Goal: Task Accomplishment & Management: Complete application form

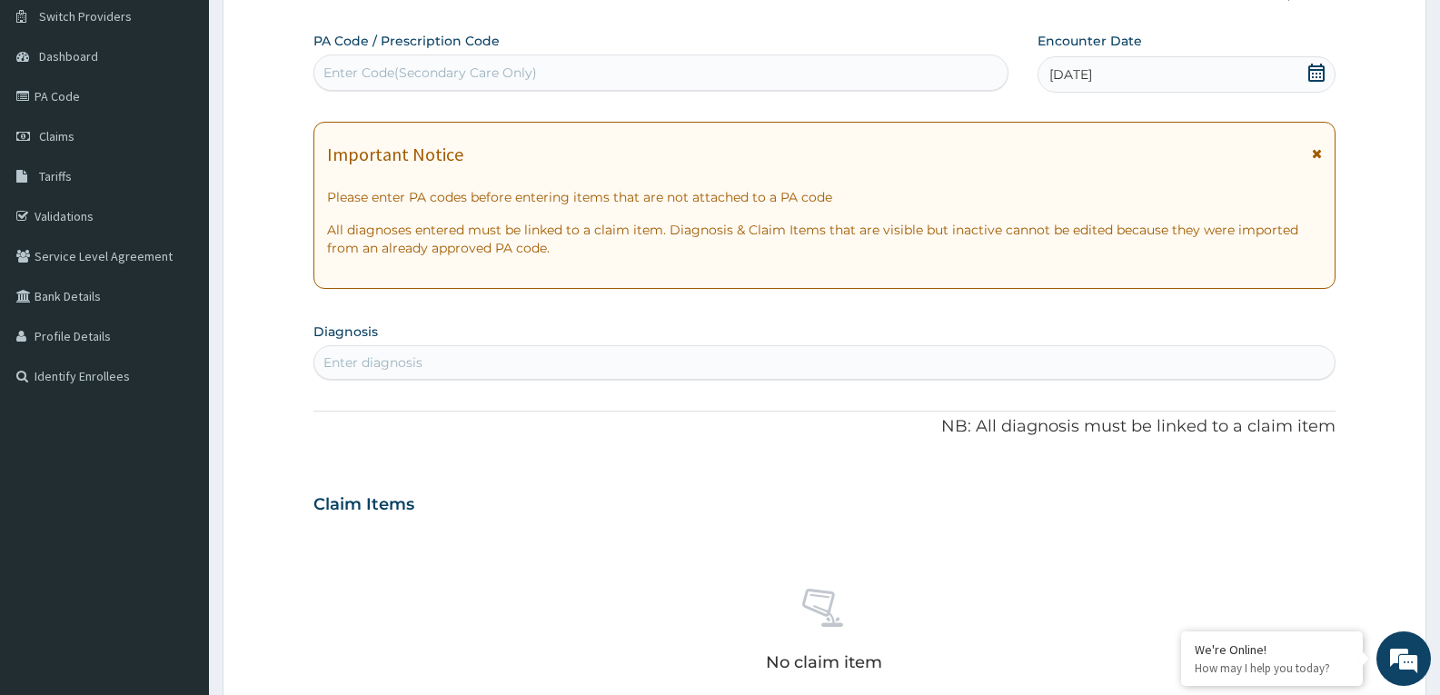
click at [534, 362] on div "Enter diagnosis" at bounding box center [824, 362] width 1020 height 29
type input "malaria"
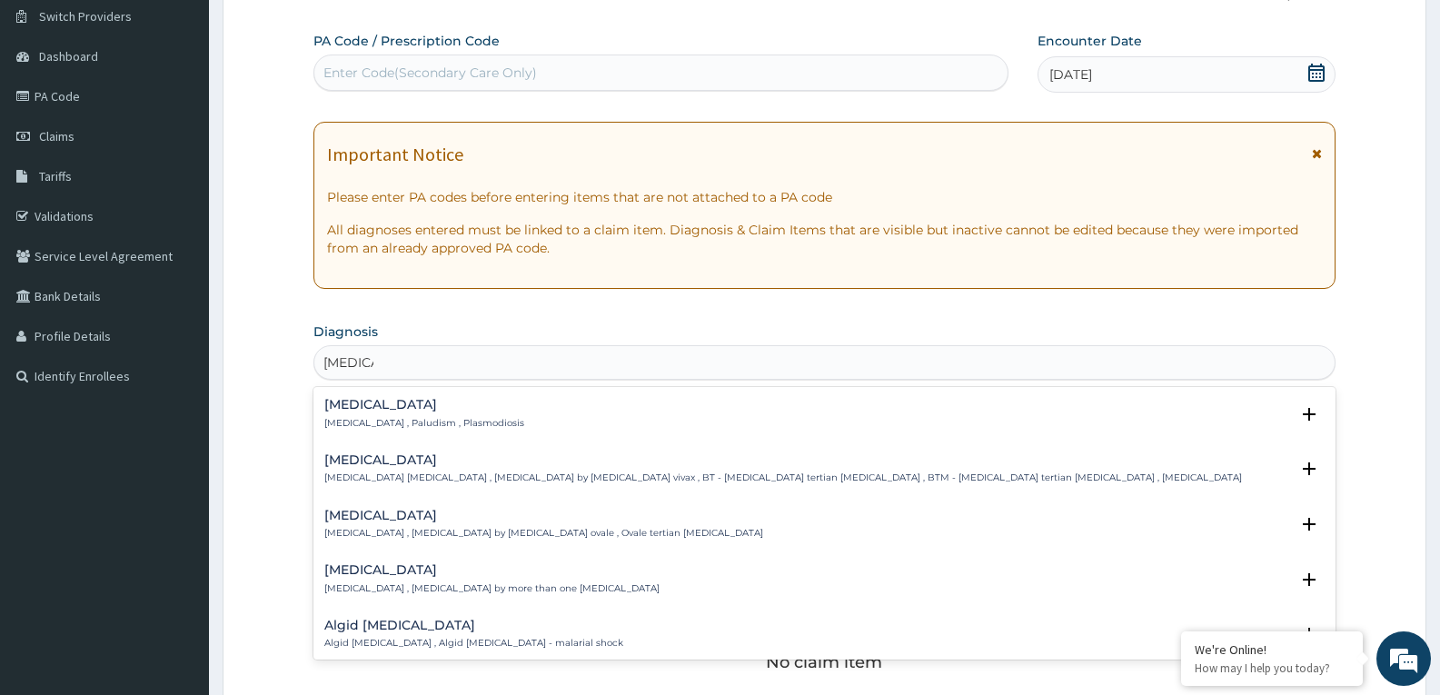
click at [377, 403] on h4 "Malaria" at bounding box center [424, 405] width 200 height 14
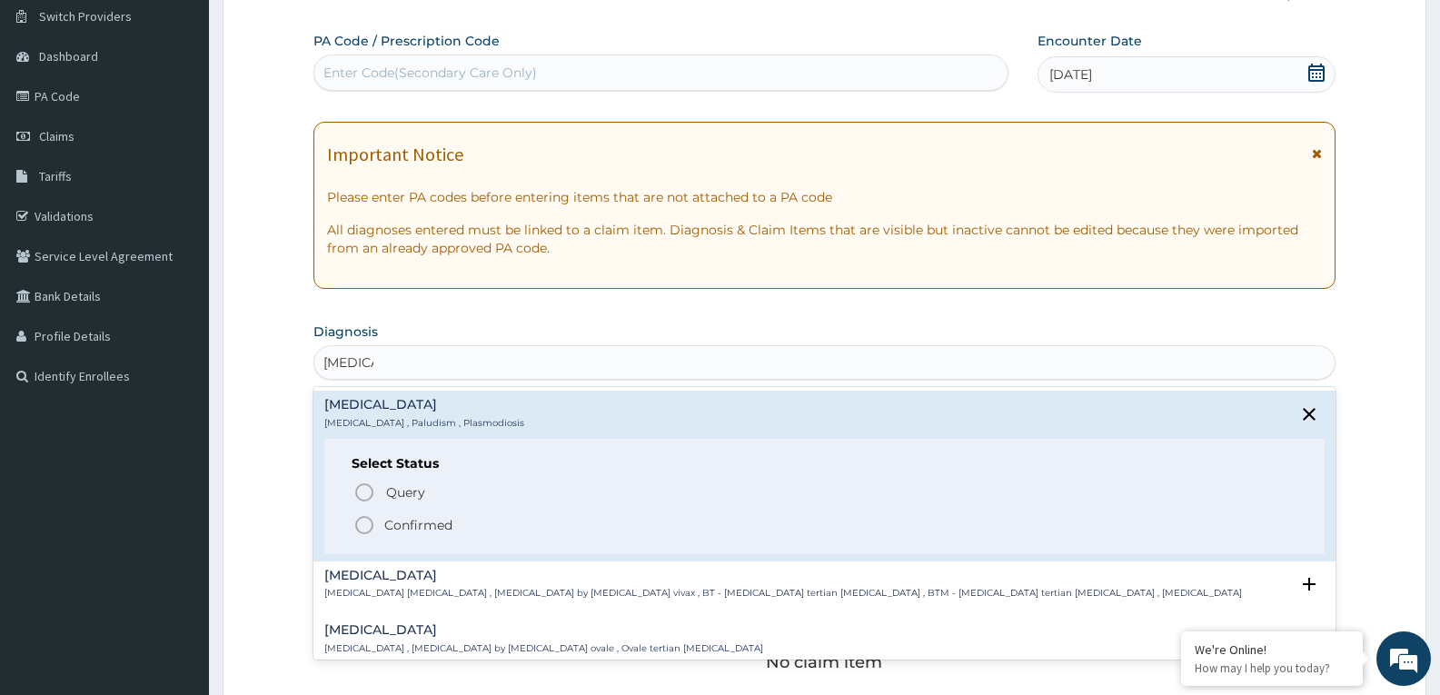
click at [362, 522] on icon "status option filled" at bounding box center [364, 525] width 22 height 22
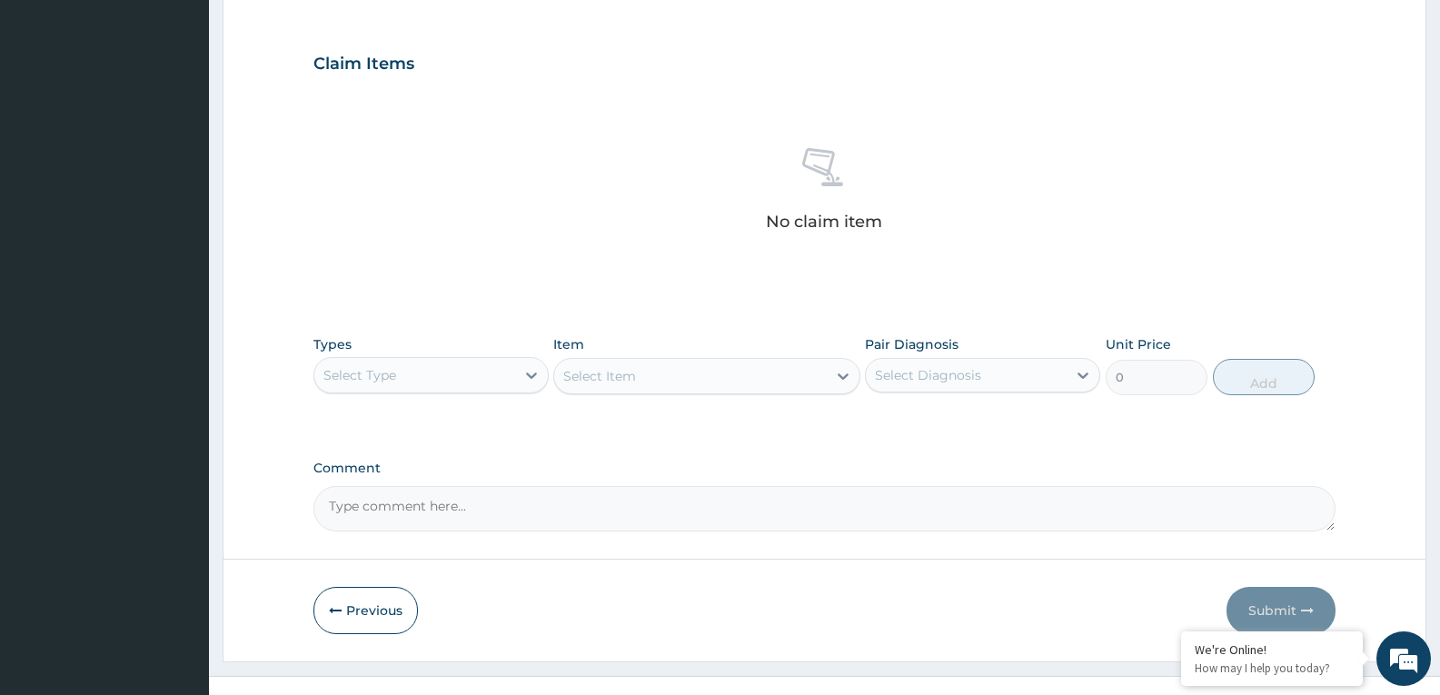
scroll to position [596, 0]
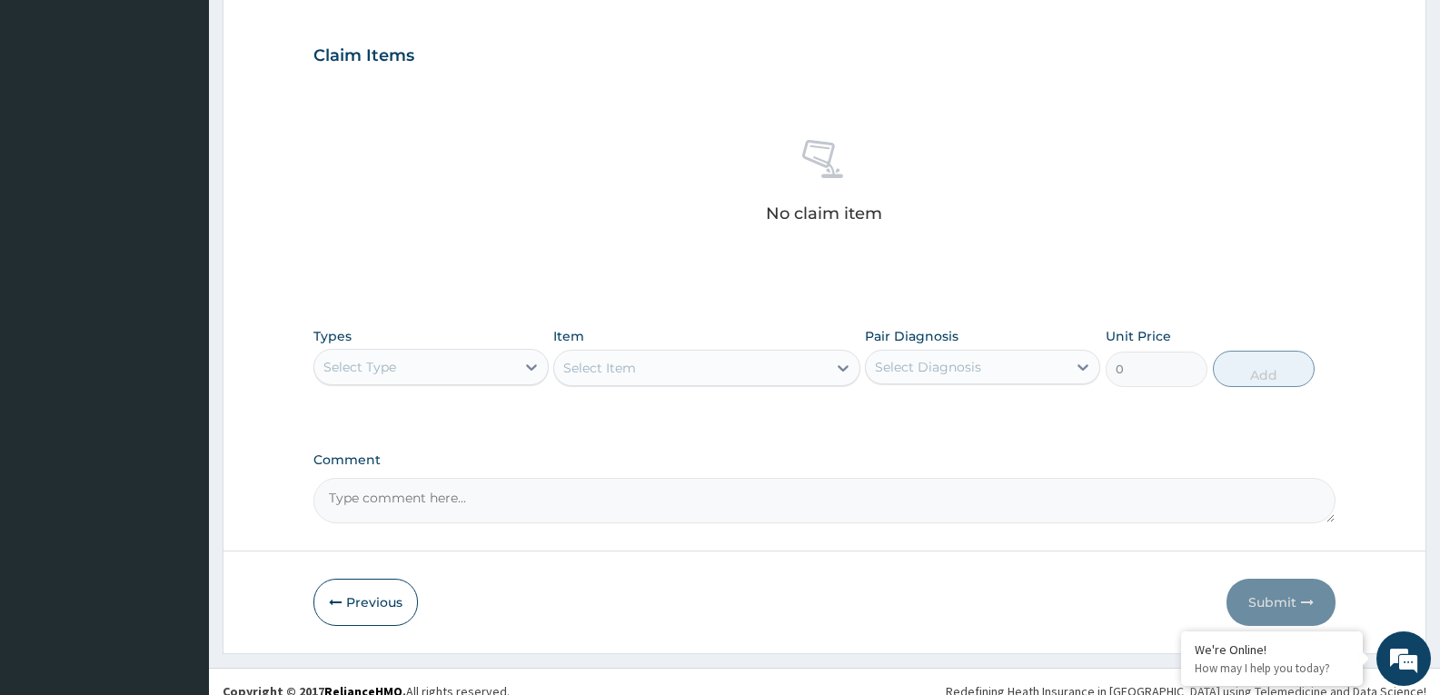
click at [432, 359] on div "Select Type" at bounding box center [414, 367] width 201 height 29
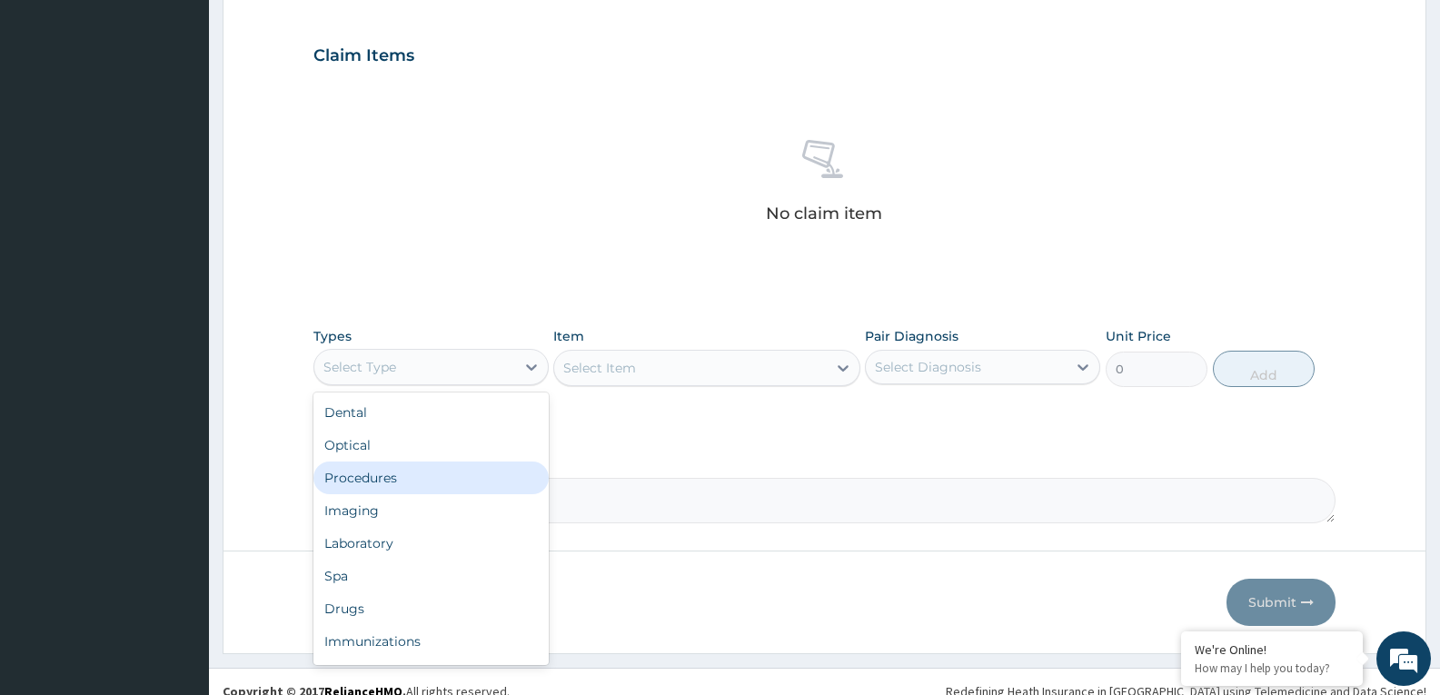
click at [389, 486] on div "Procedures" at bounding box center [430, 478] width 235 height 33
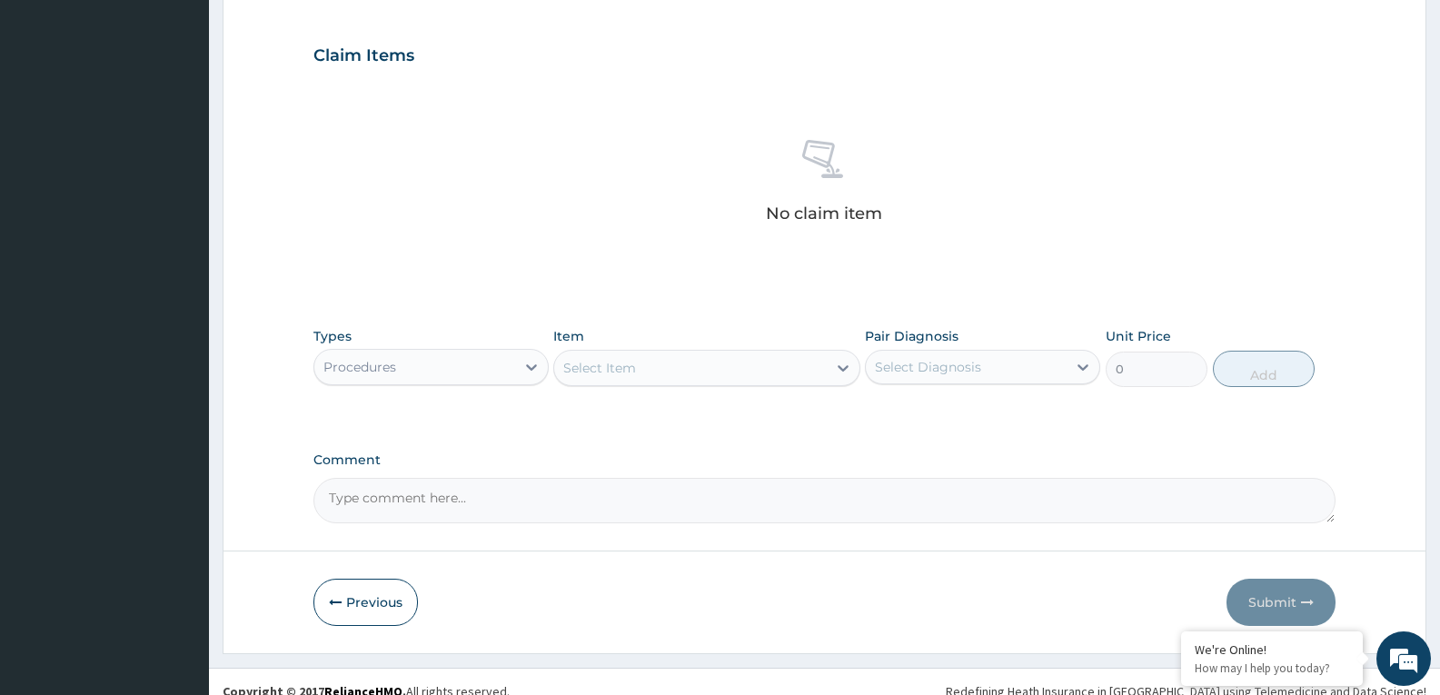
click at [735, 373] on div "Select Item" at bounding box center [690, 367] width 272 height 29
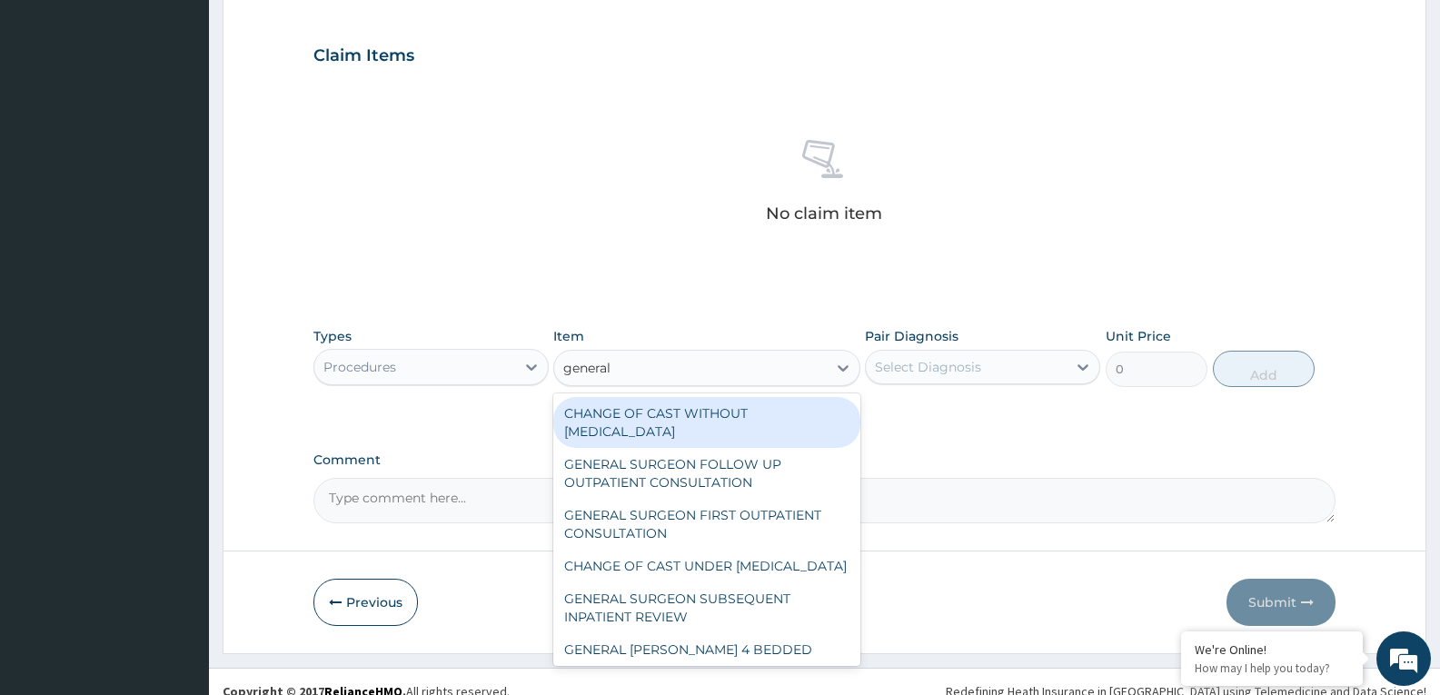
type input "general p"
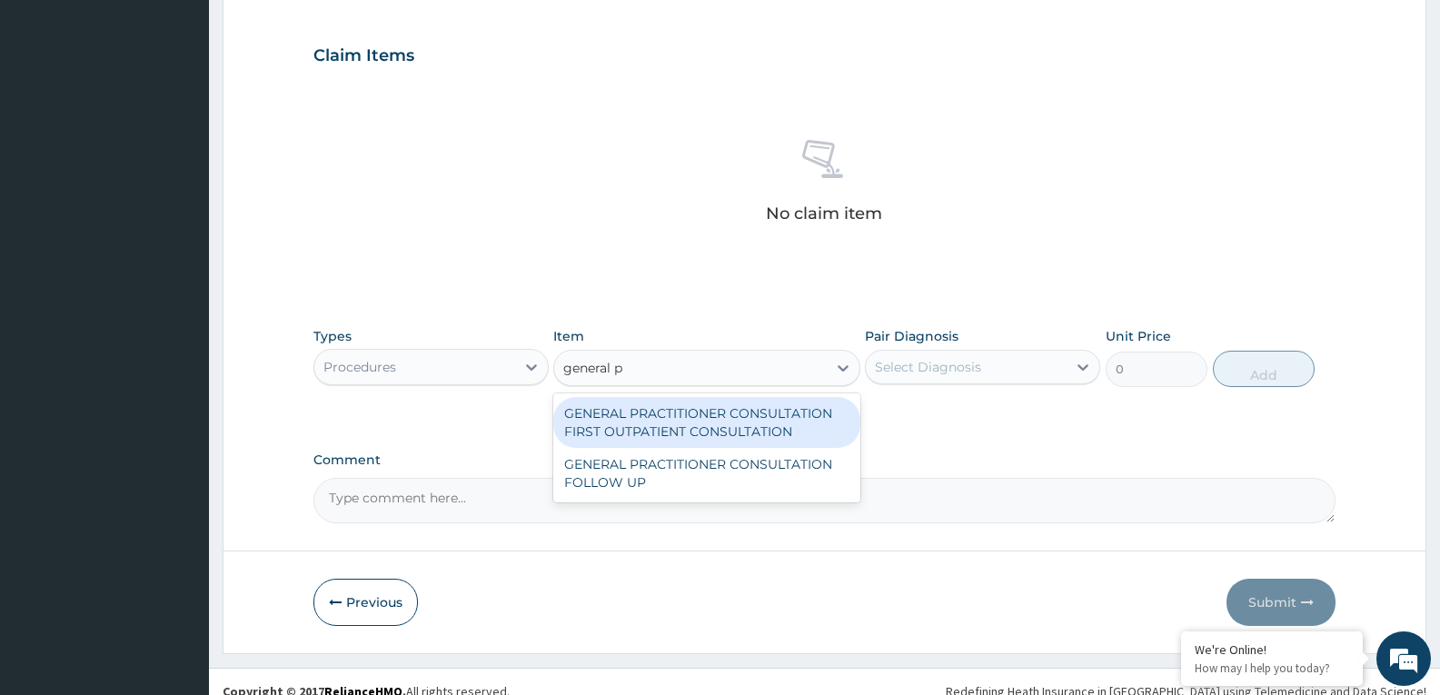
click at [745, 411] on div "GENERAL PRACTITIONER CONSULTATION FIRST OUTPATIENT CONSULTATION" at bounding box center [706, 422] width 306 height 51
type input "3370.125"
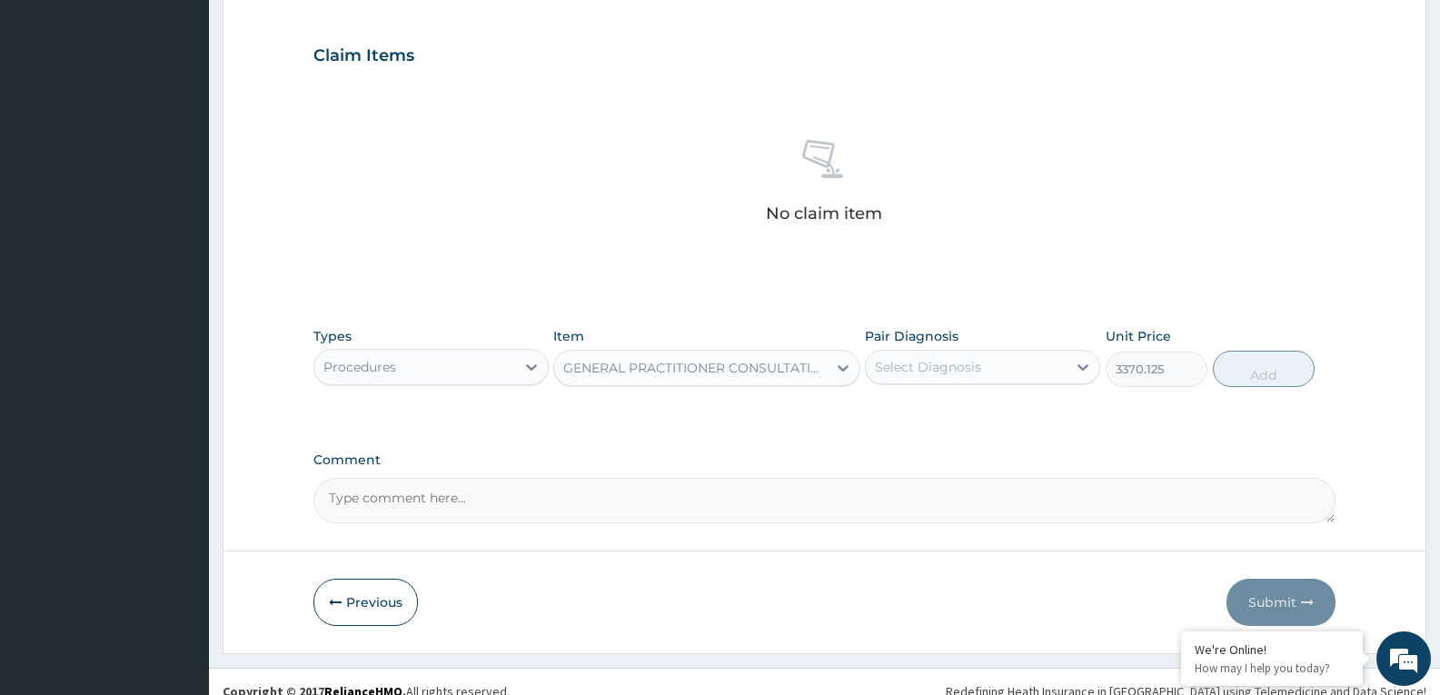
click at [1055, 366] on div "Select Diagnosis" at bounding box center [966, 367] width 201 height 29
click at [1029, 414] on div "Malaria" at bounding box center [982, 413] width 235 height 37
checkbox input "true"
click at [1252, 367] on button "Add" at bounding box center [1264, 369] width 102 height 36
type input "0"
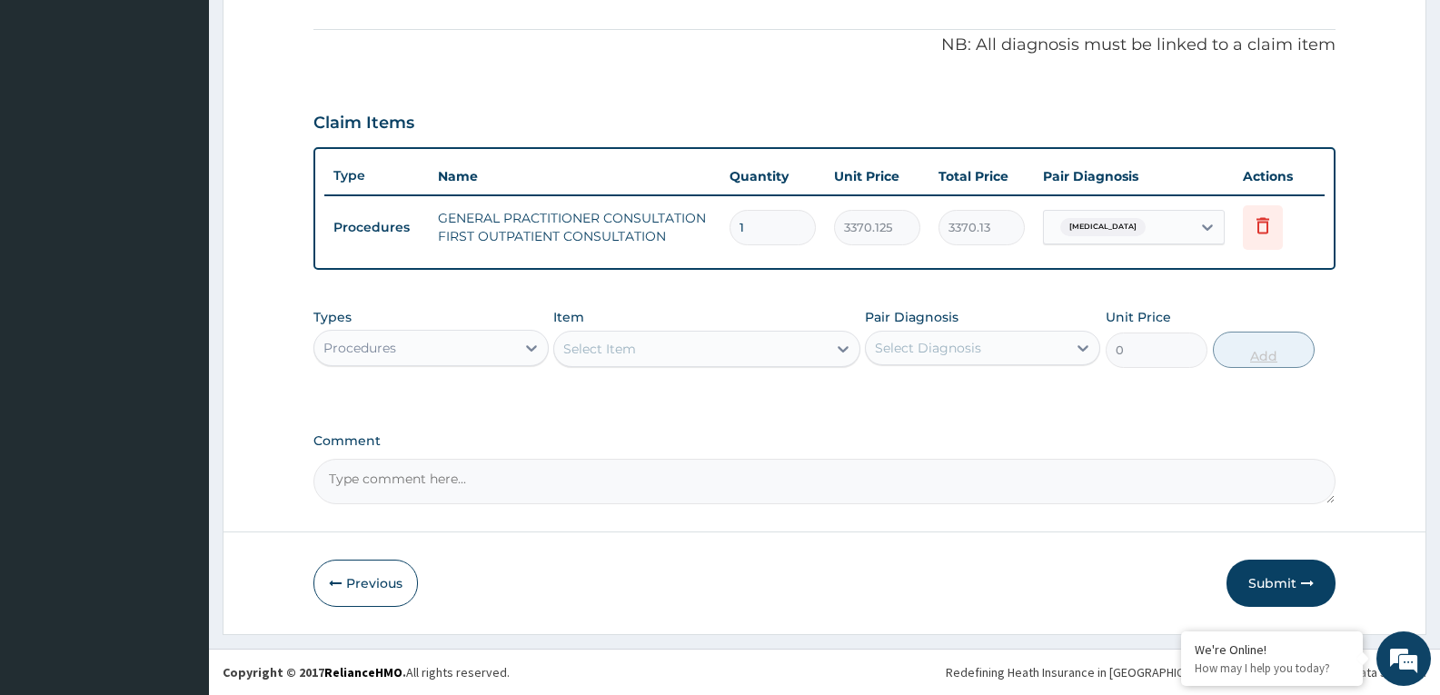
scroll to position [529, 0]
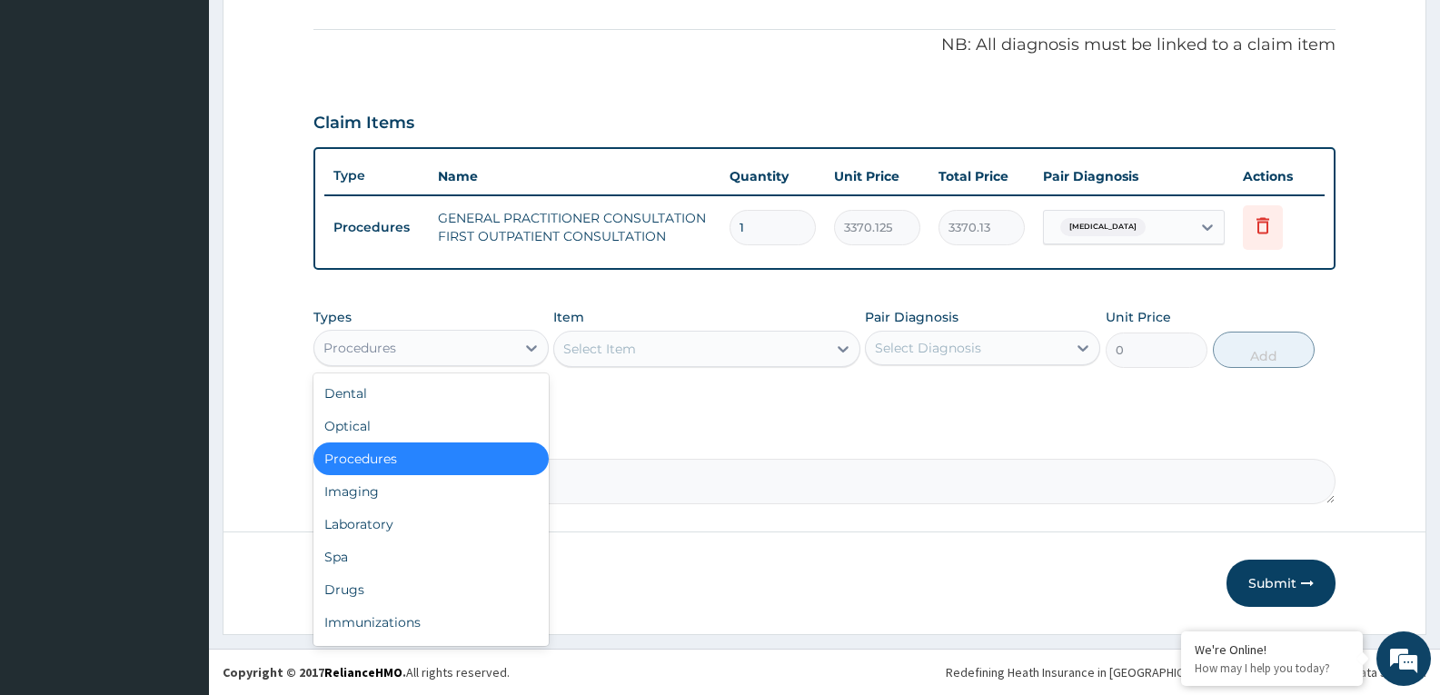
click at [458, 348] on div "Procedures" at bounding box center [414, 347] width 201 height 29
click at [399, 595] on div "Drugs" at bounding box center [430, 589] width 235 height 33
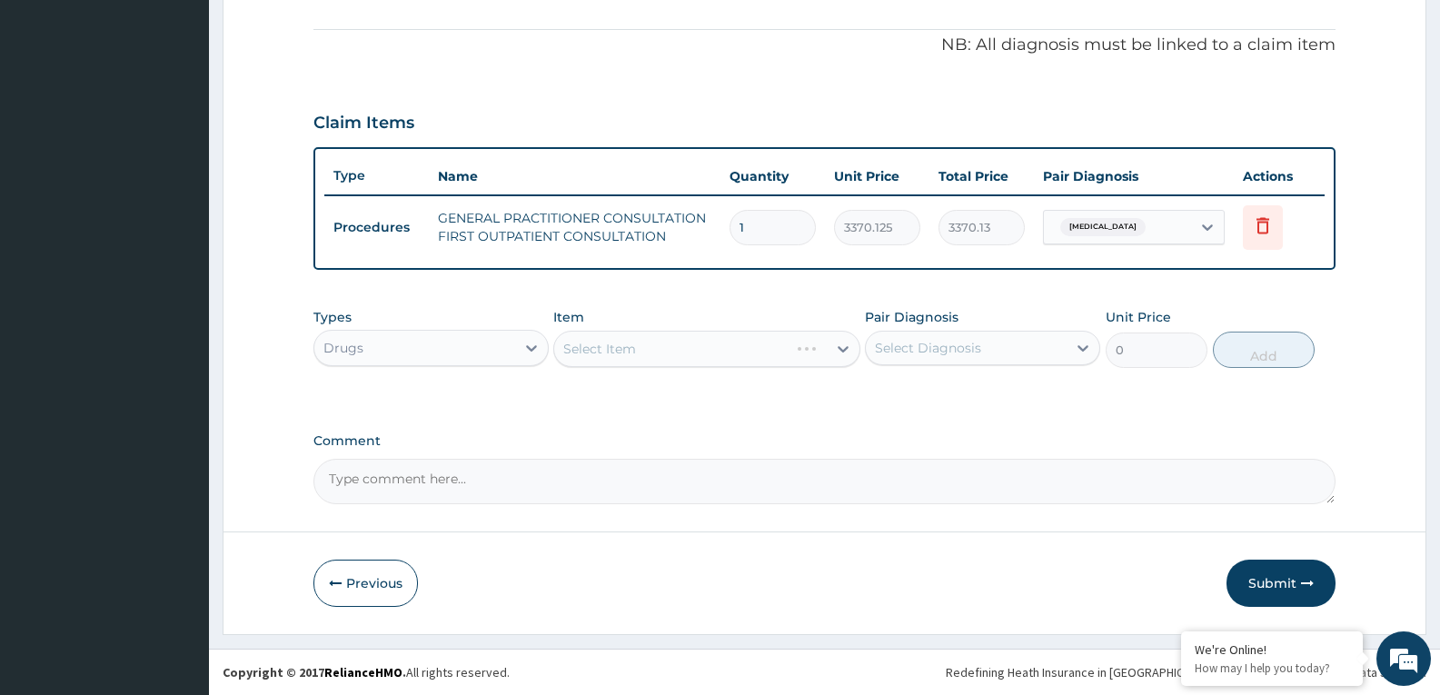
click at [614, 347] on div "Select Item" at bounding box center [706, 349] width 306 height 36
click at [662, 373] on div "Types Drugs Item Select Item Pair Diagnosis Select Diagnosis Unit Price 0 Add" at bounding box center [824, 338] width 1022 height 78
click at [671, 351] on div "Select Item" at bounding box center [690, 348] width 272 height 29
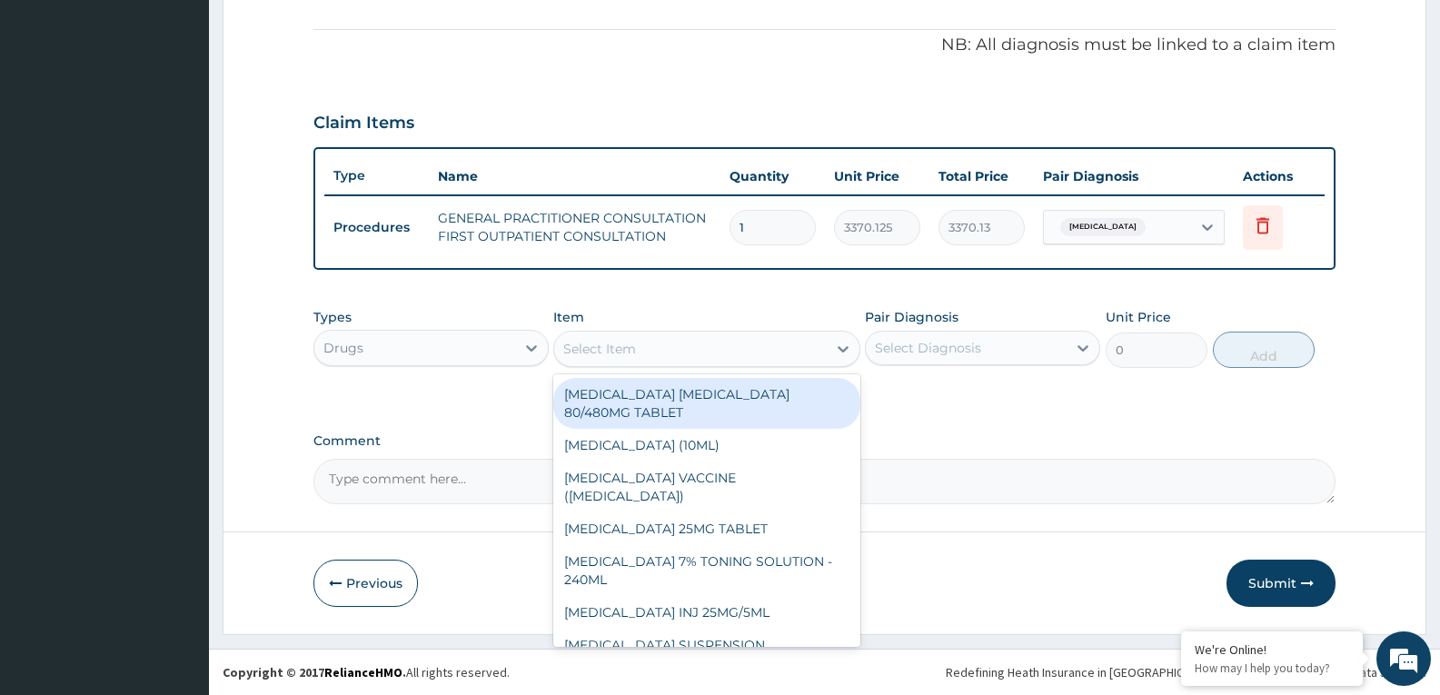
paste input "Artemether"
type input "Artemether"
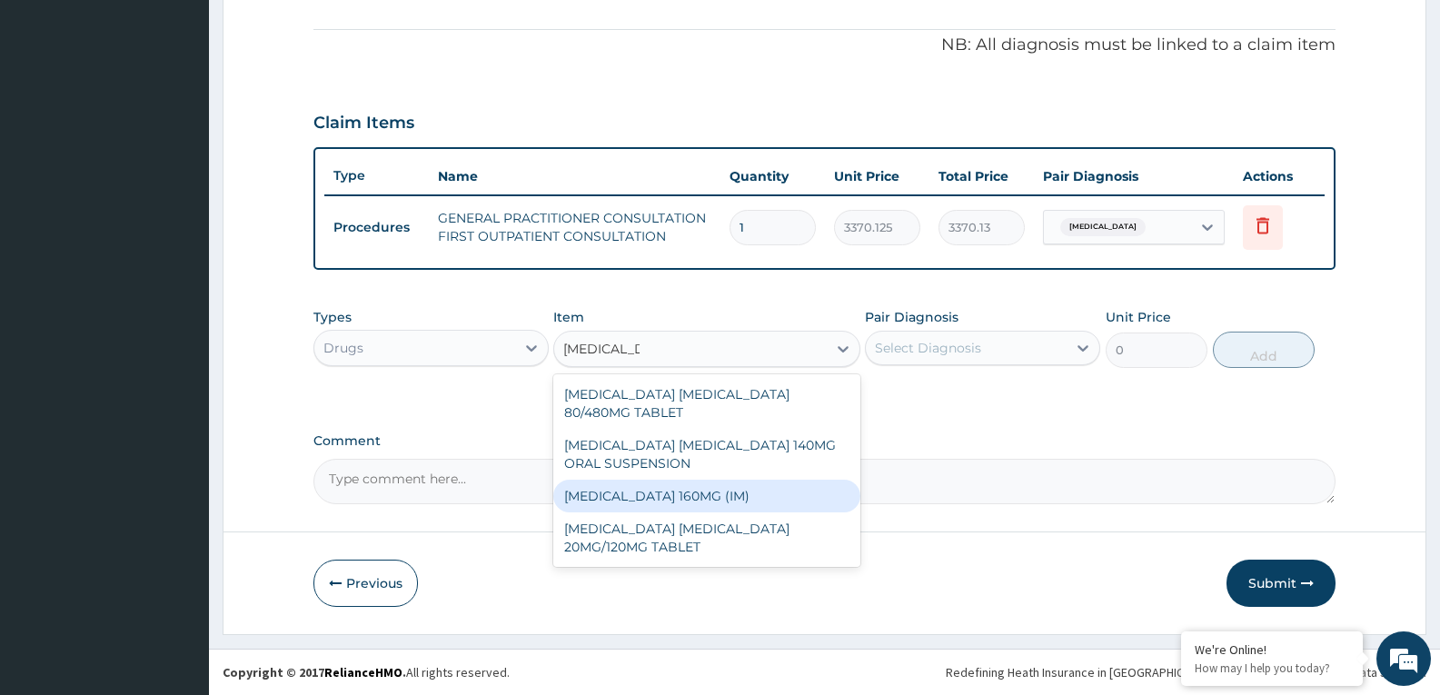
click at [640, 498] on div "ARTEMETHER 160MG (IM)" at bounding box center [706, 496] width 306 height 33
type input "1000.5"
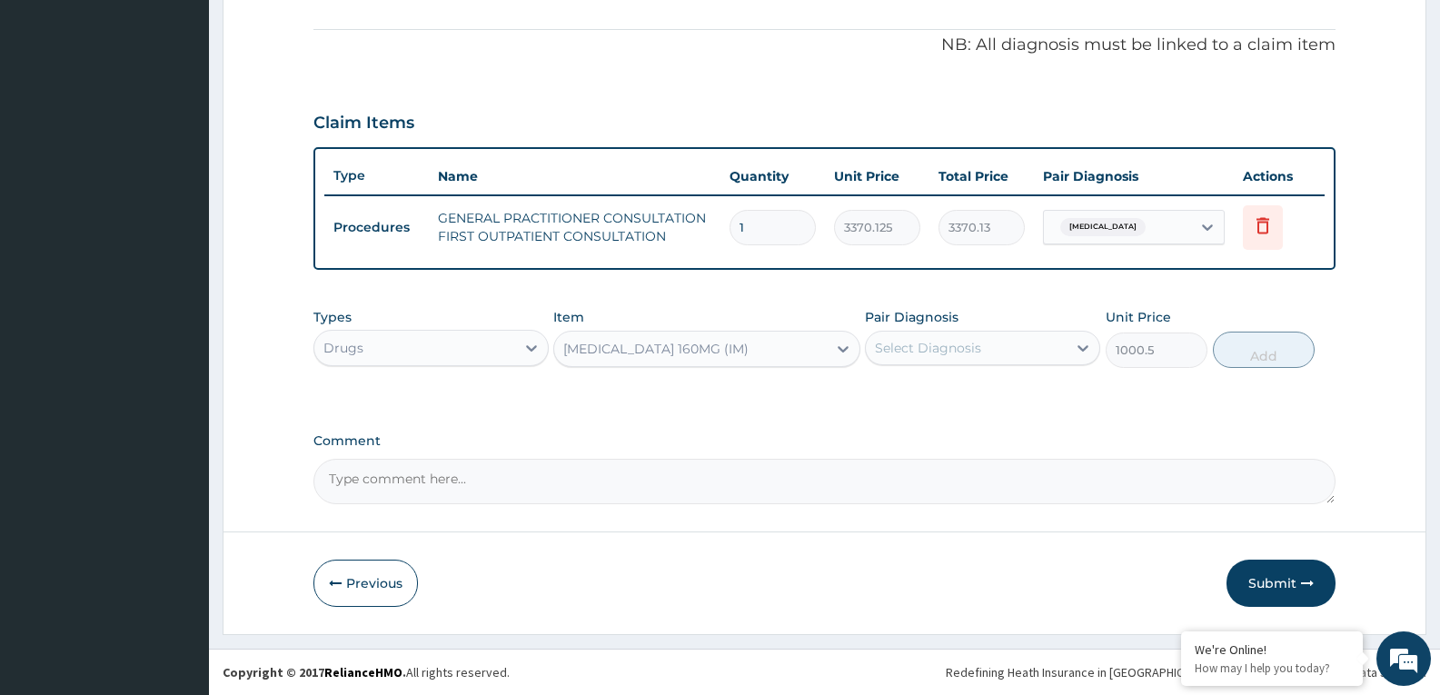
click at [1016, 337] on div "Select Diagnosis" at bounding box center [966, 347] width 201 height 29
click at [1008, 389] on div "Malaria" at bounding box center [982, 394] width 235 height 37
checkbox input "true"
click at [1244, 363] on button "Add" at bounding box center [1264, 350] width 102 height 36
type input "0"
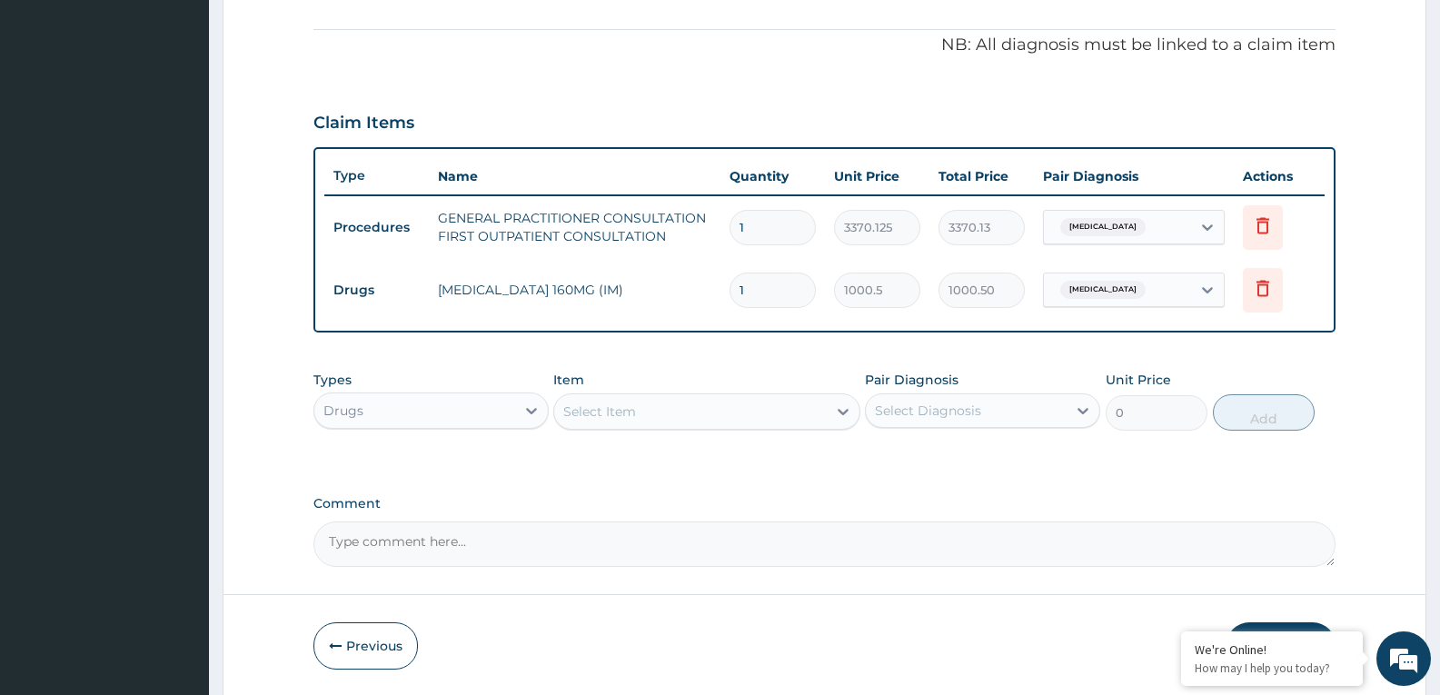
type input "0.00"
type input "4"
type input "4002.00"
type input "4"
click at [618, 410] on div "Select Item" at bounding box center [599, 412] width 73 height 18
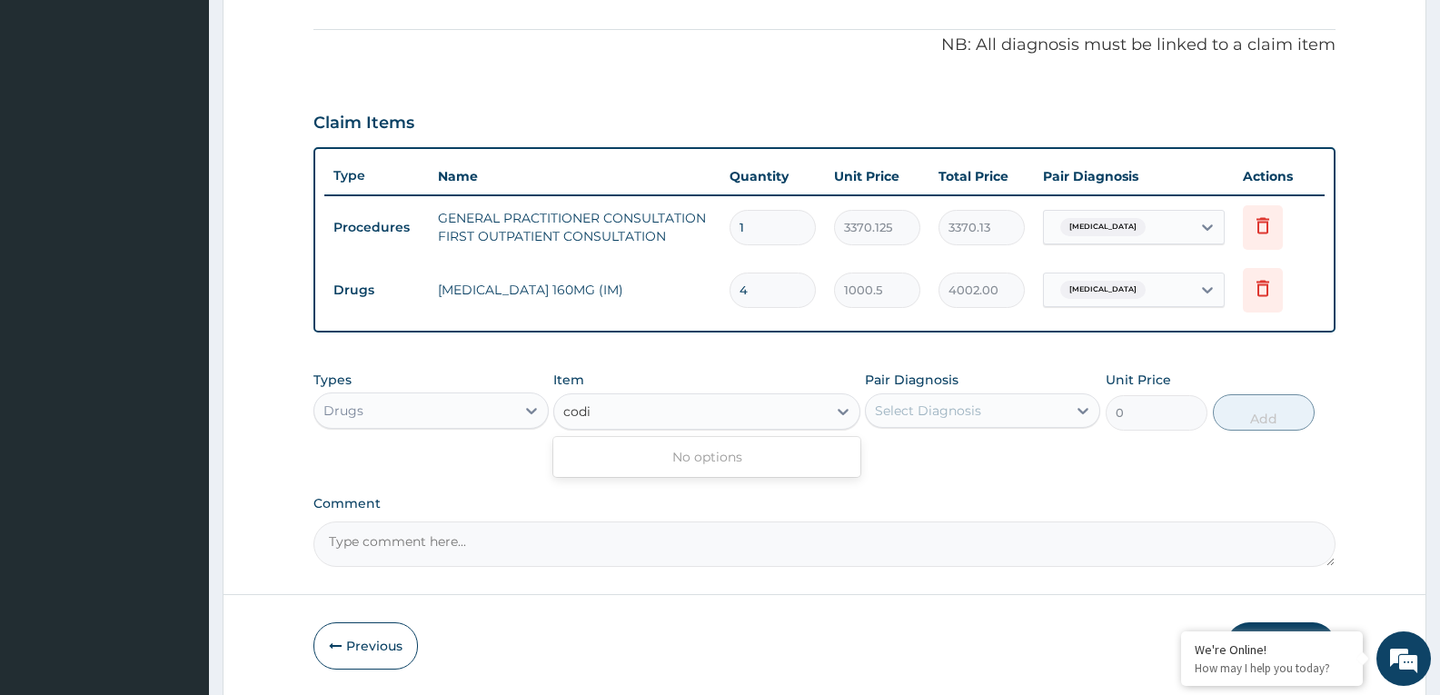
type input "cod"
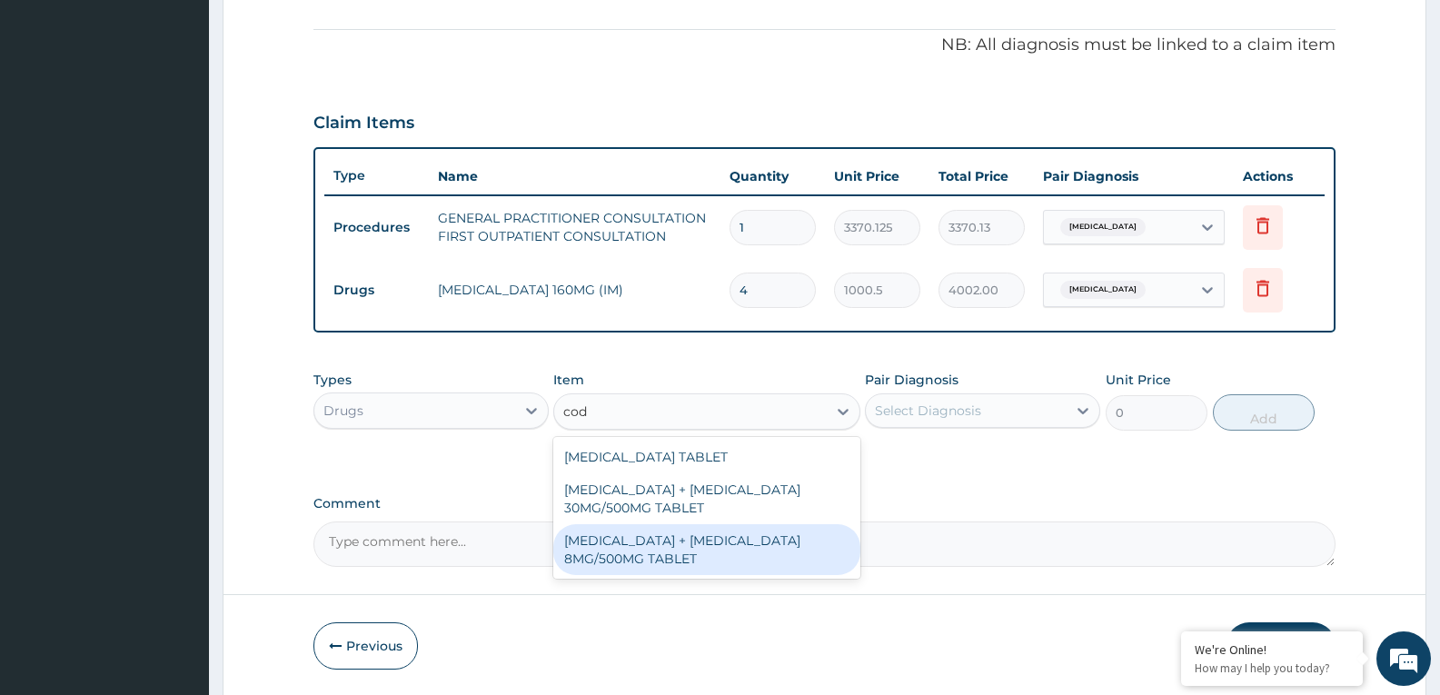
drag, startPoint x: 701, startPoint y: 546, endPoint x: 629, endPoint y: 571, distance: 75.9
click at [659, 568] on div "PARACETAMOL + CODEINE 8MG/500MG TABLET" at bounding box center [706, 549] width 306 height 51
type input "343.2000122070312"
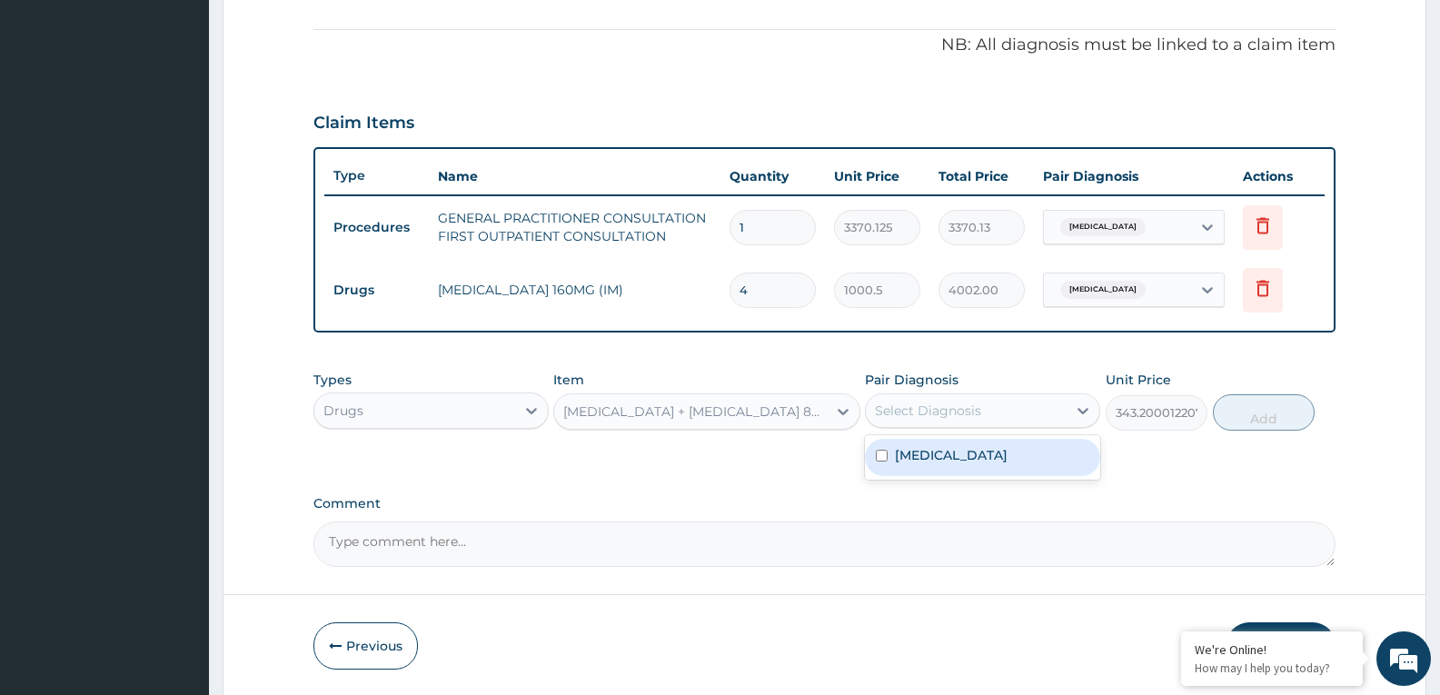
click at [1044, 403] on div "Select Diagnosis" at bounding box center [966, 410] width 201 height 29
click at [1030, 467] on div "Malaria" at bounding box center [982, 457] width 235 height 37
checkbox input "true"
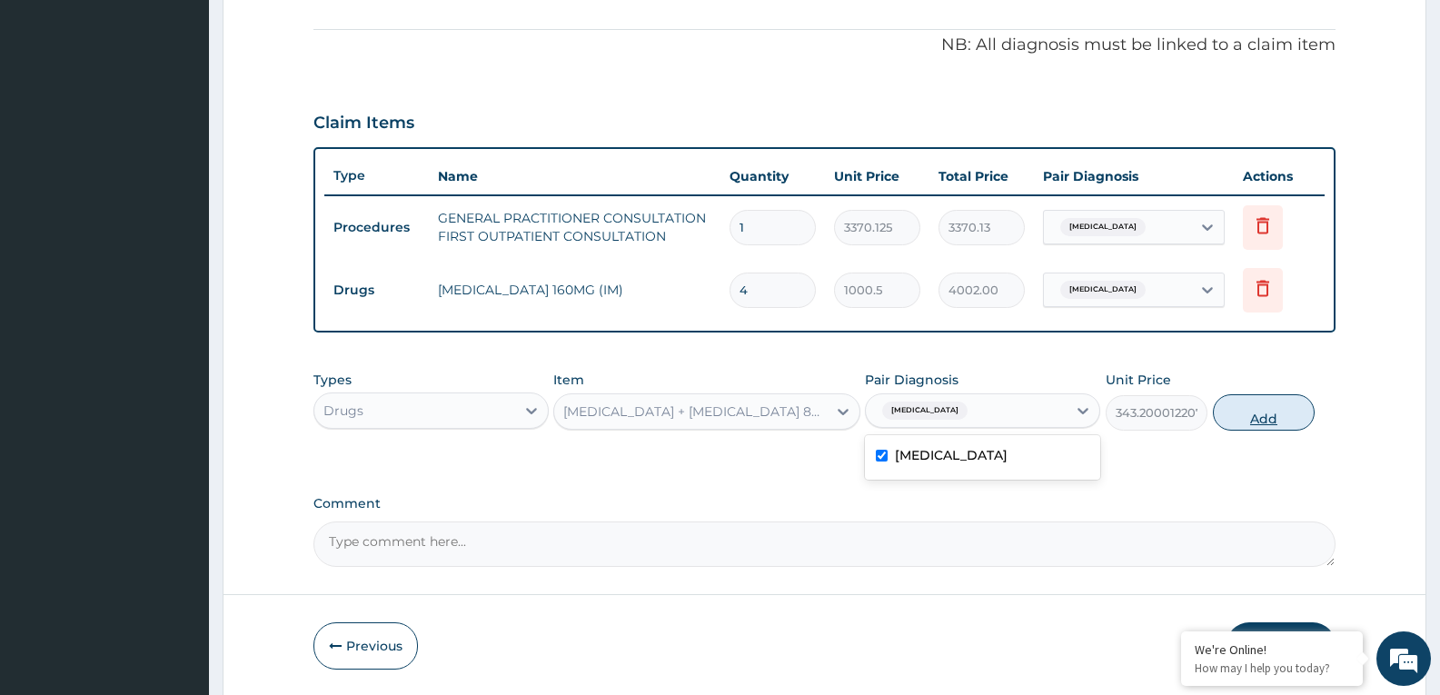
click at [1268, 402] on button "Add" at bounding box center [1264, 412] width 102 height 36
type input "0"
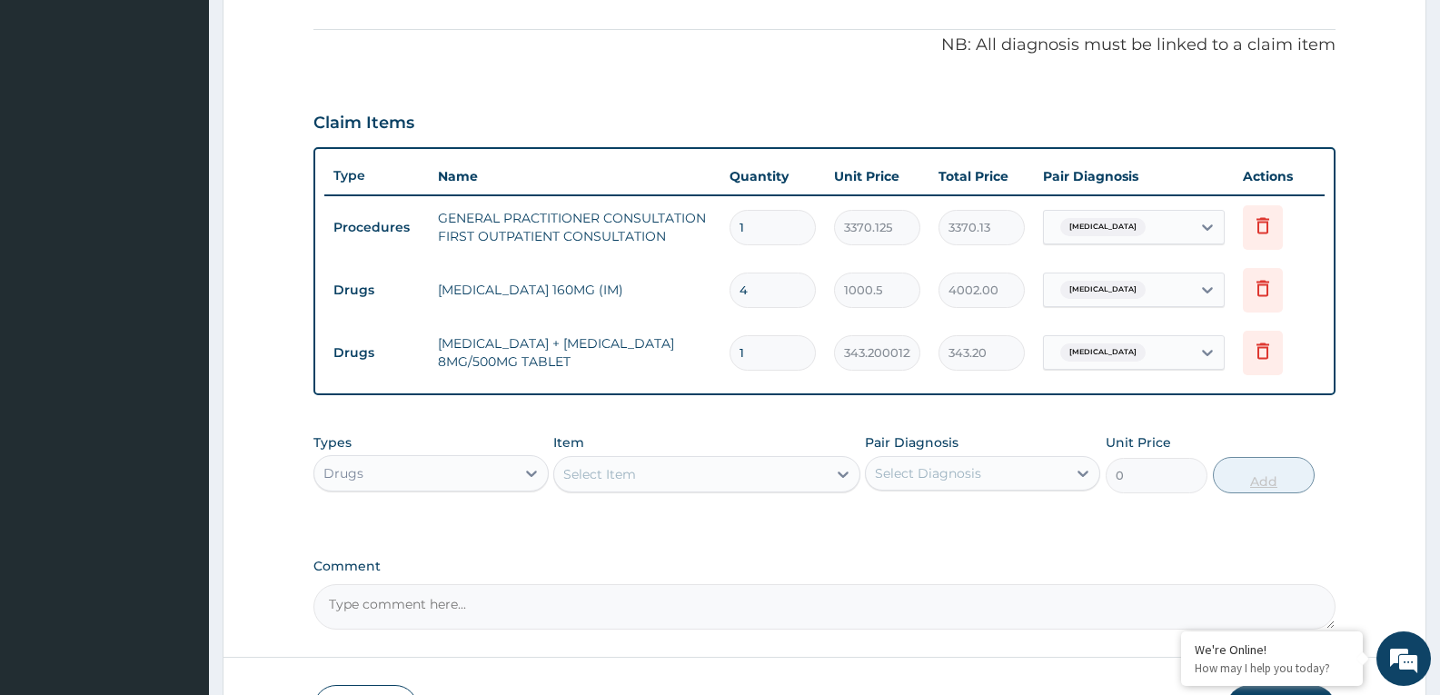
type input "12"
type input "4118.40"
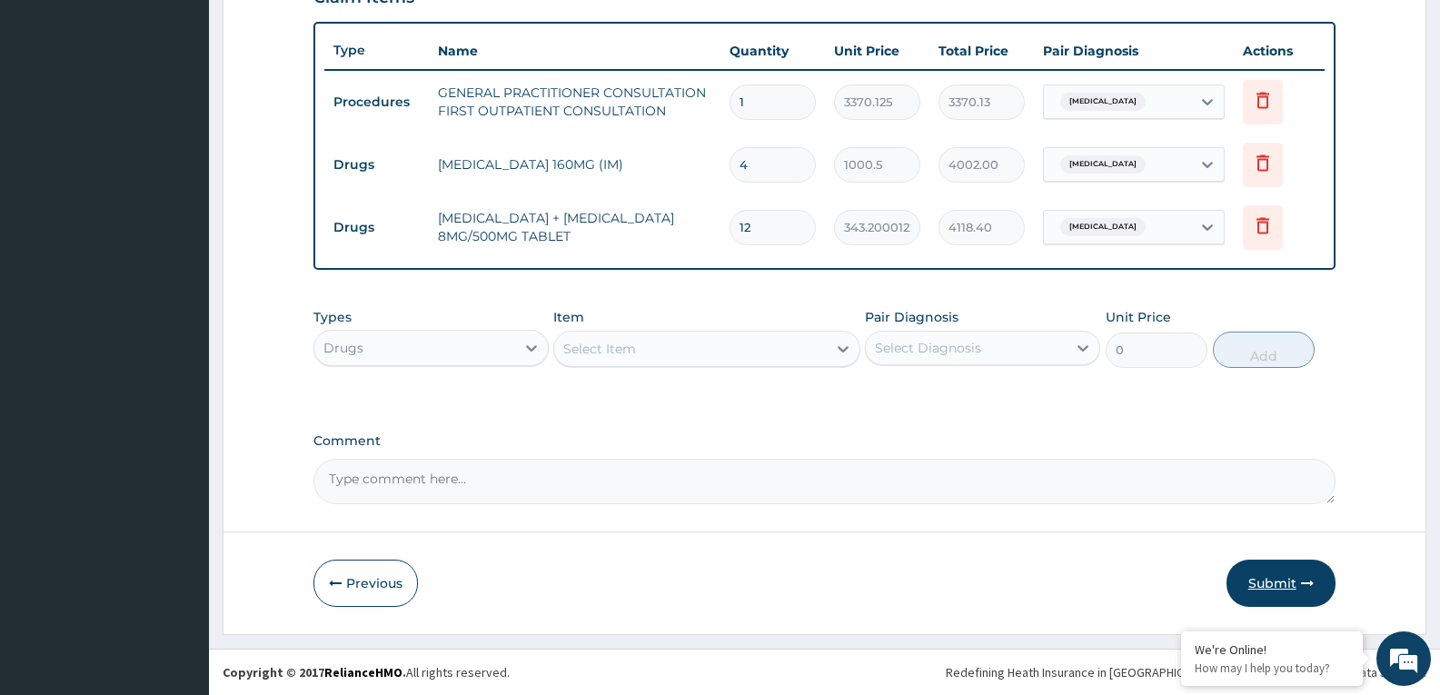
type input "12"
click at [1277, 582] on button "Submit" at bounding box center [1281, 583] width 109 height 47
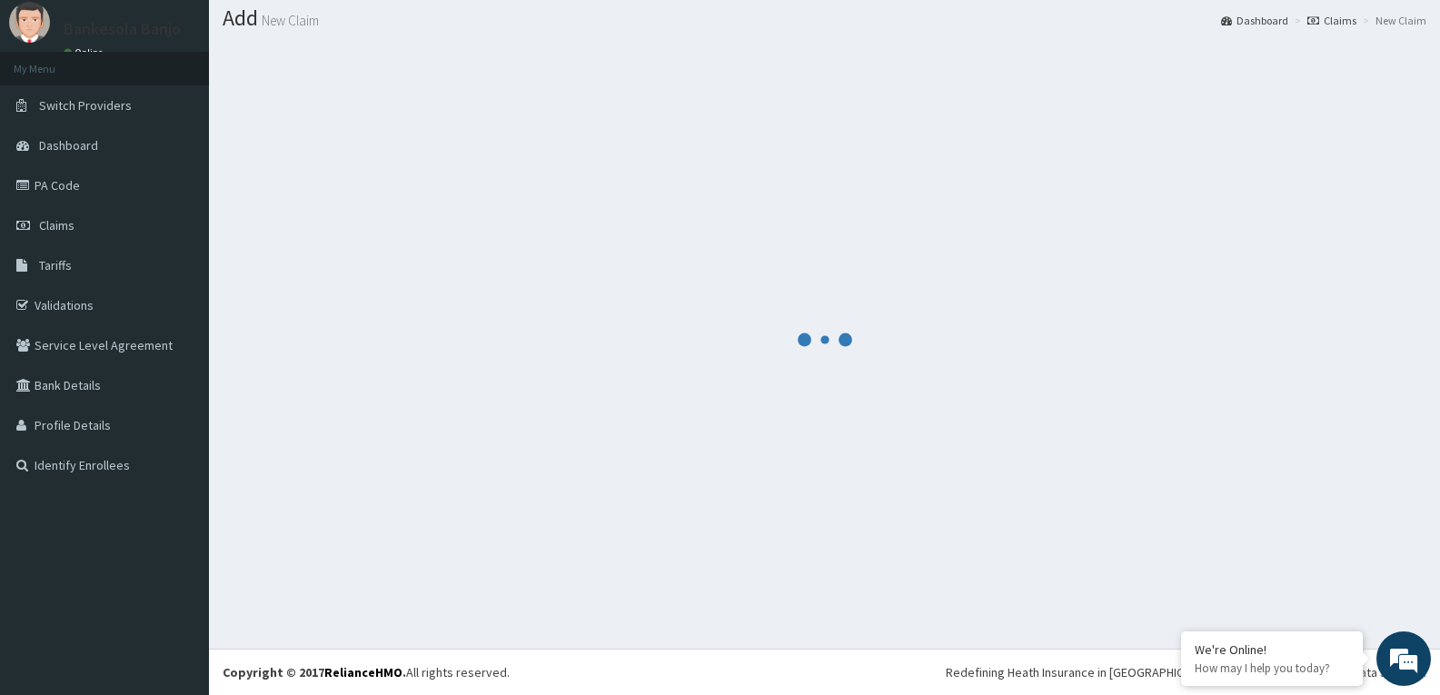
scroll to position [654, 0]
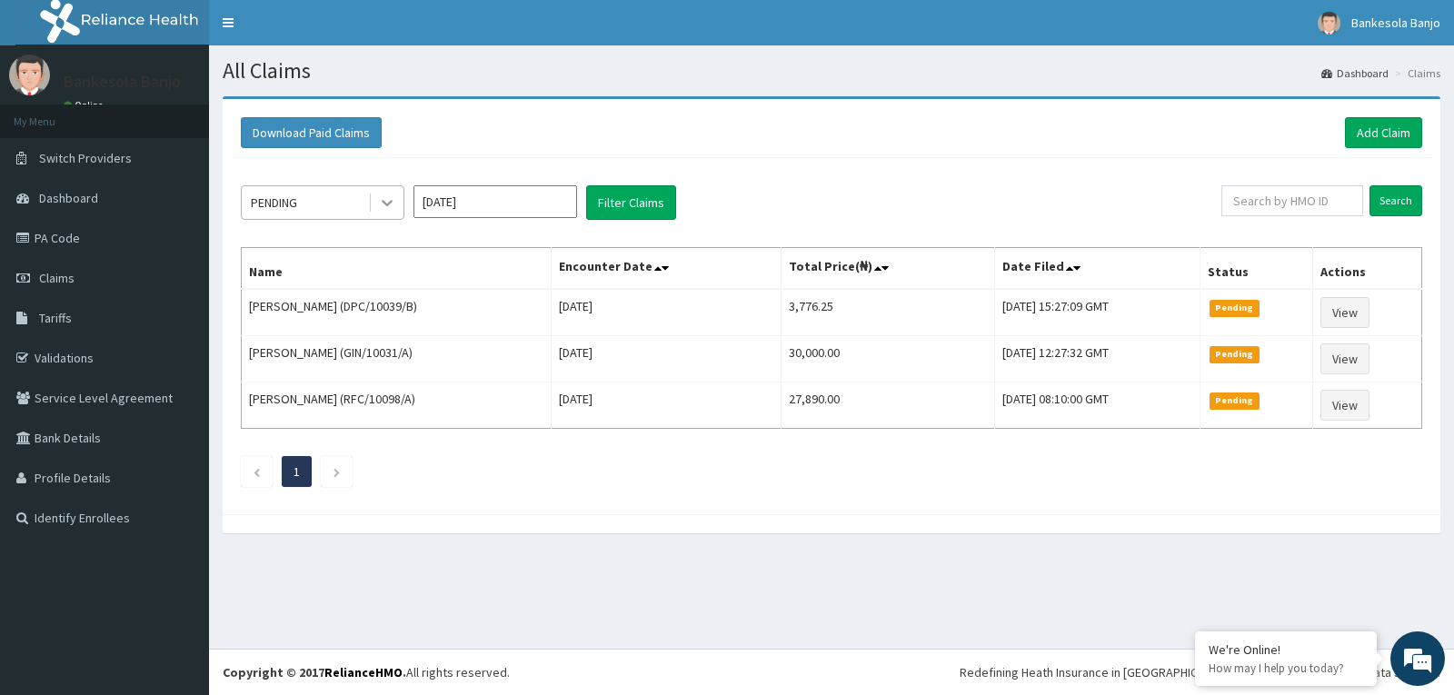
click at [384, 207] on icon at bounding box center [387, 203] width 18 height 18
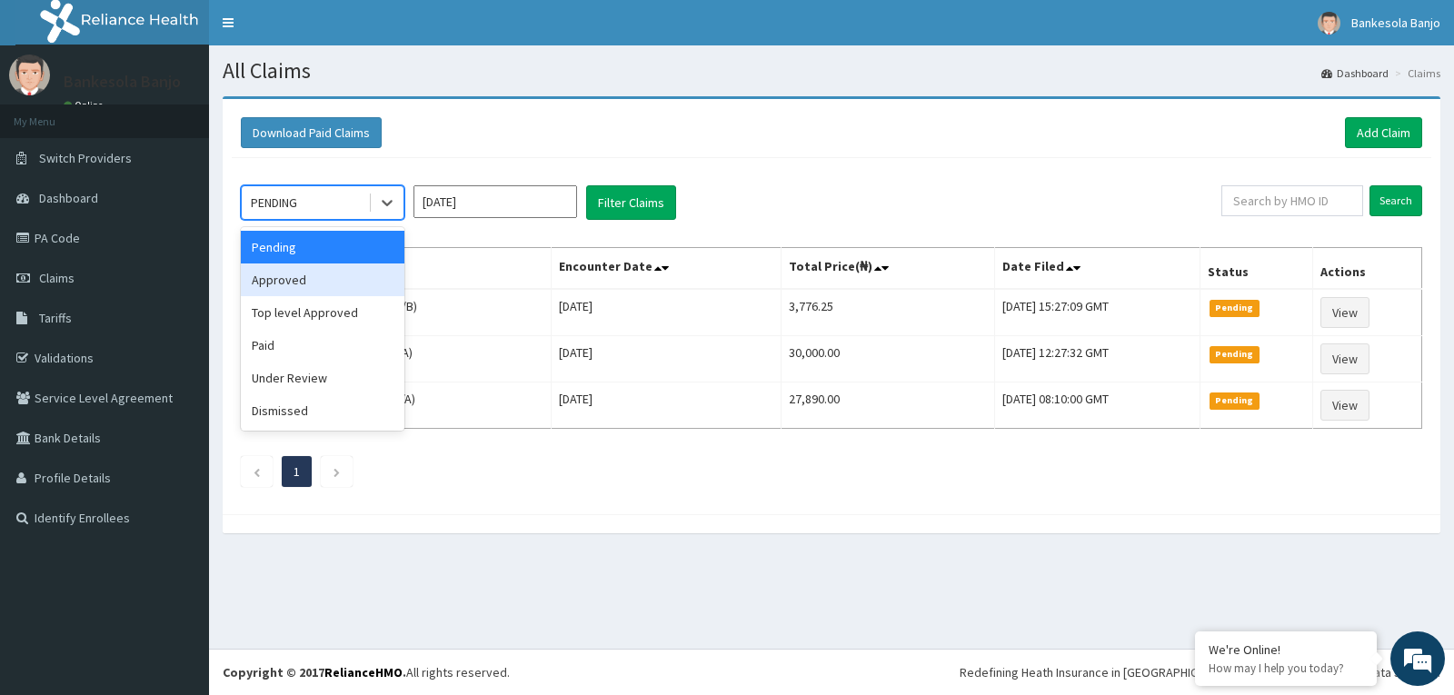
click at [355, 278] on div "Approved" at bounding box center [323, 280] width 164 height 33
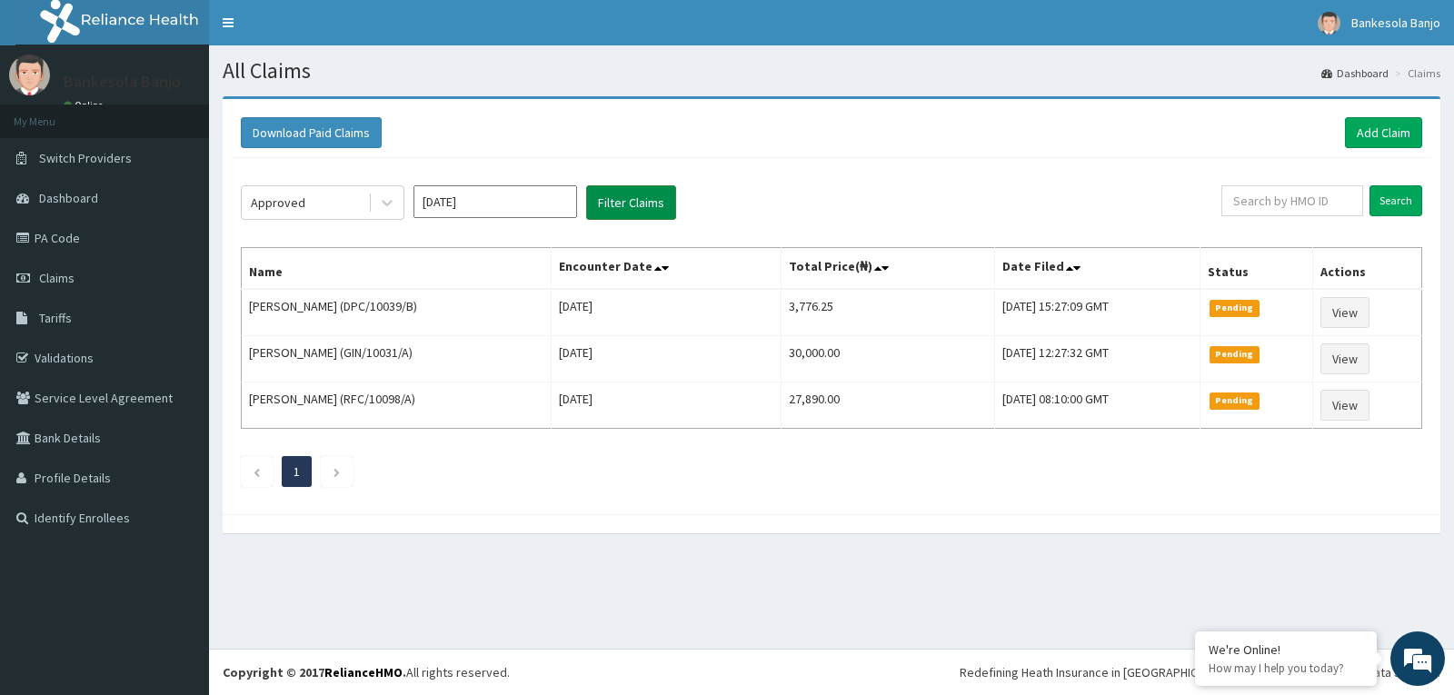
click at [656, 201] on button "Filter Claims" at bounding box center [631, 202] width 90 height 35
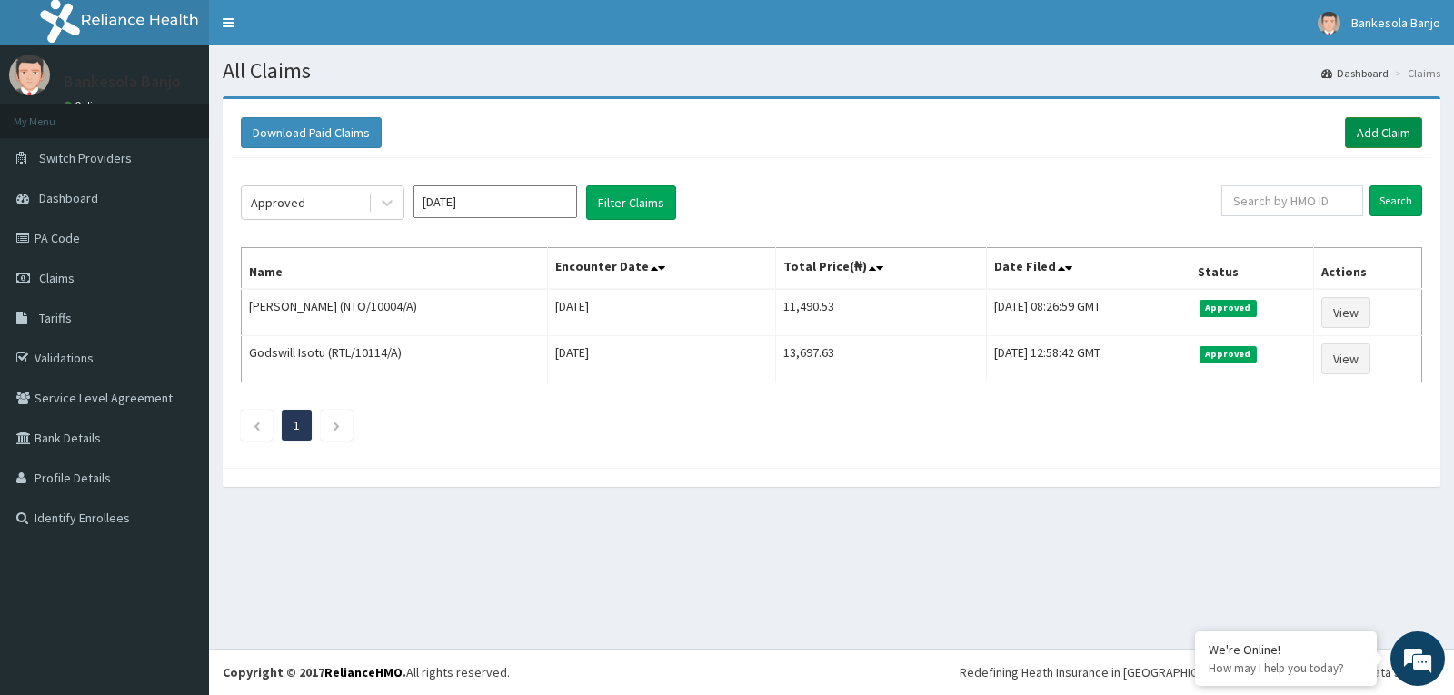
click at [1394, 134] on link "Add Claim" at bounding box center [1383, 132] width 77 height 31
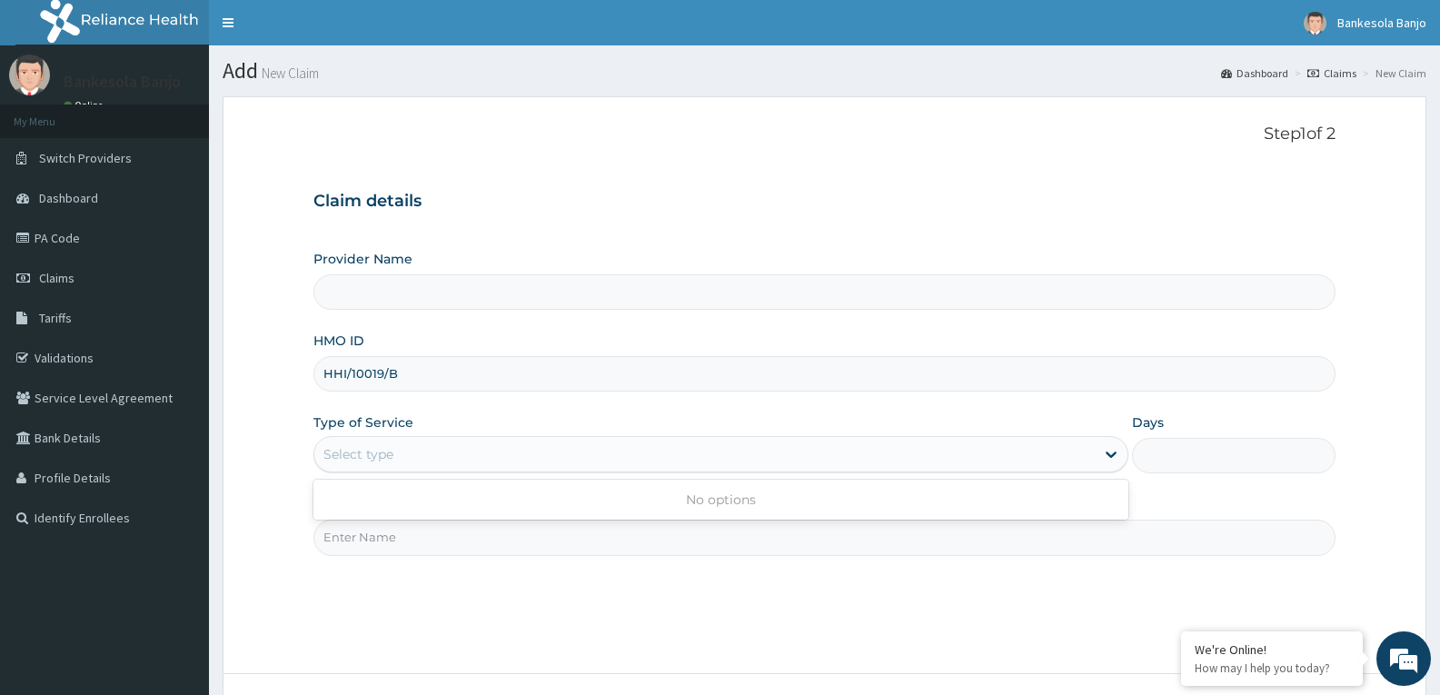
click at [504, 204] on h3 "Claim details" at bounding box center [824, 202] width 1022 height 20
type input "HHI/10019/B"
type input "Reliance Family Clinics (RFC) - Gbagada"
type input "HHI/10019/B"
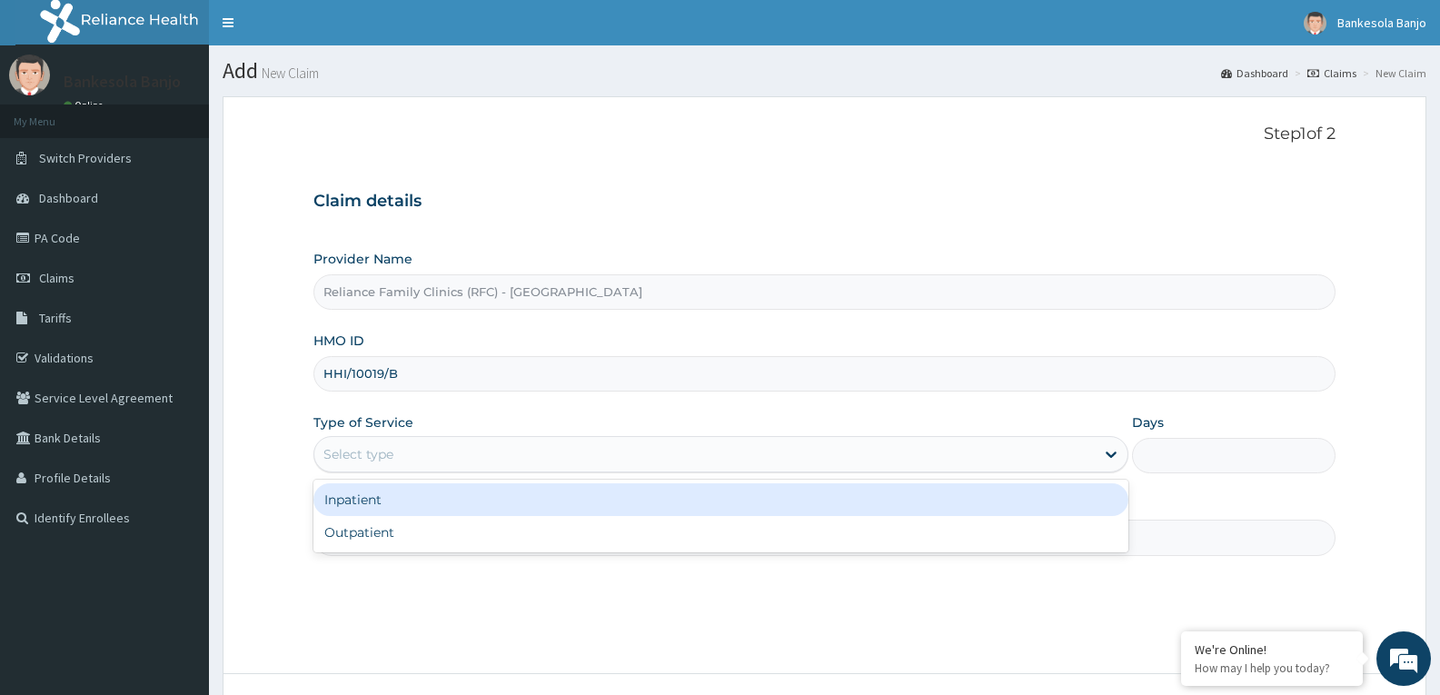
click at [488, 454] on div "Select type" at bounding box center [704, 454] width 780 height 29
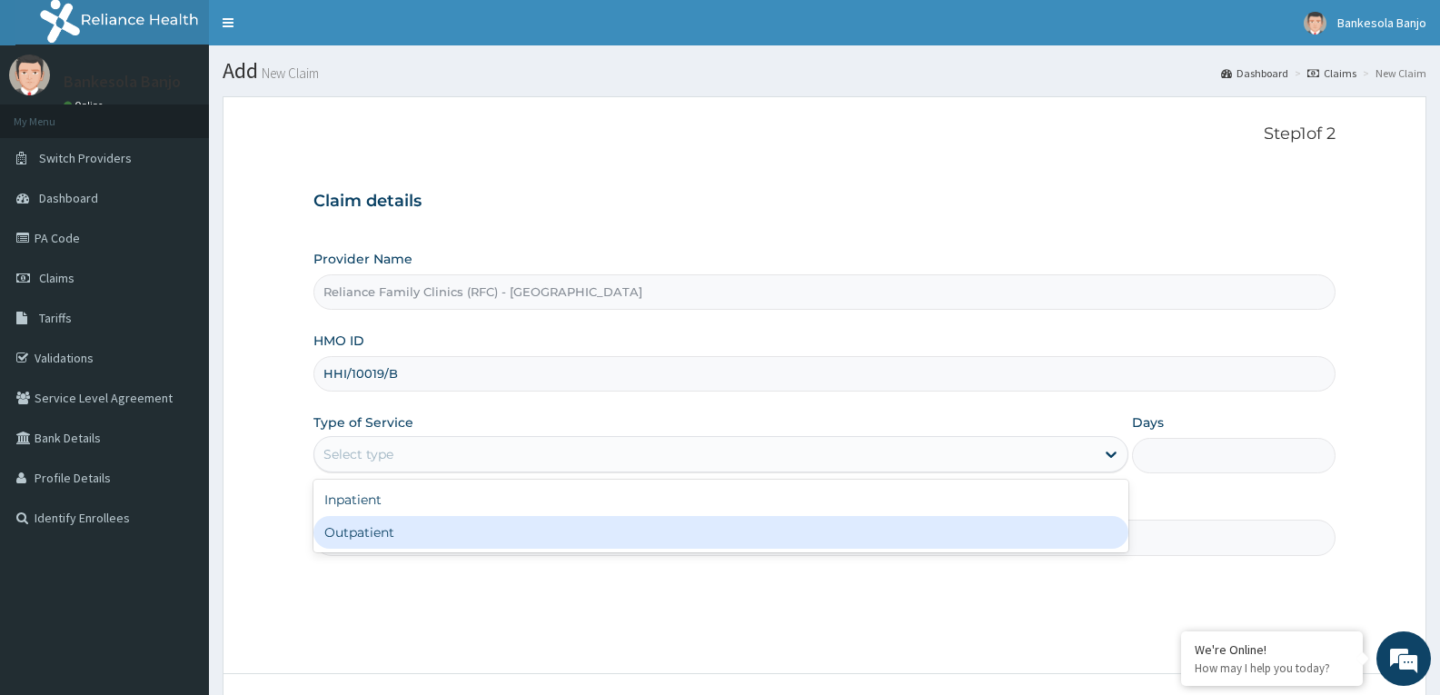
click at [470, 535] on div "Outpatient" at bounding box center [720, 532] width 814 height 33
type input "1"
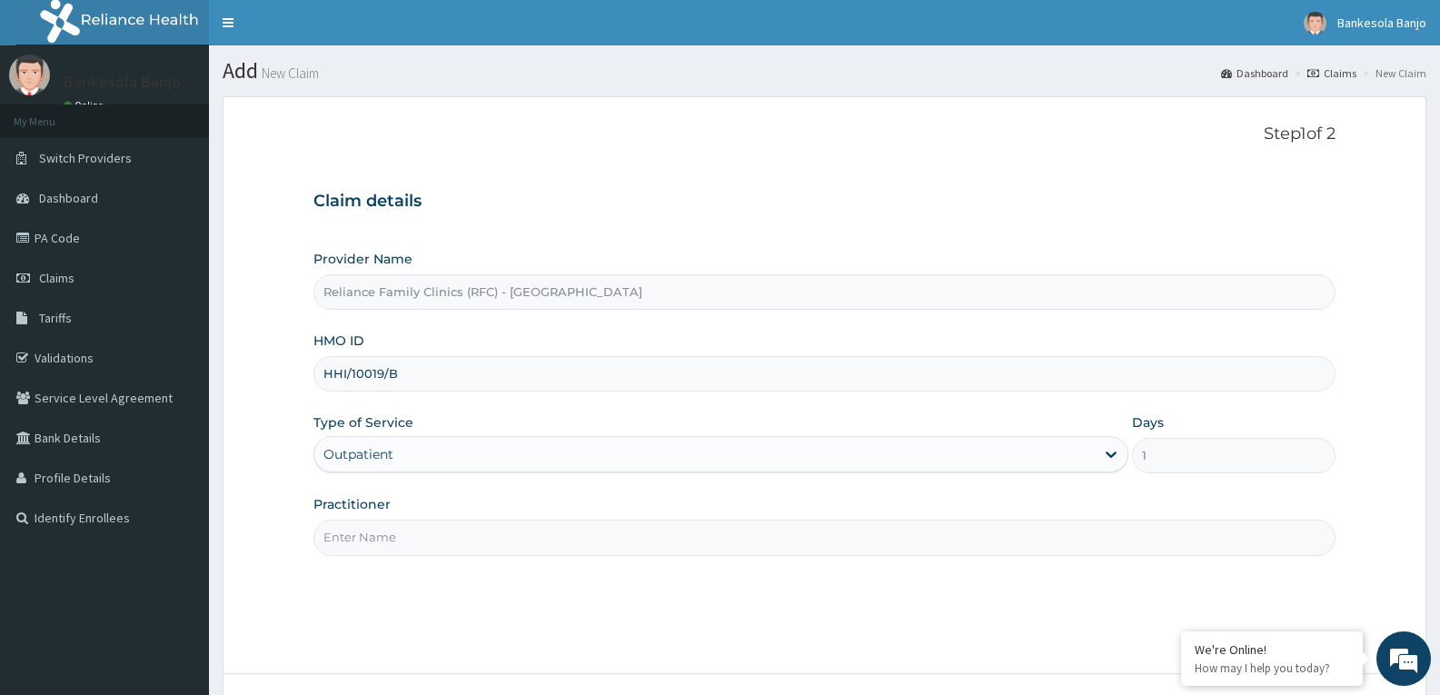
click at [470, 535] on input "Practitioner" at bounding box center [824, 537] width 1022 height 35
type input "Dr Farida"
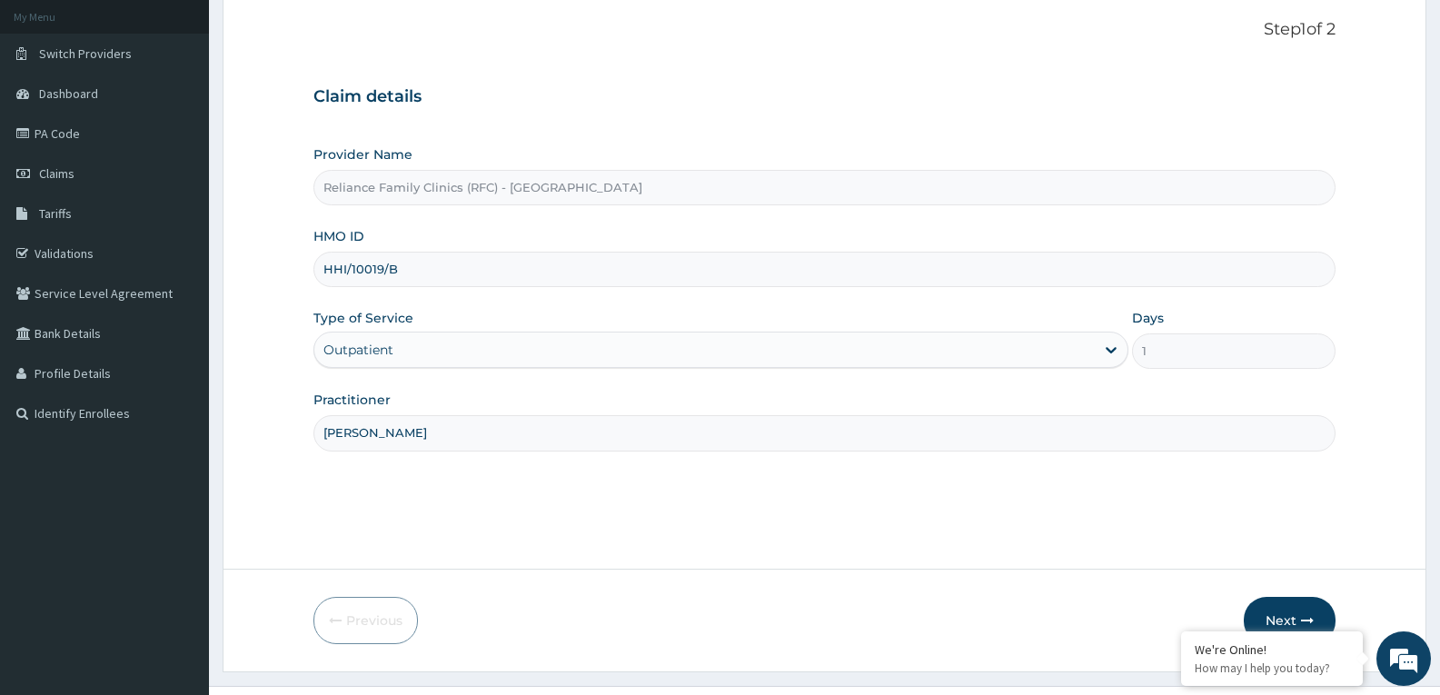
scroll to position [142, 0]
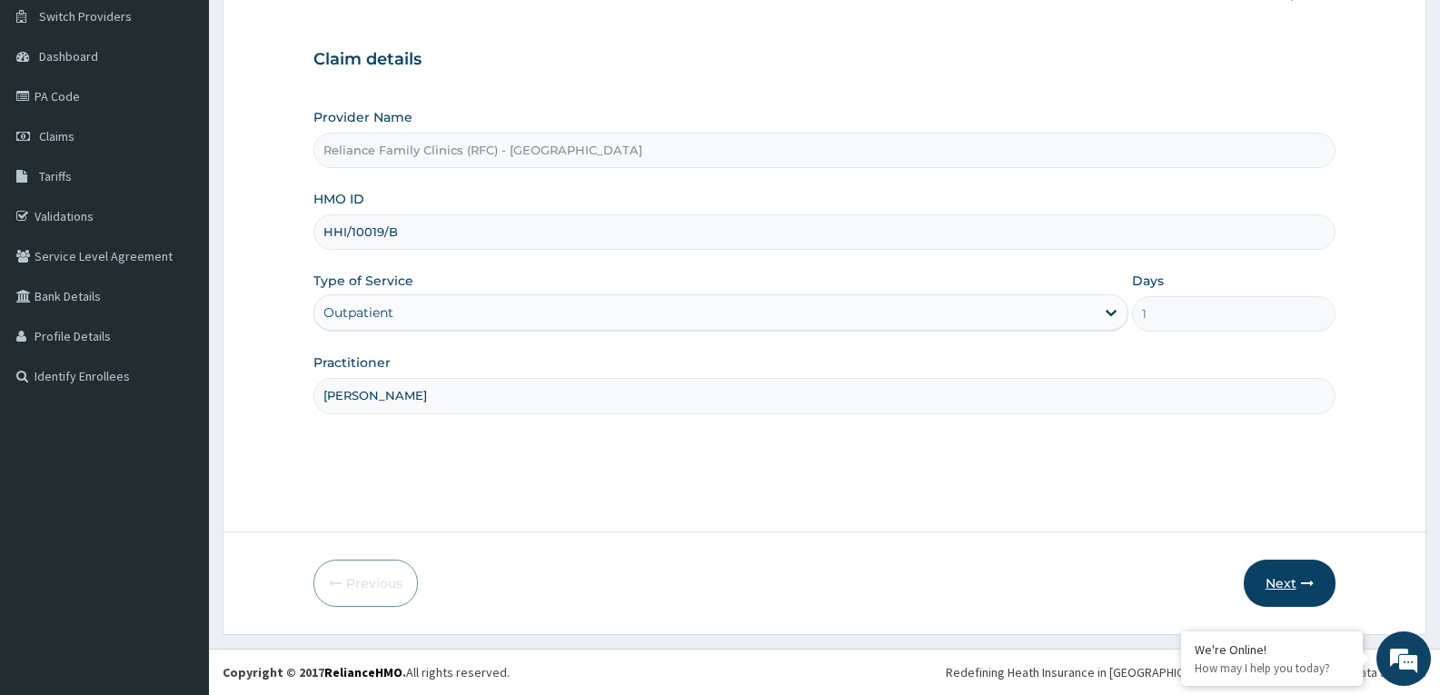
click at [1274, 582] on button "Next" at bounding box center [1290, 583] width 92 height 47
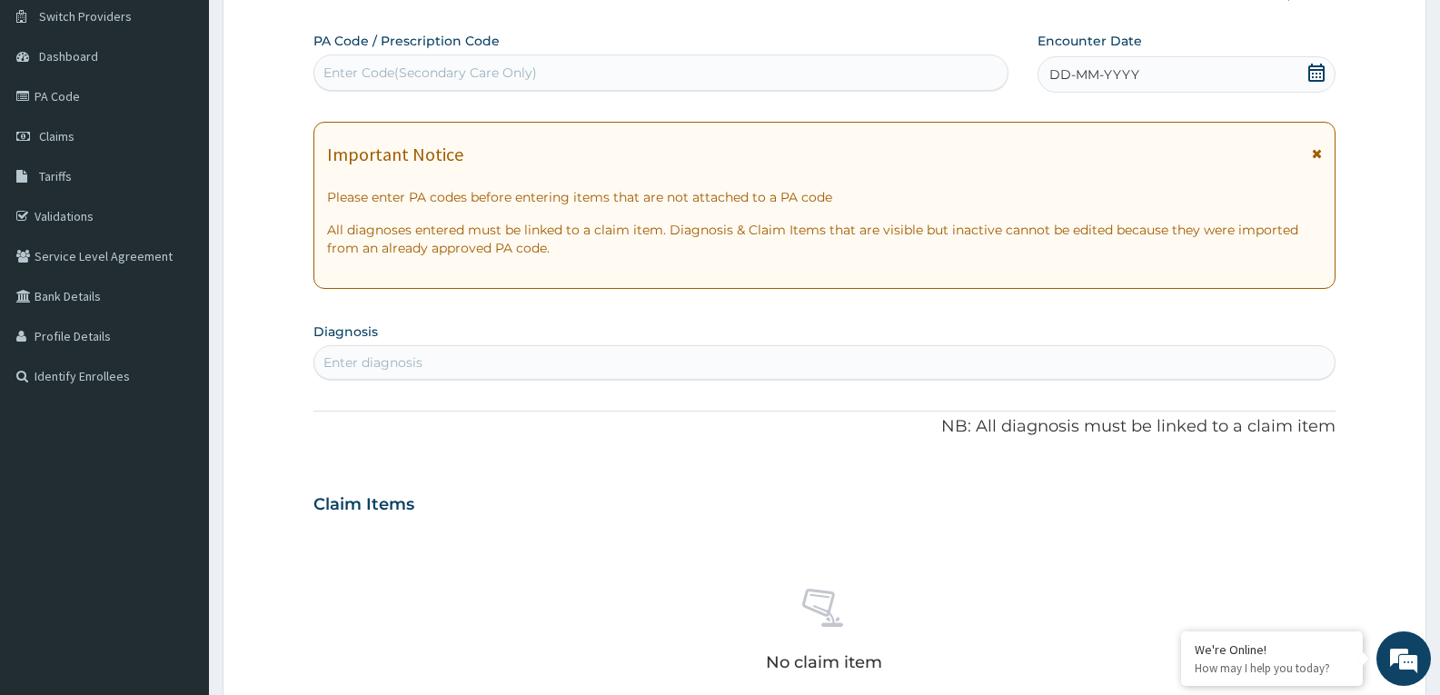
scroll to position [0, 0]
click at [1317, 70] on icon at bounding box center [1316, 73] width 16 height 18
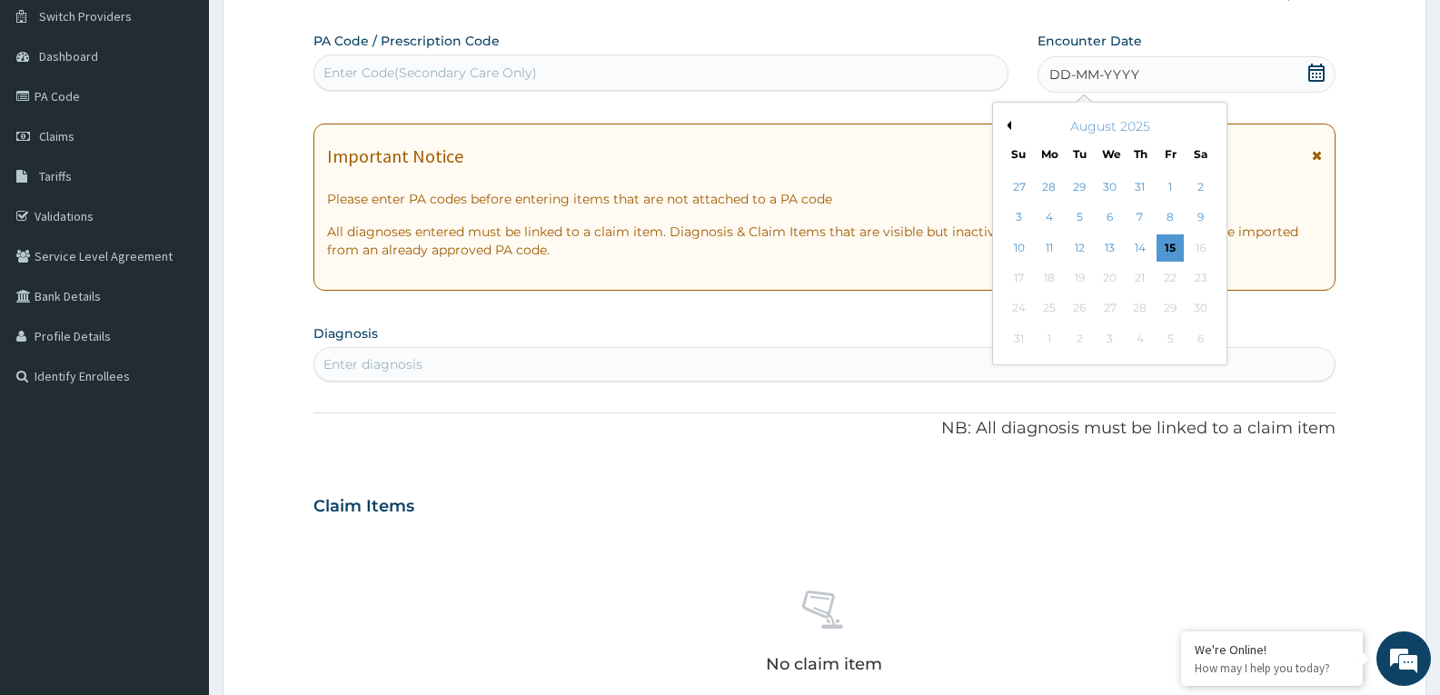
click at [1164, 233] on div "10 11 12 13 14 15 16" at bounding box center [1110, 248] width 212 height 30
click at [1162, 248] on div "15" at bounding box center [1170, 247] width 27 height 27
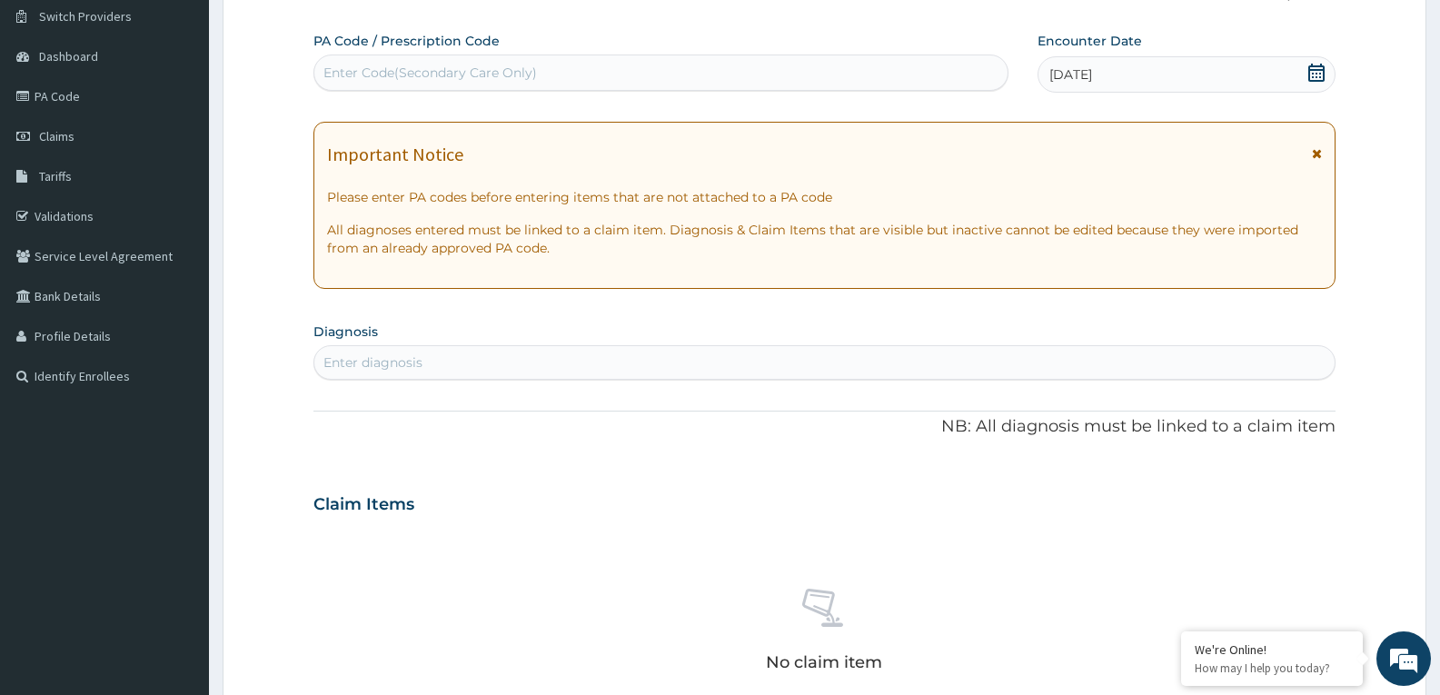
click at [997, 370] on div "Enter diagnosis" at bounding box center [824, 362] width 1020 height 29
type input "mala"
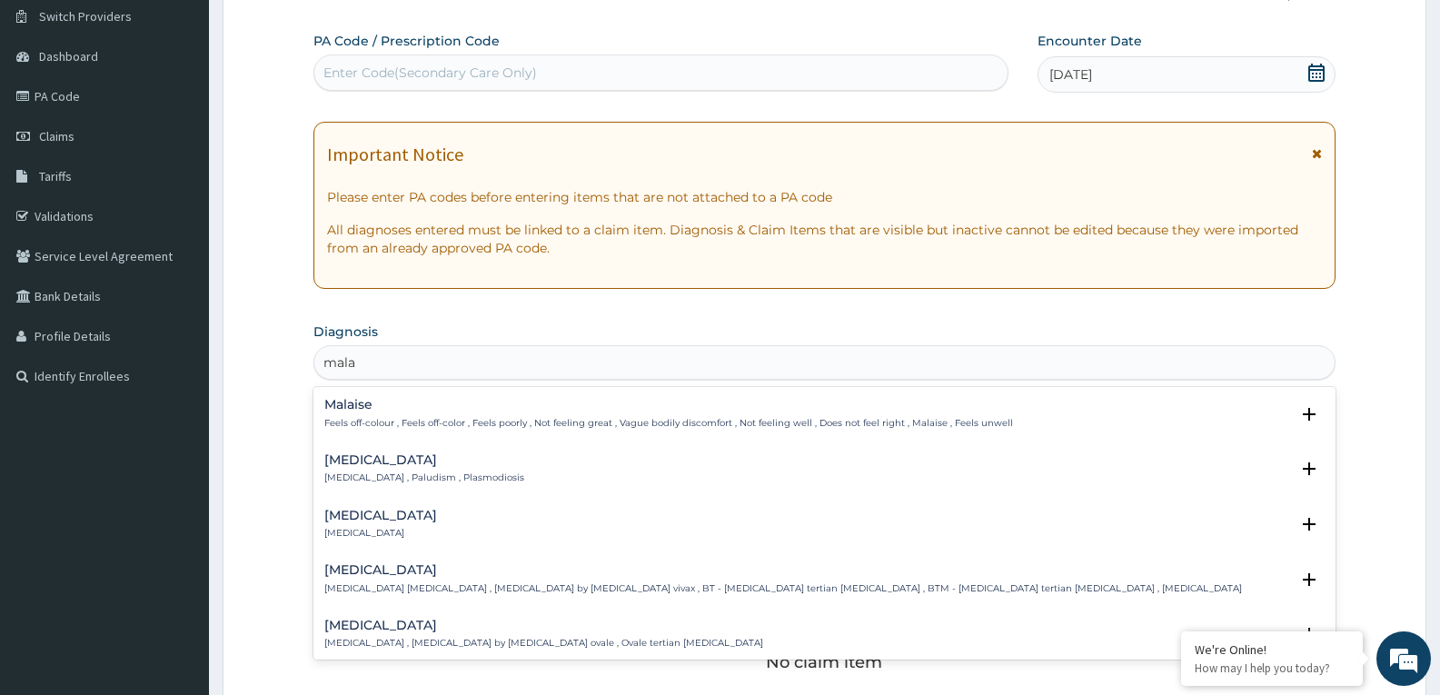
click at [408, 469] on div "Malaria Malaria , Paludism , Plasmodiosis" at bounding box center [424, 469] width 200 height 32
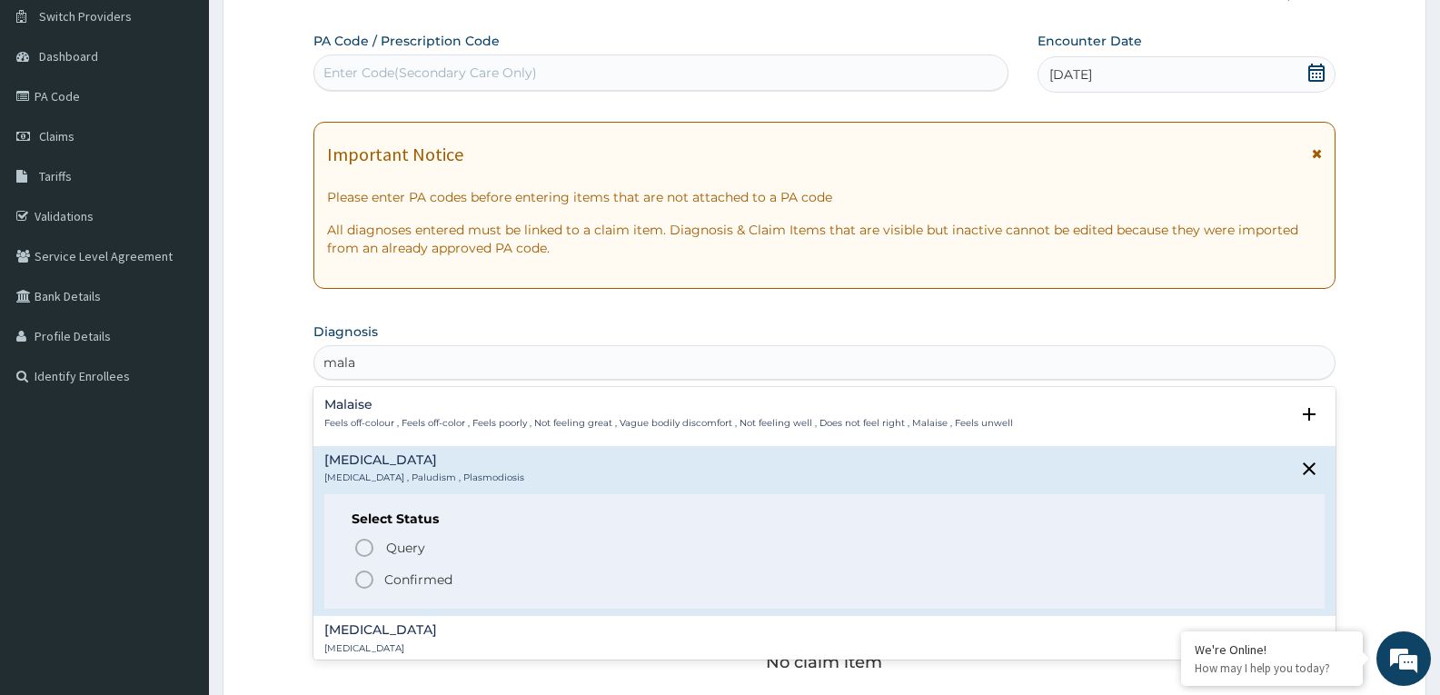
click at [358, 576] on circle "status option filled" at bounding box center [364, 580] width 16 height 16
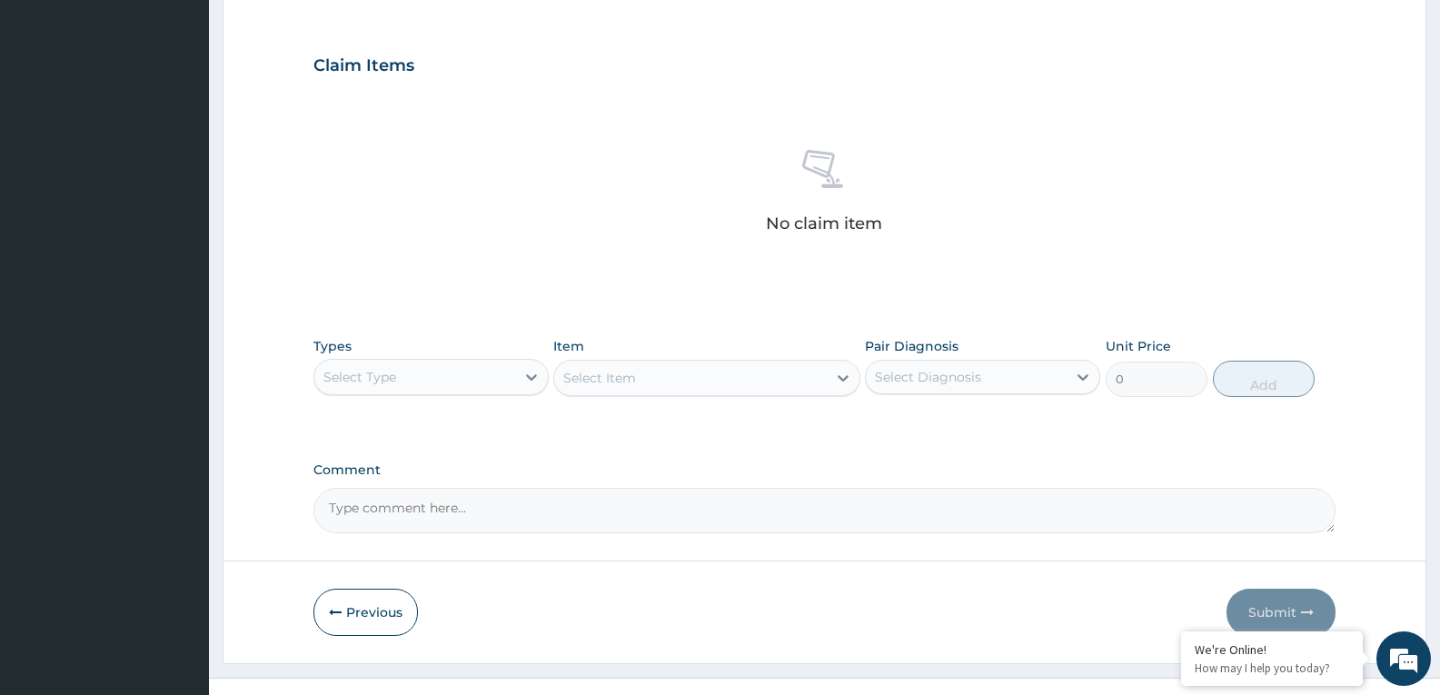
scroll to position [615, 0]
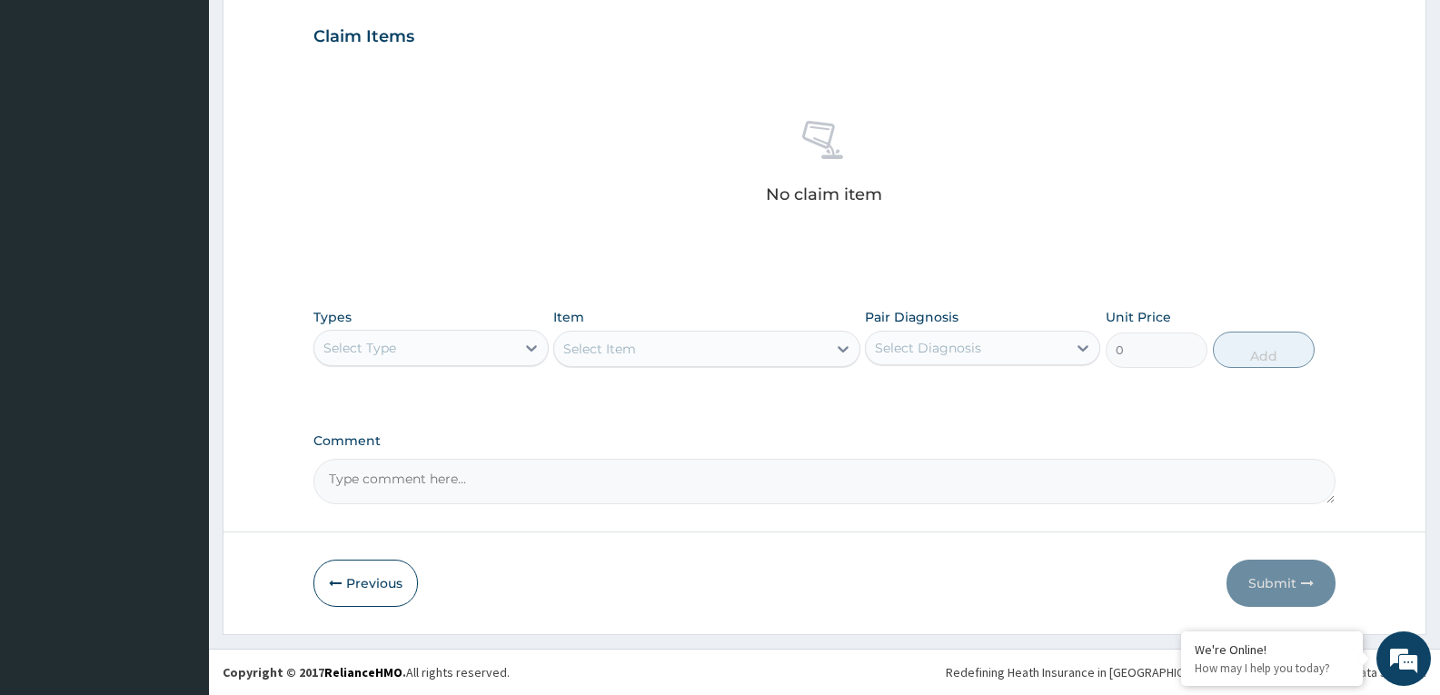
click at [413, 333] on div "Select Type" at bounding box center [414, 347] width 201 height 29
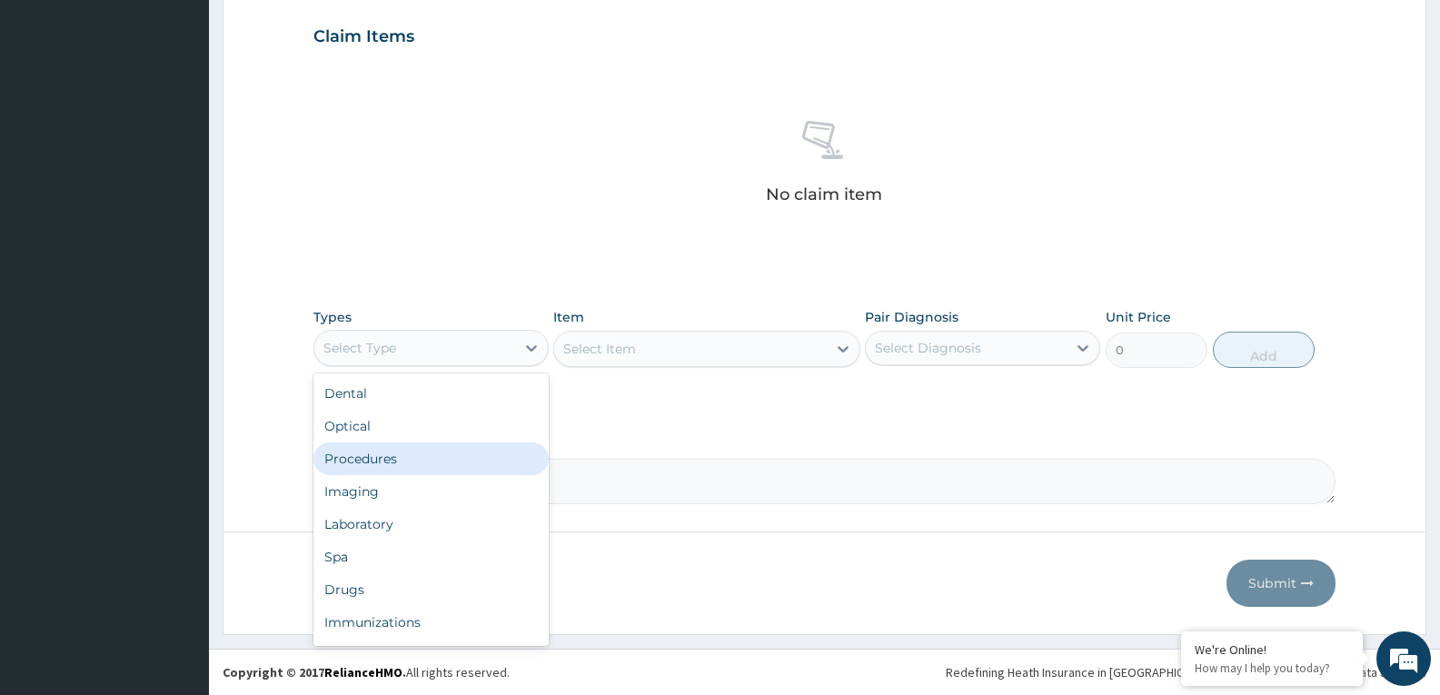
click at [365, 457] on div "Procedures" at bounding box center [430, 459] width 235 height 33
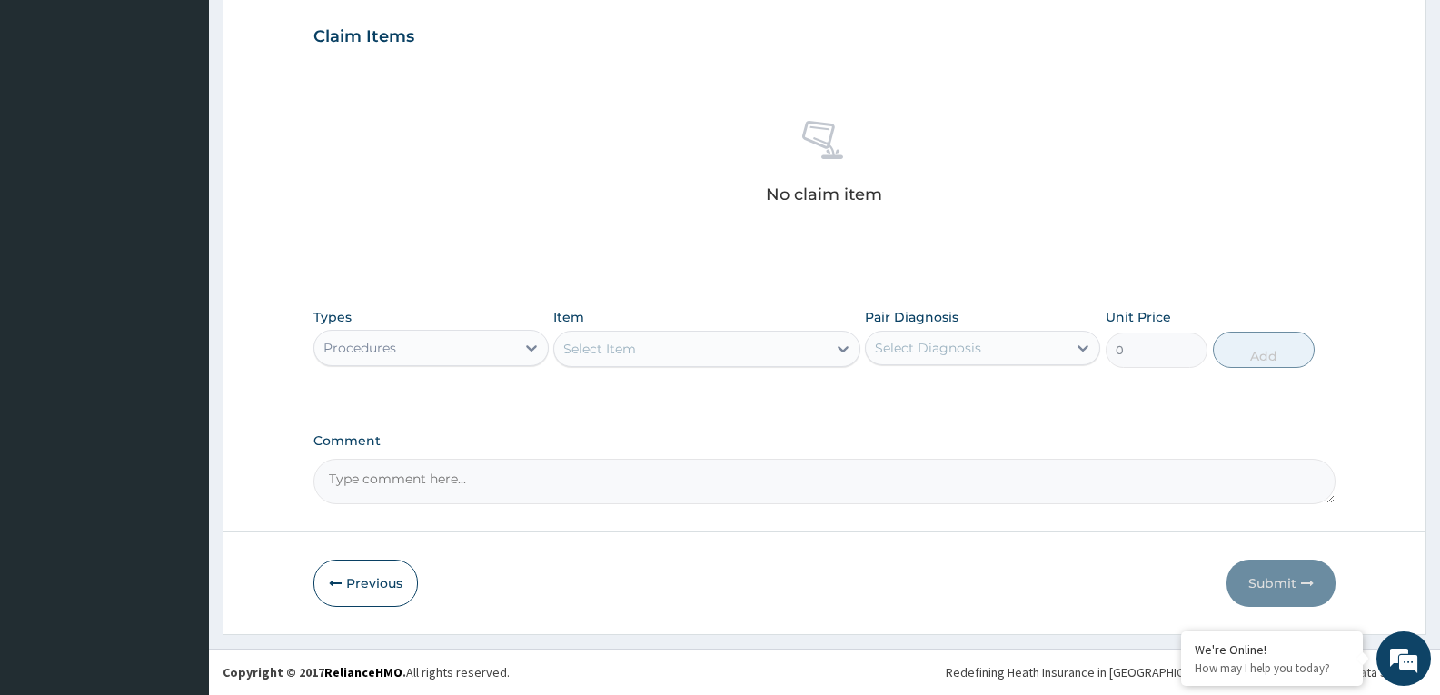
click at [652, 346] on div "Select Item" at bounding box center [690, 348] width 272 height 29
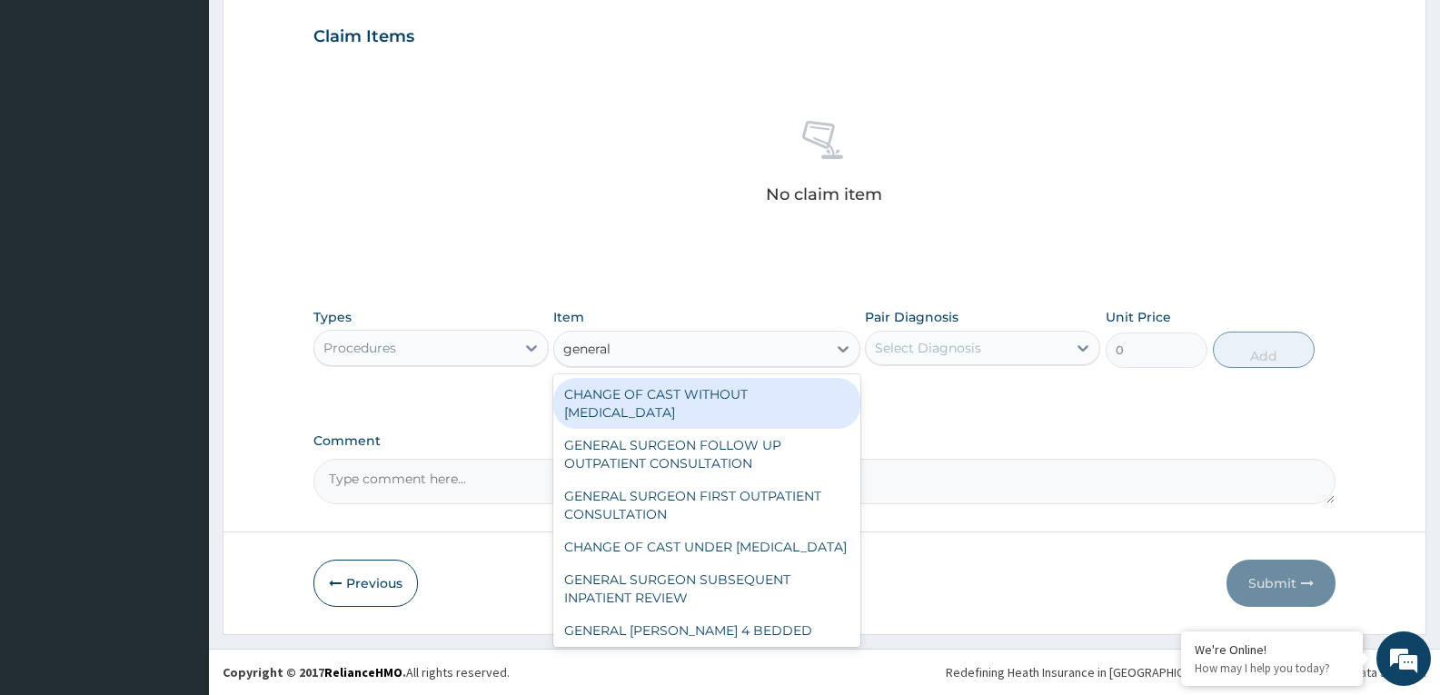
type input "general p"
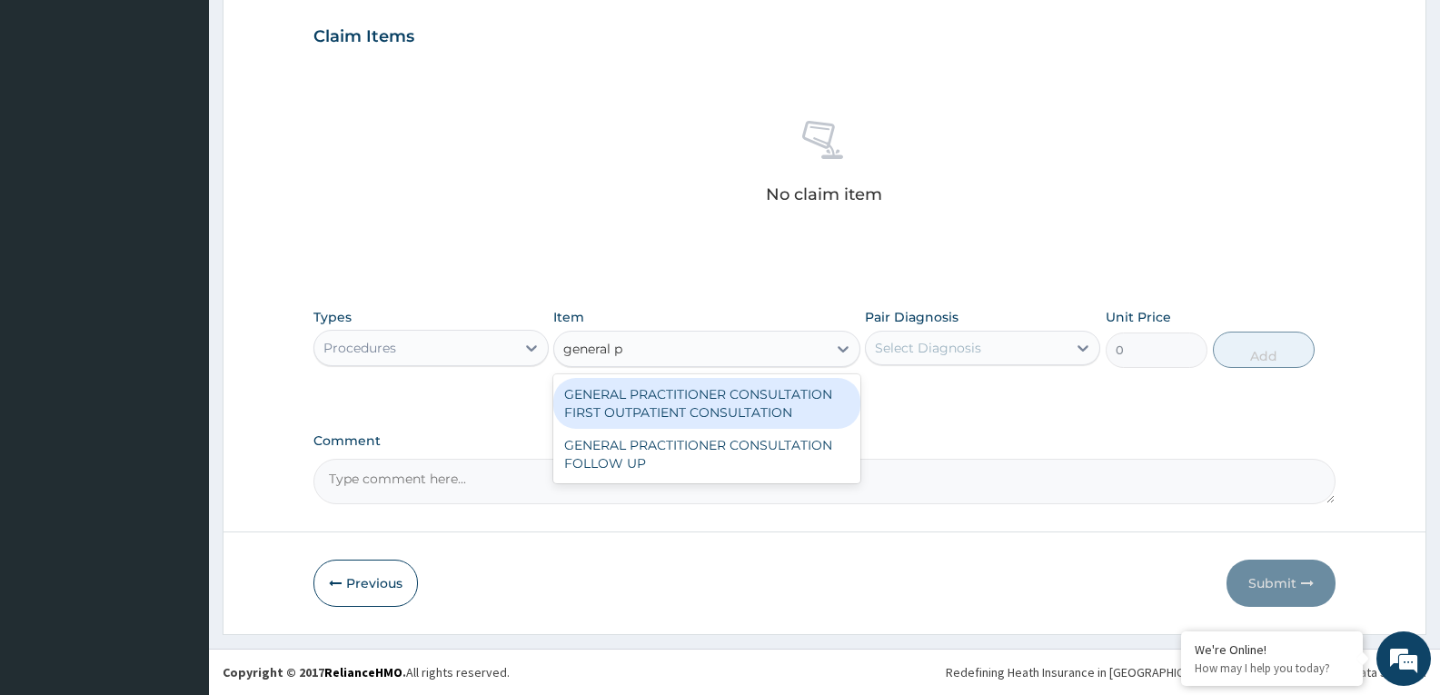
click at [649, 394] on div "GENERAL PRACTITIONER CONSULTATION FIRST OUTPATIENT CONSULTATION" at bounding box center [706, 403] width 306 height 51
type input "3370.125"
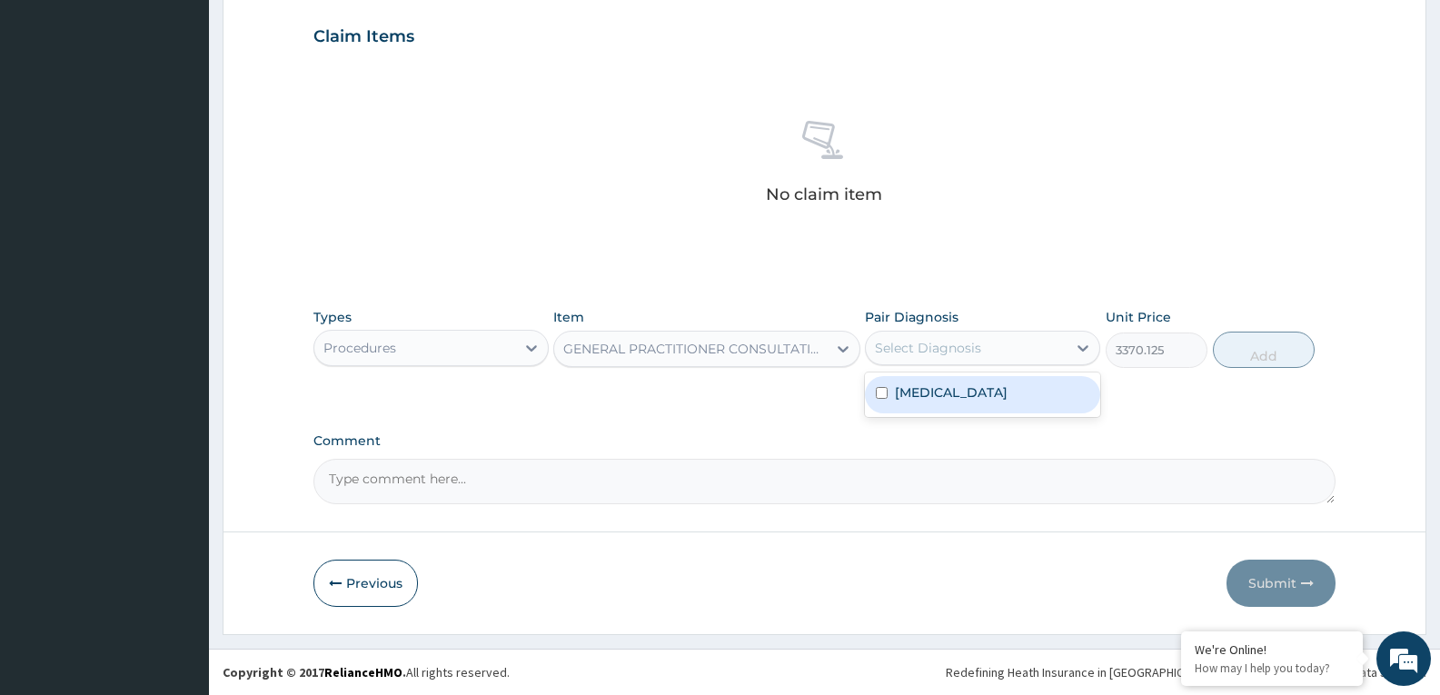
click at [1026, 355] on div "Select Diagnosis" at bounding box center [966, 347] width 201 height 29
click at [1013, 404] on div "[MEDICAL_DATA]" at bounding box center [982, 394] width 235 height 37
checkbox input "true"
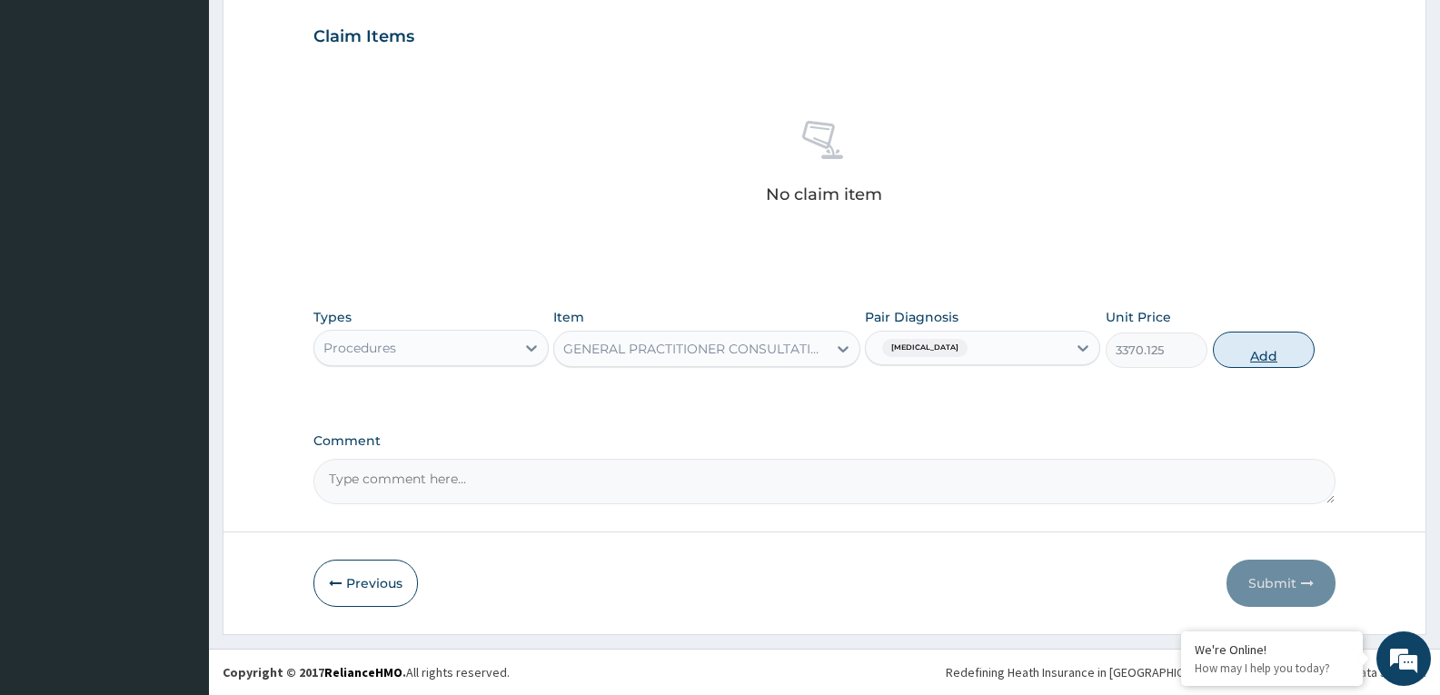
click at [1252, 338] on button "Add" at bounding box center [1264, 350] width 102 height 36
type input "0"
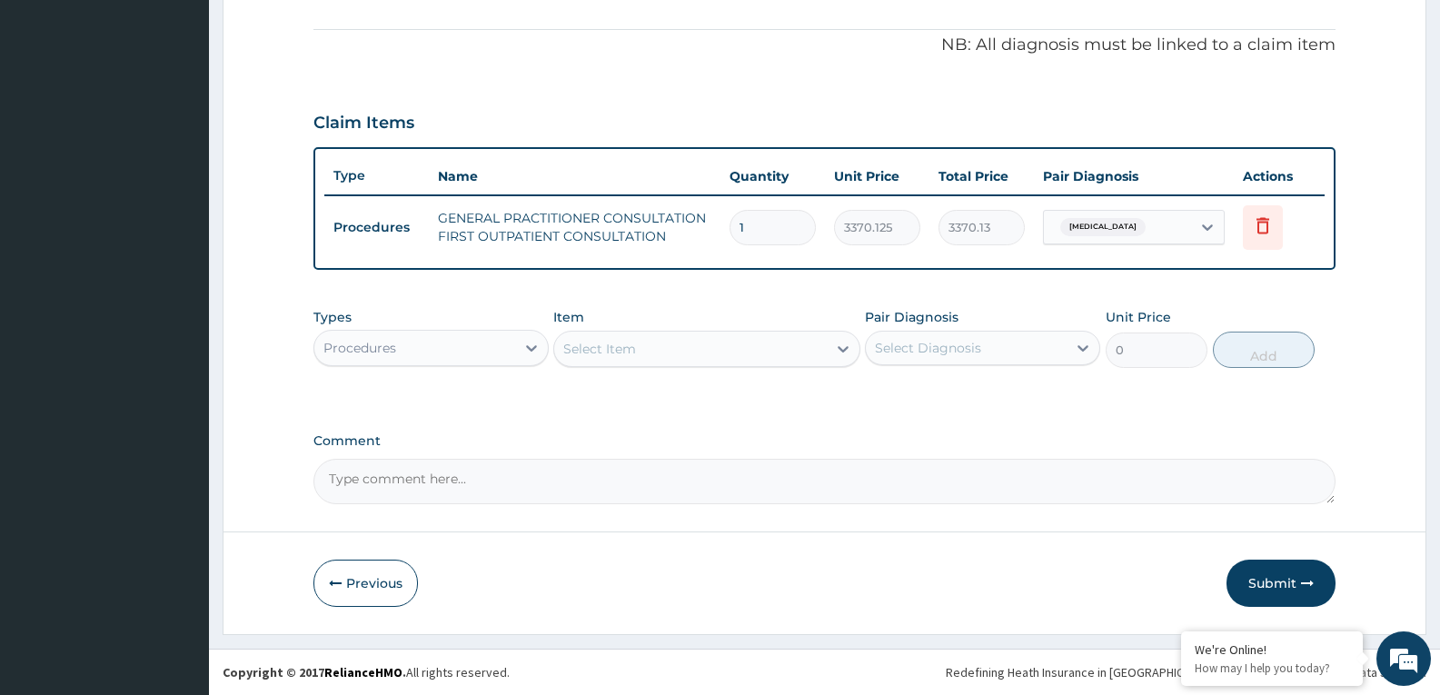
click at [454, 356] on div "Procedures" at bounding box center [414, 347] width 201 height 29
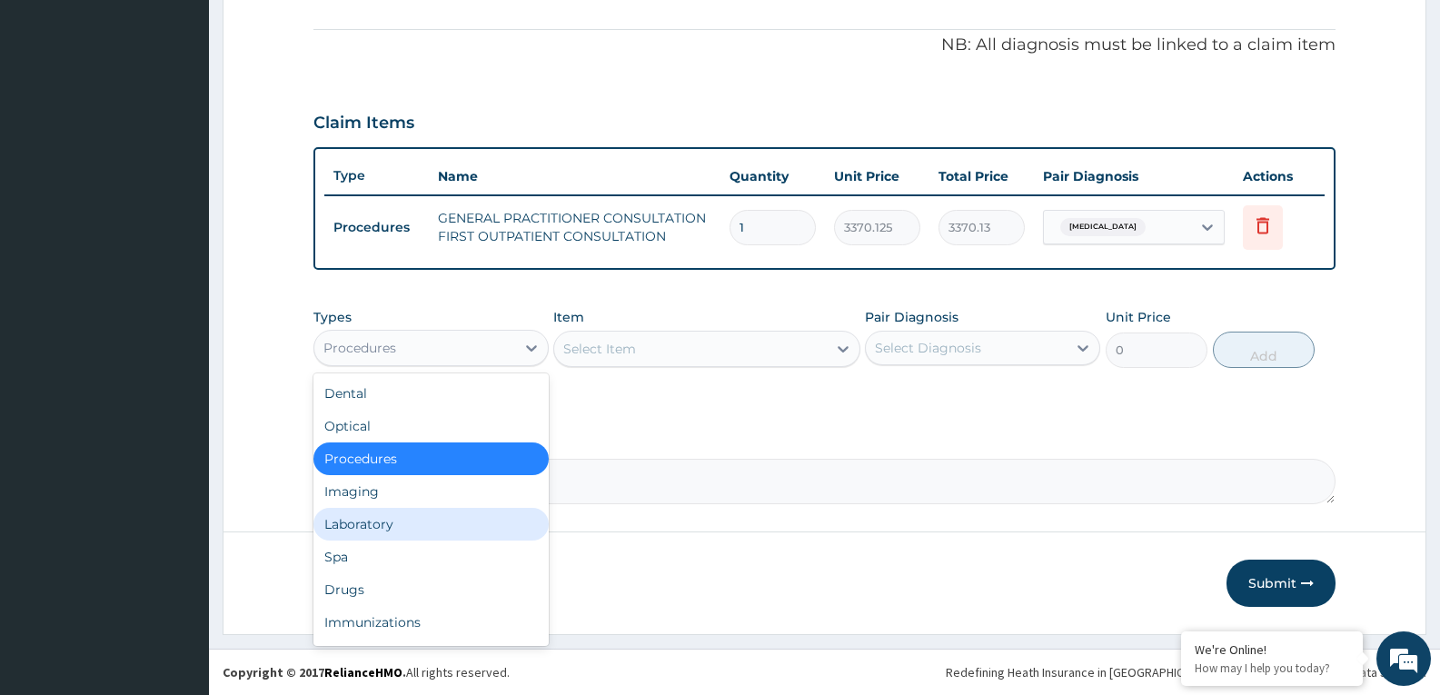
click at [412, 521] on div "Laboratory" at bounding box center [430, 524] width 235 height 33
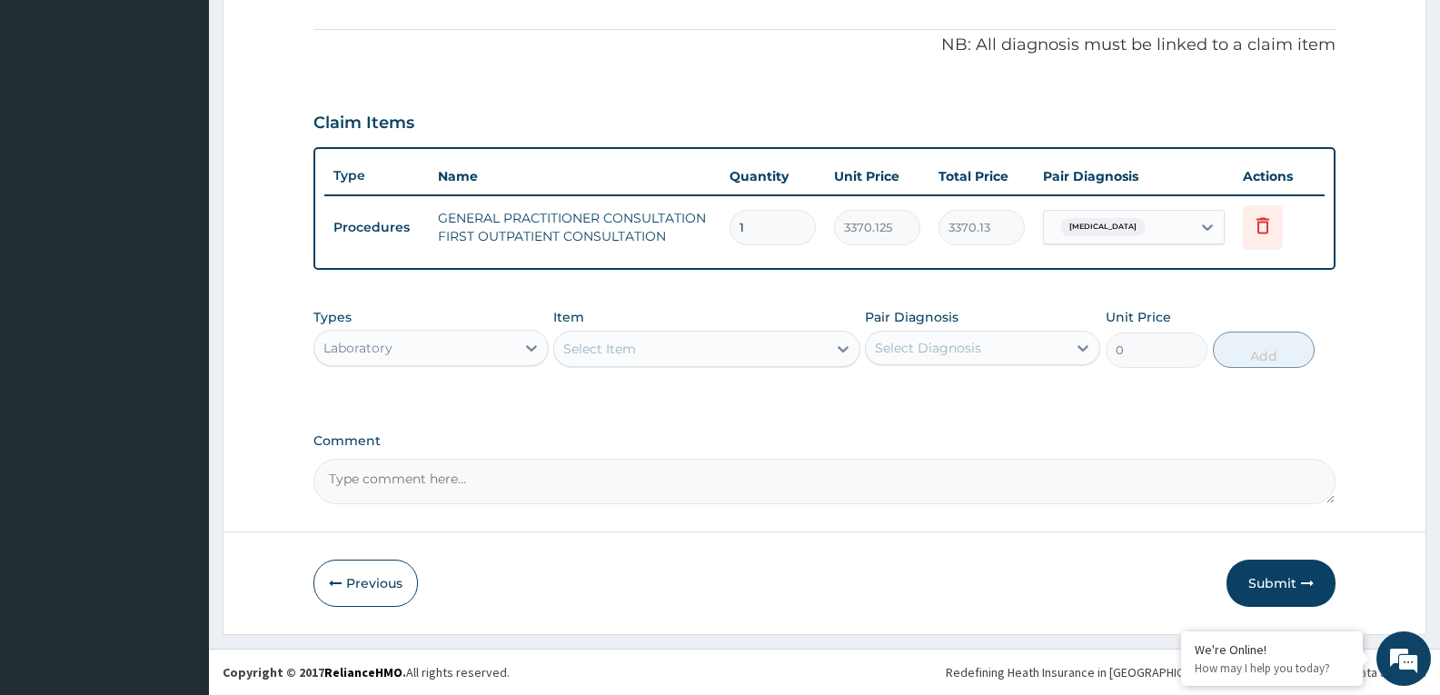
click at [671, 348] on div "Select Item" at bounding box center [690, 348] width 272 height 29
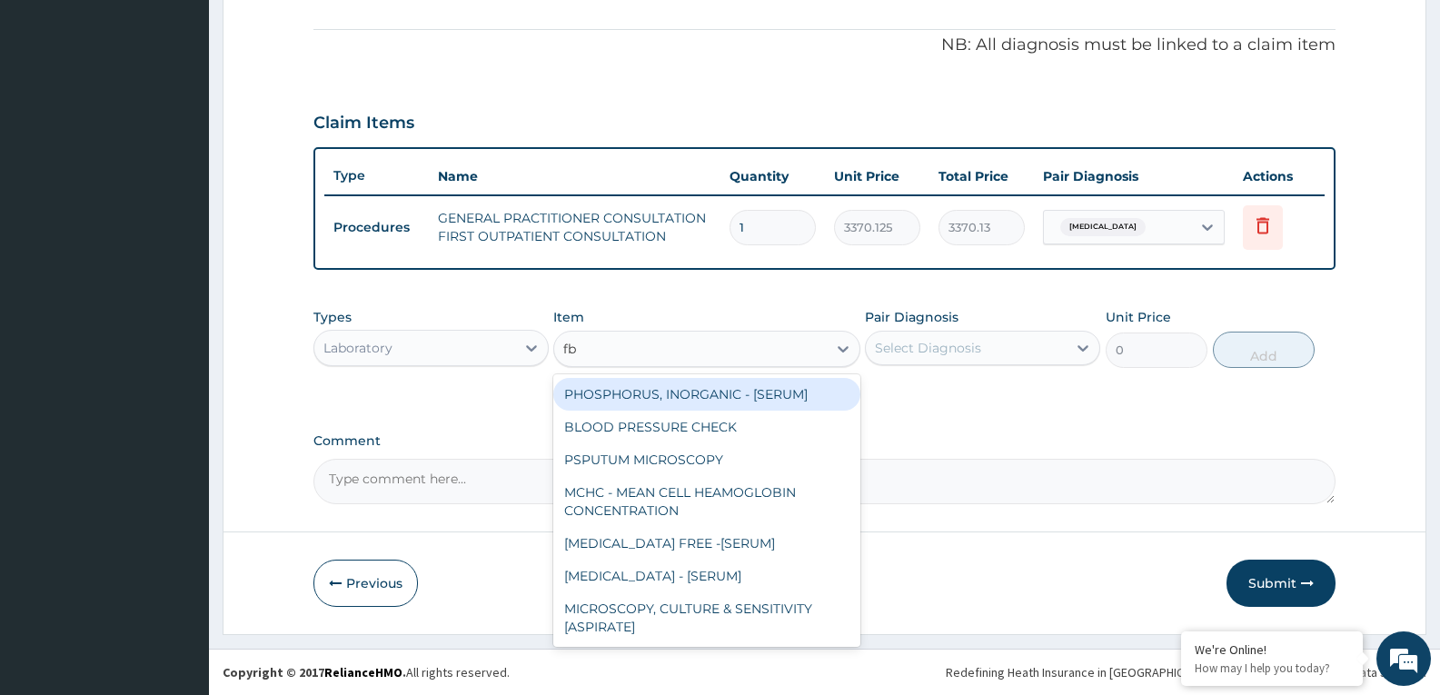
type input "fbc"
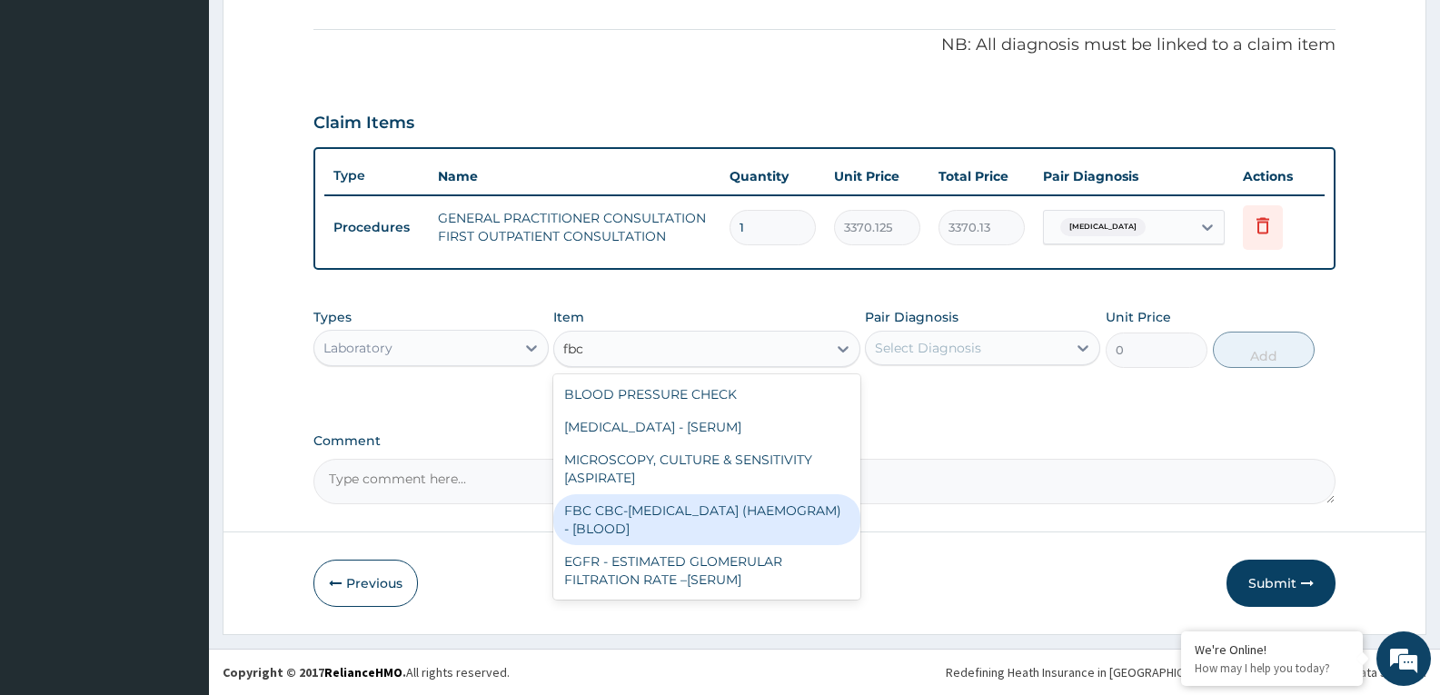
click at [656, 529] on div "FBC CBC-COMPLETE BLOOD COUNT (HAEMOGRAM) - [BLOOD]" at bounding box center [706, 519] width 306 height 51
type input "4085"
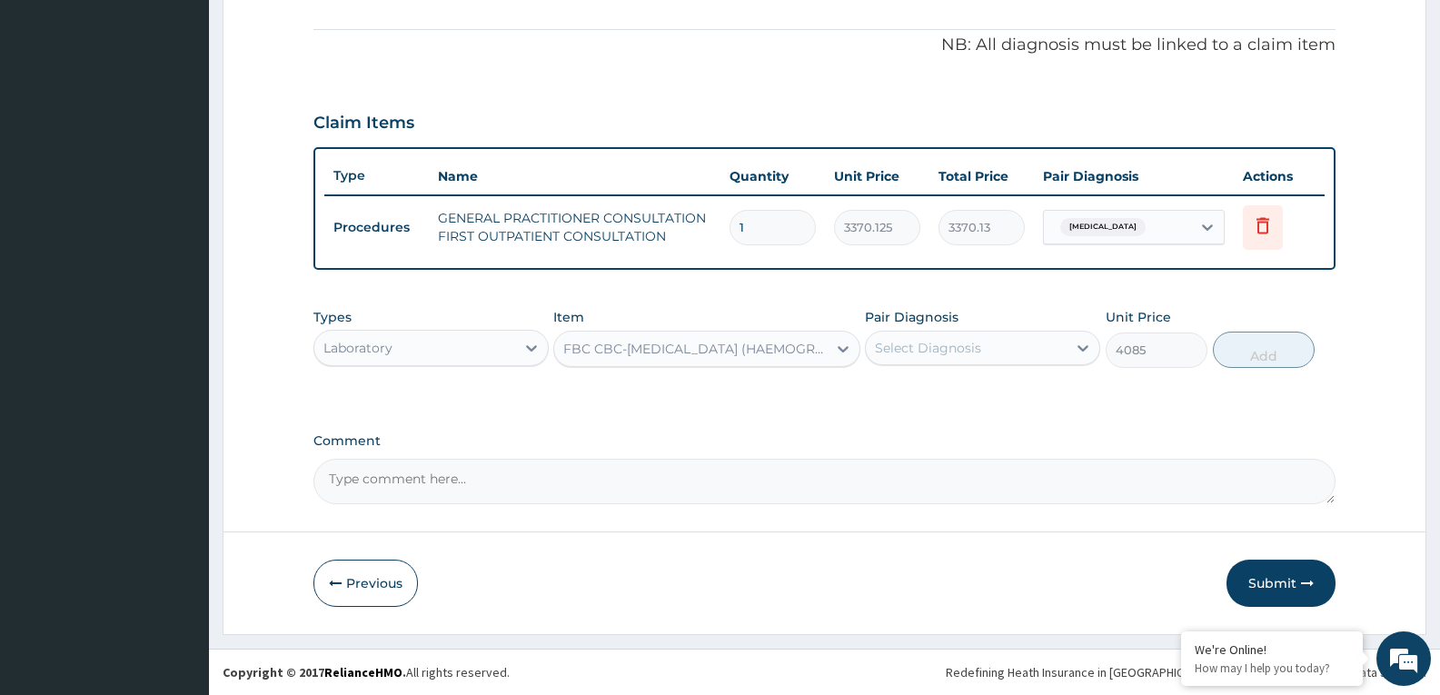
click at [932, 349] on div "Select Diagnosis" at bounding box center [928, 348] width 106 height 18
click at [932, 388] on label "Malaria" at bounding box center [951, 392] width 113 height 18
checkbox input "true"
drag, startPoint x: 1214, startPoint y: 350, endPoint x: 901, endPoint y: 386, distance: 314.7
click at [1215, 350] on button "Add" at bounding box center [1264, 350] width 102 height 36
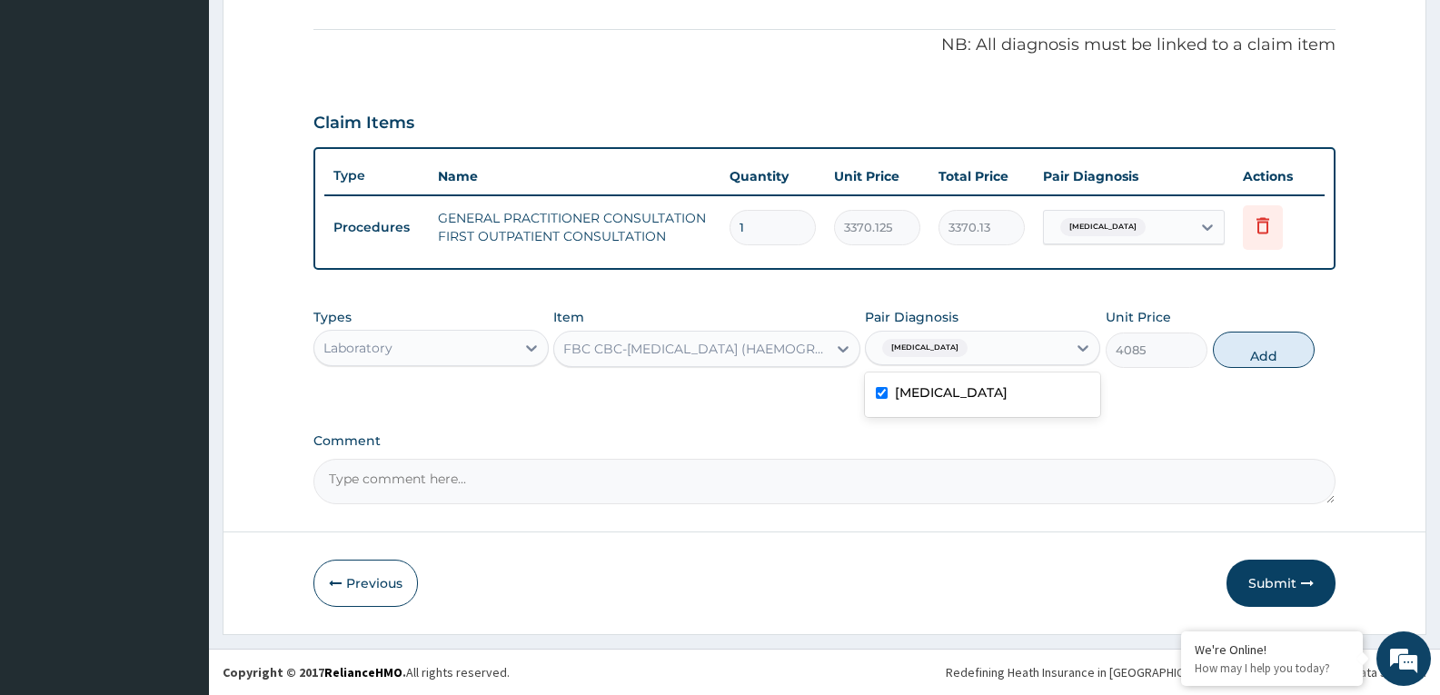
type input "0"
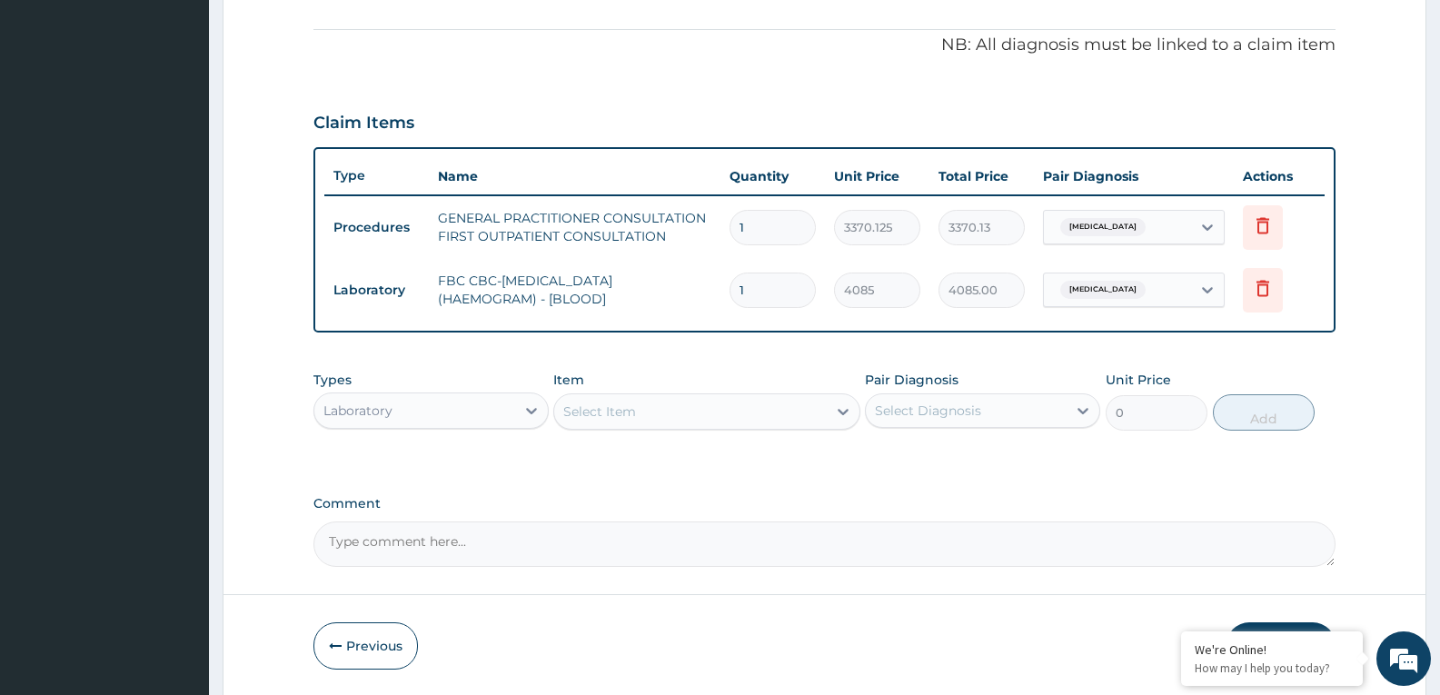
click at [727, 409] on div "Select Item" at bounding box center [690, 411] width 272 height 29
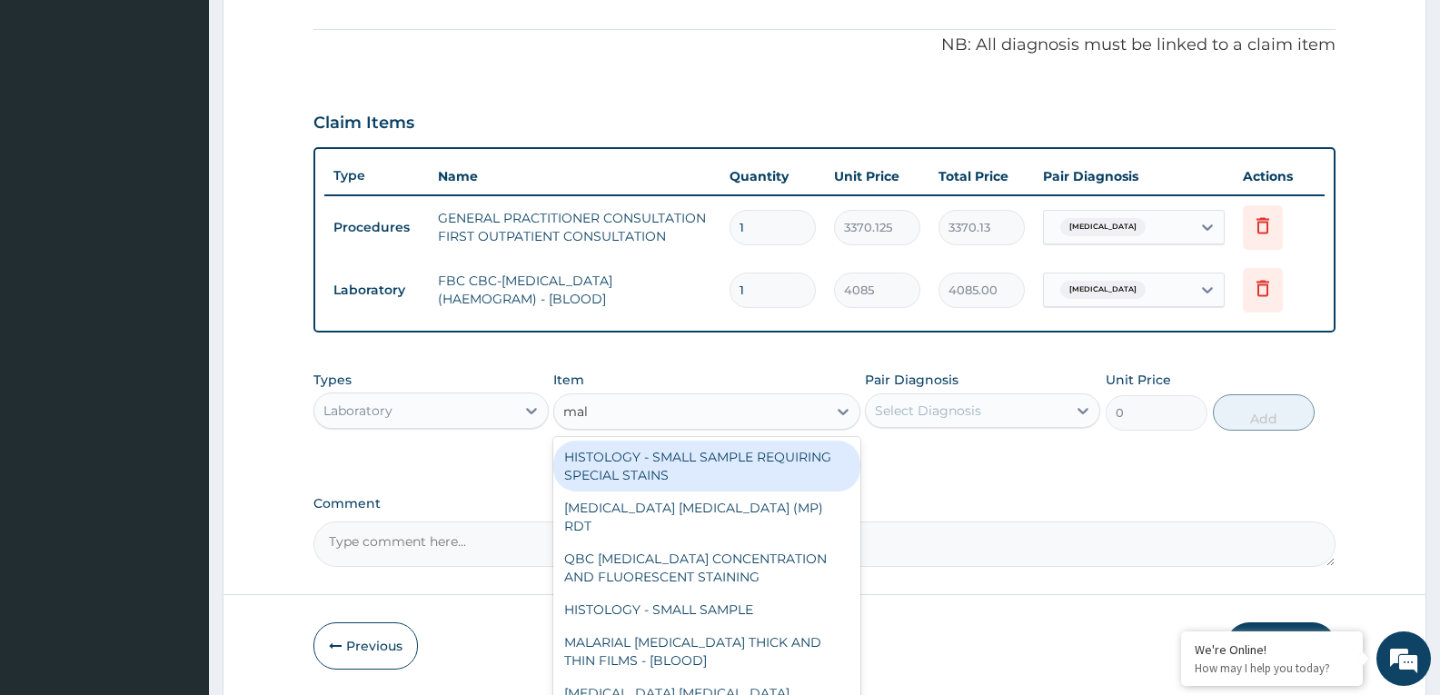
type input "mala"
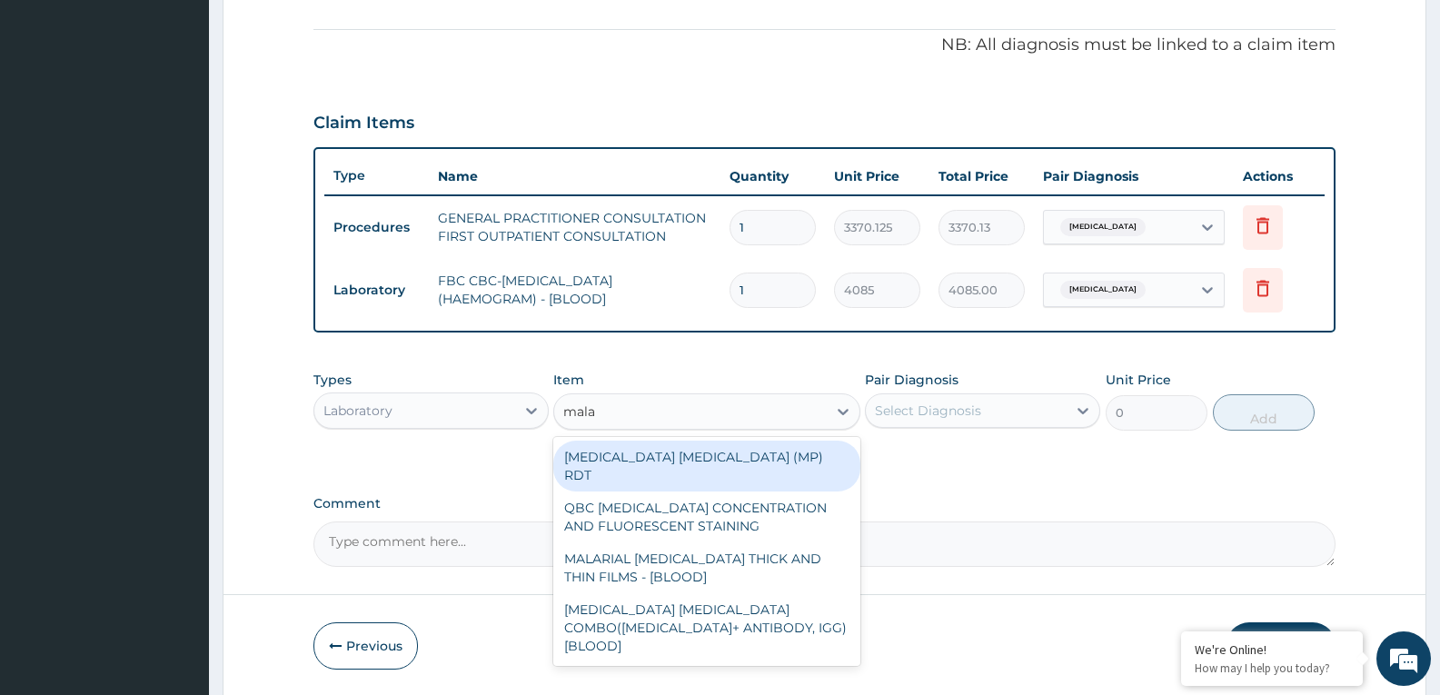
click at [722, 459] on div "MALARIA PARASITE (MP) RDT" at bounding box center [706, 466] width 306 height 51
type input "1531.875"
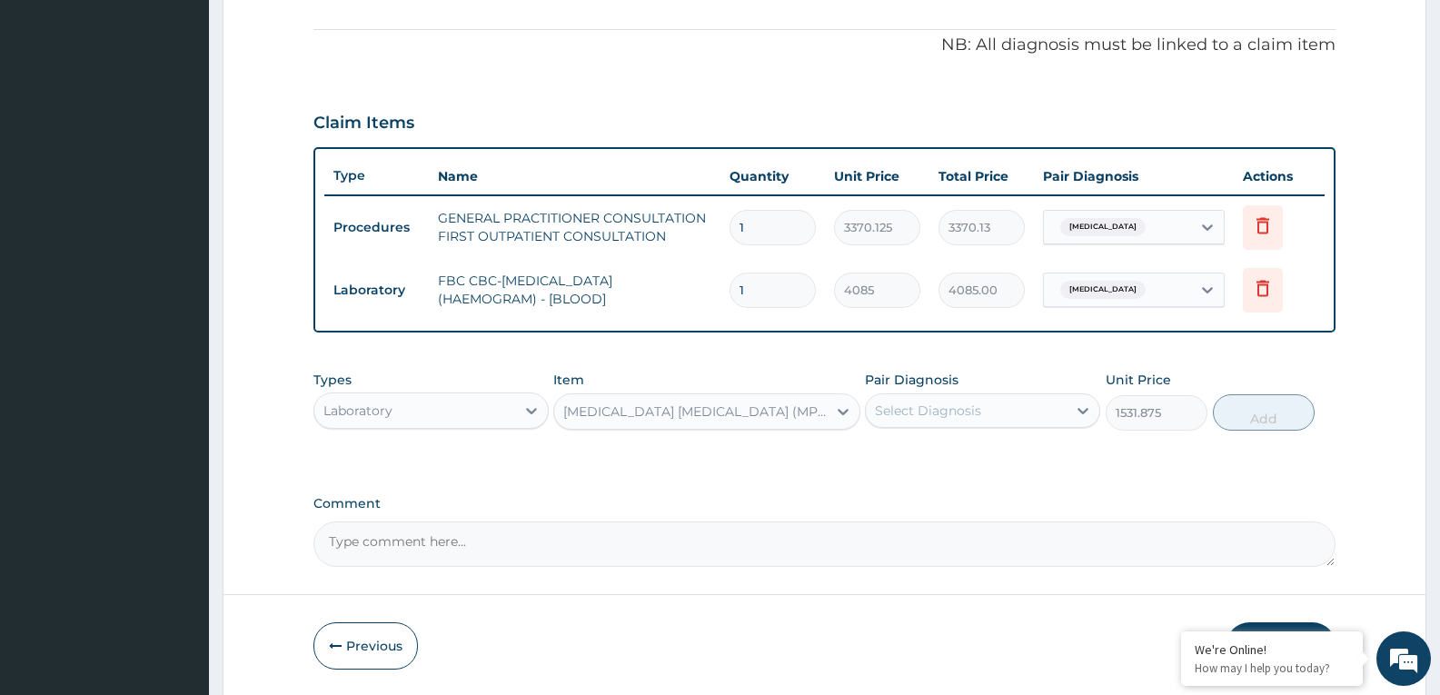
click at [968, 412] on div "Select Diagnosis" at bounding box center [928, 411] width 106 height 18
click at [980, 485] on div "PA Code / Prescription Code Enter Code(Secondary Care Only) Encounter Date 15-0…" at bounding box center [824, 106] width 1022 height 922
click at [995, 472] on div "PA Code / Prescription Code Enter Code(Secondary Care Only) Encounter Date 15-0…" at bounding box center [824, 106] width 1022 height 922
click at [1012, 433] on div "Types Laboratory Item MALARIA PARASITE (MP) RDT Pair Diagnosis Select Diagnosis…" at bounding box center [824, 401] width 1022 height 78
click at [1026, 414] on div "Select Diagnosis" at bounding box center [966, 410] width 201 height 29
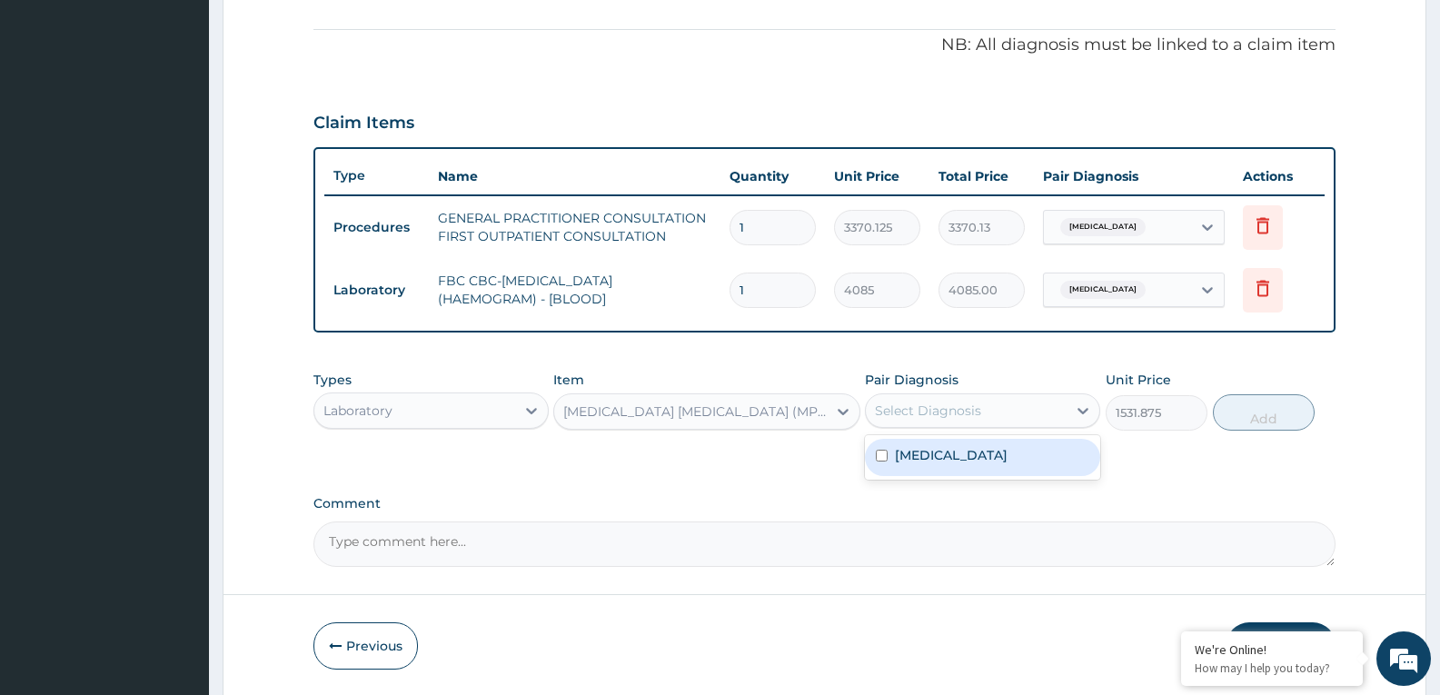
click at [1006, 462] on div "Malaria" at bounding box center [982, 457] width 235 height 37
checkbox input "true"
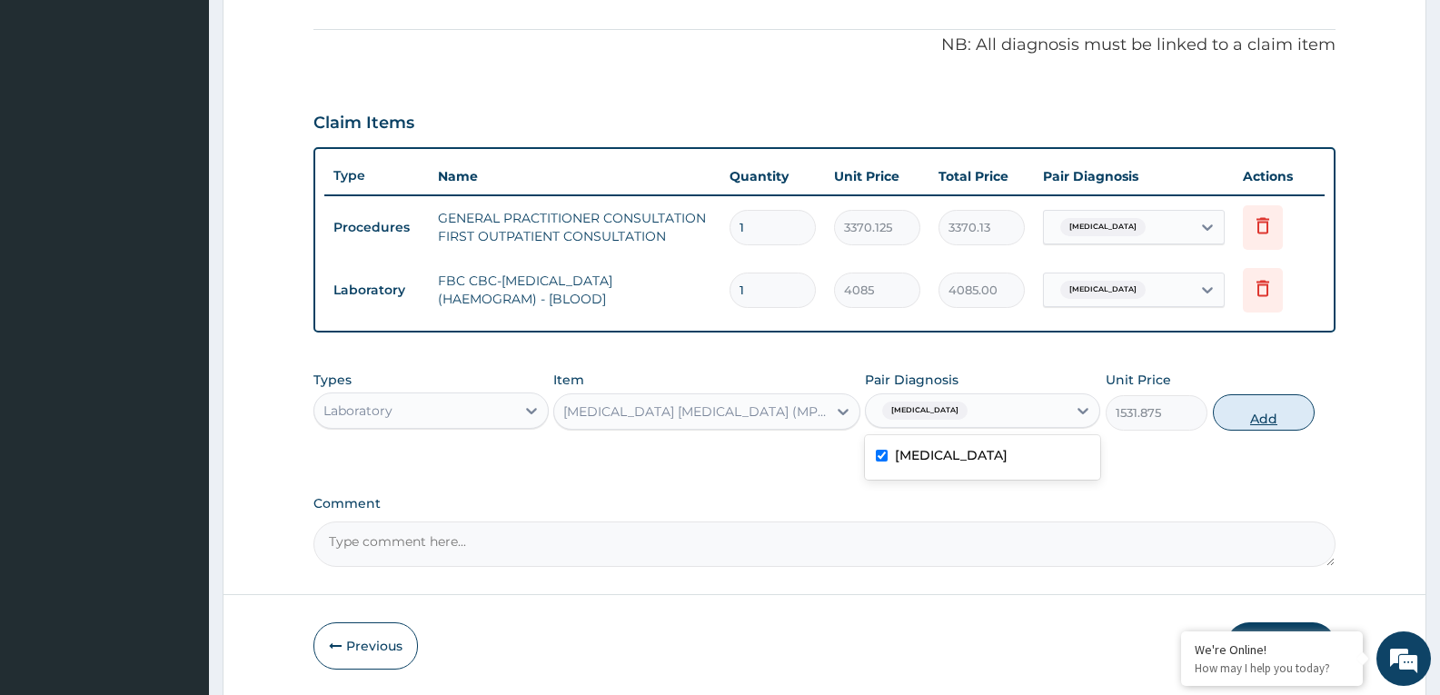
click at [1262, 421] on button "Add" at bounding box center [1264, 412] width 102 height 36
type input "0"
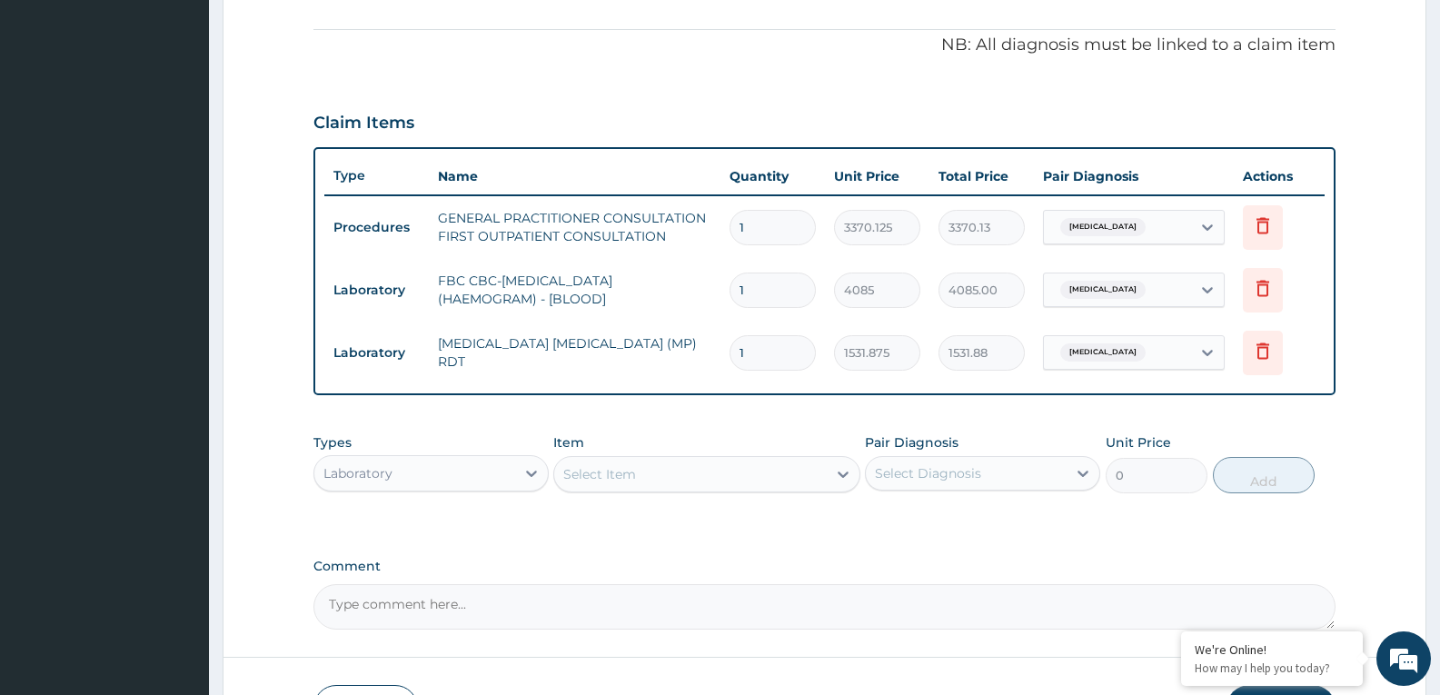
click at [502, 495] on div "Types Laboratory Item Select Item Pair Diagnosis Select Diagnosis Unit Price 0 …" at bounding box center [824, 463] width 1022 height 78
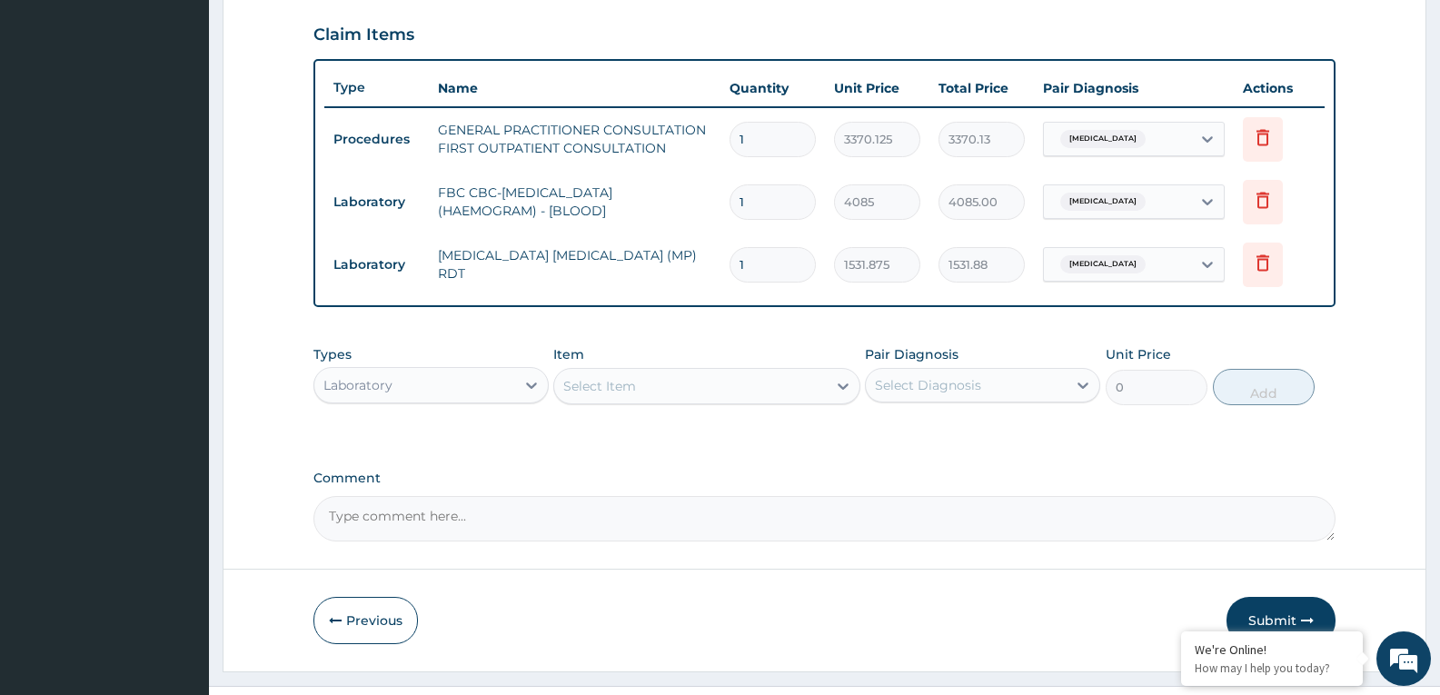
scroll to position [654, 0]
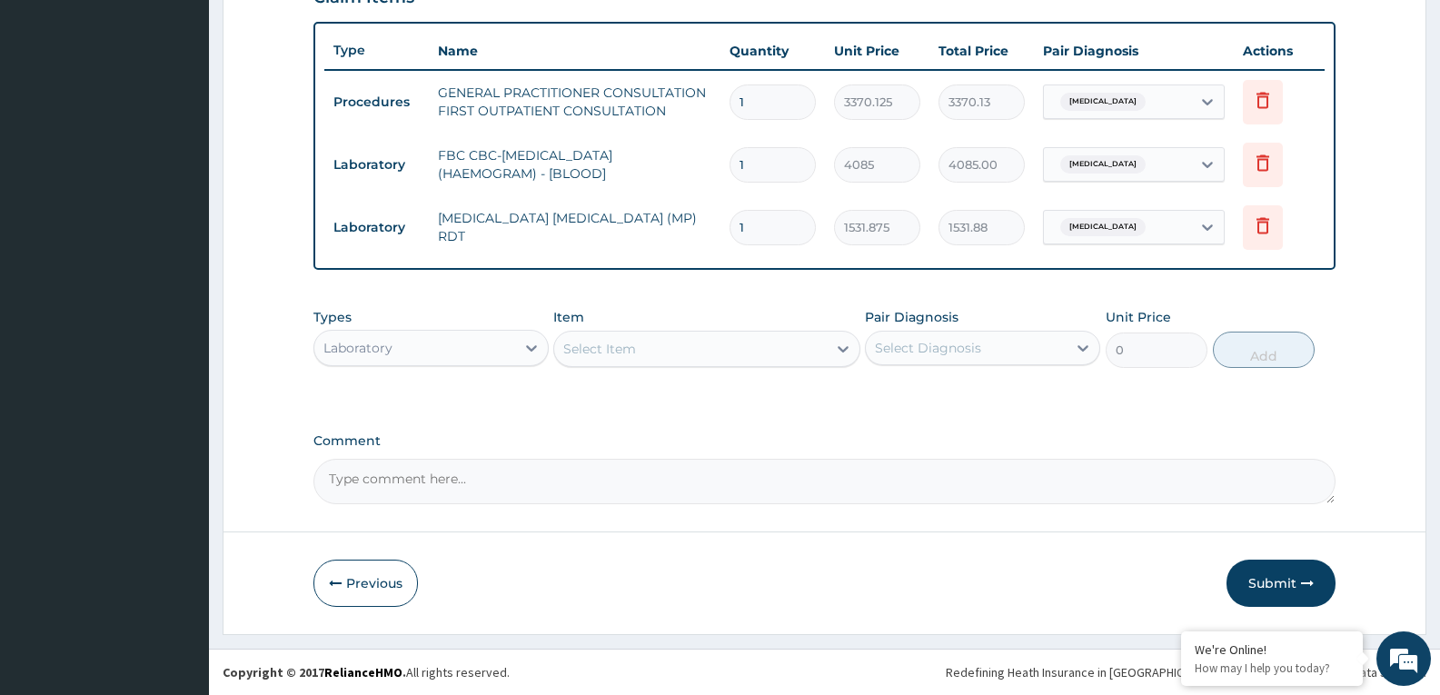
click at [501, 350] on div "Laboratory" at bounding box center [414, 347] width 201 height 29
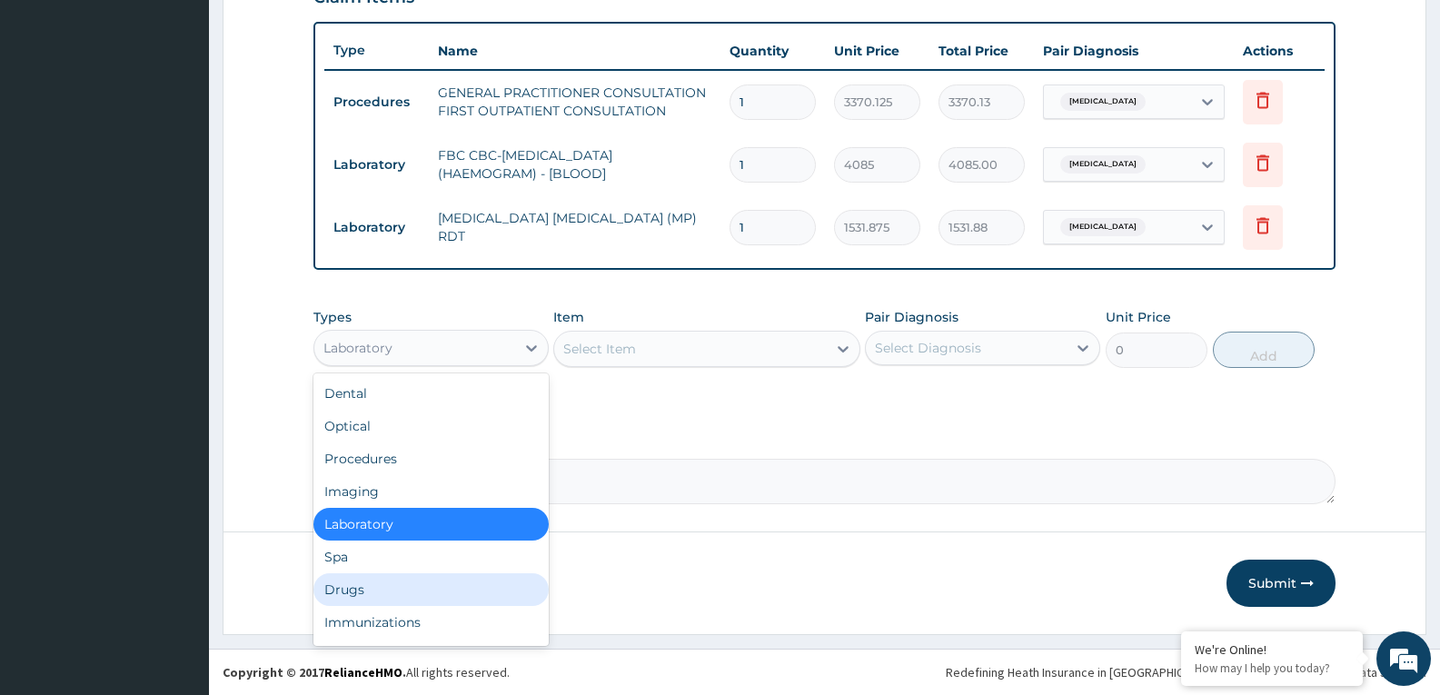
click at [425, 583] on div "Drugs" at bounding box center [430, 589] width 235 height 33
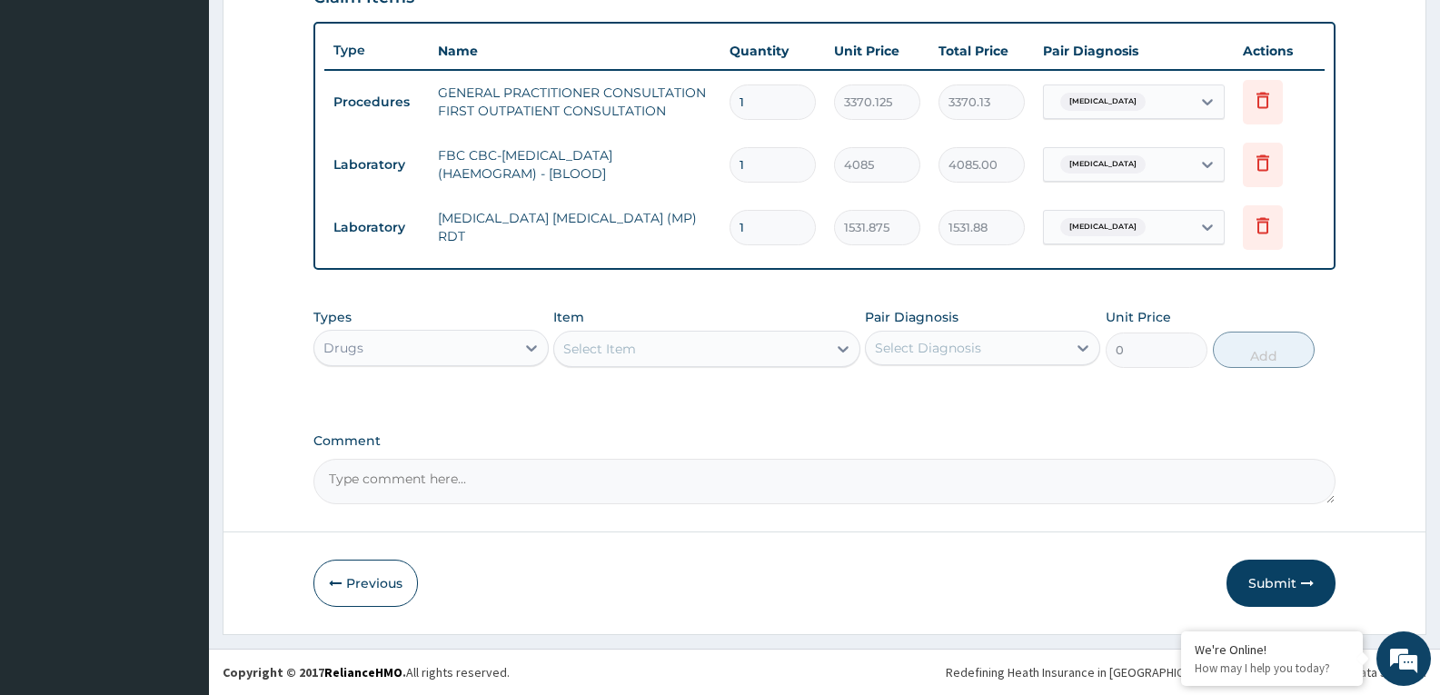
click at [644, 334] on div "Select Item" at bounding box center [690, 348] width 272 height 29
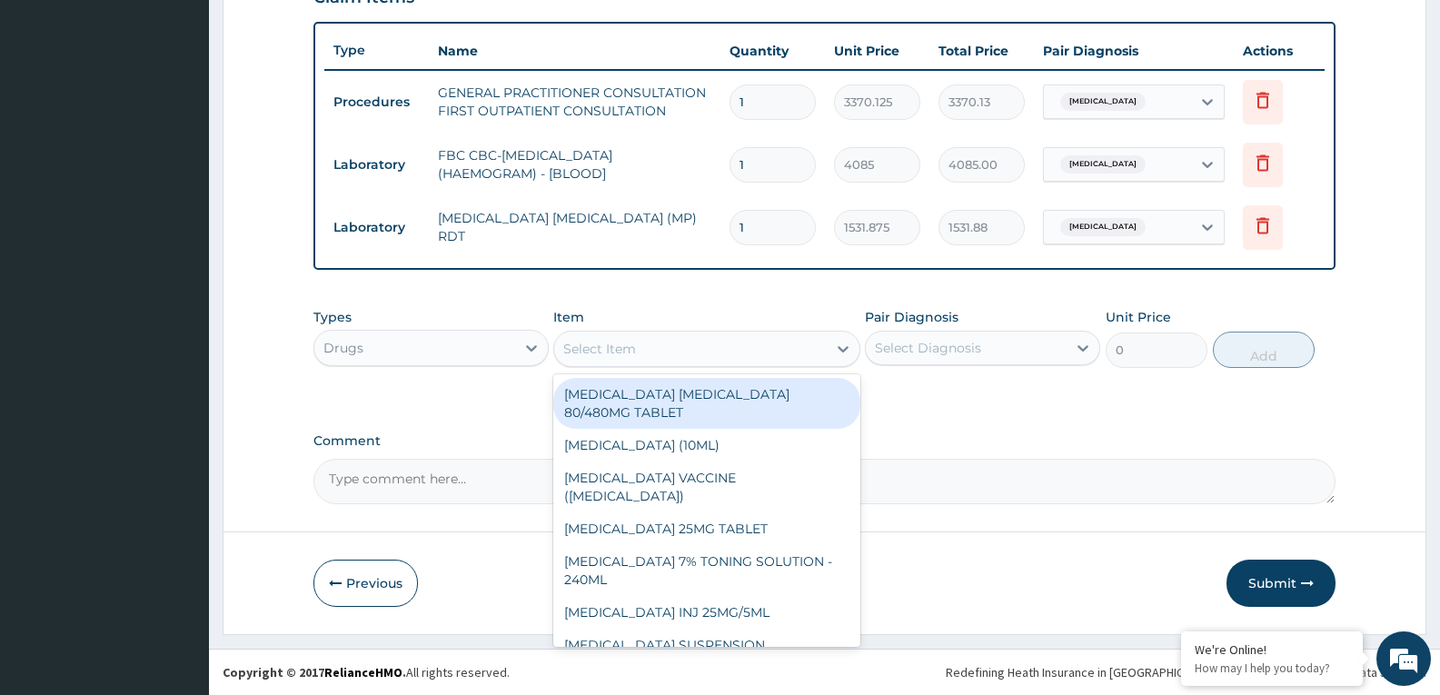
paste input "Cefuroxime"
type input "Cefuroxime"
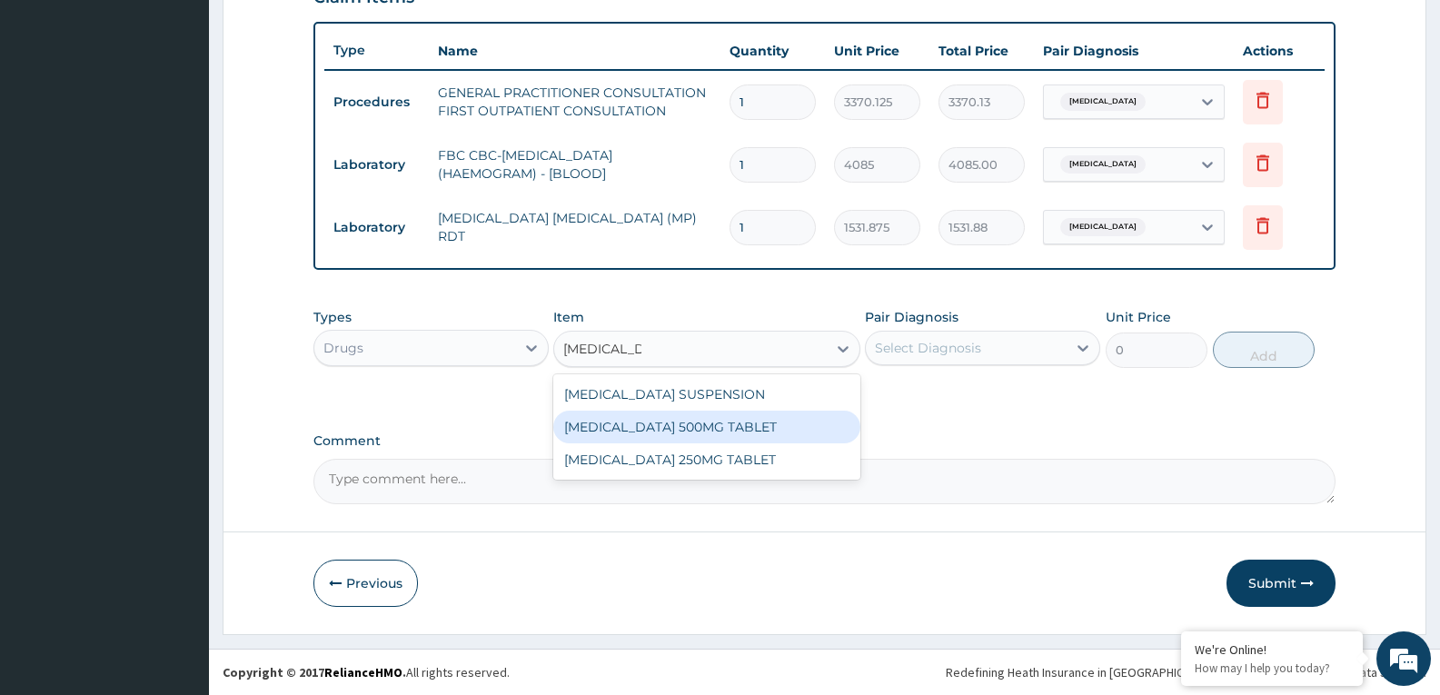
click at [674, 433] on div "CEFUROXIME 500MG TABLET" at bounding box center [706, 427] width 306 height 33
type input "448.5"
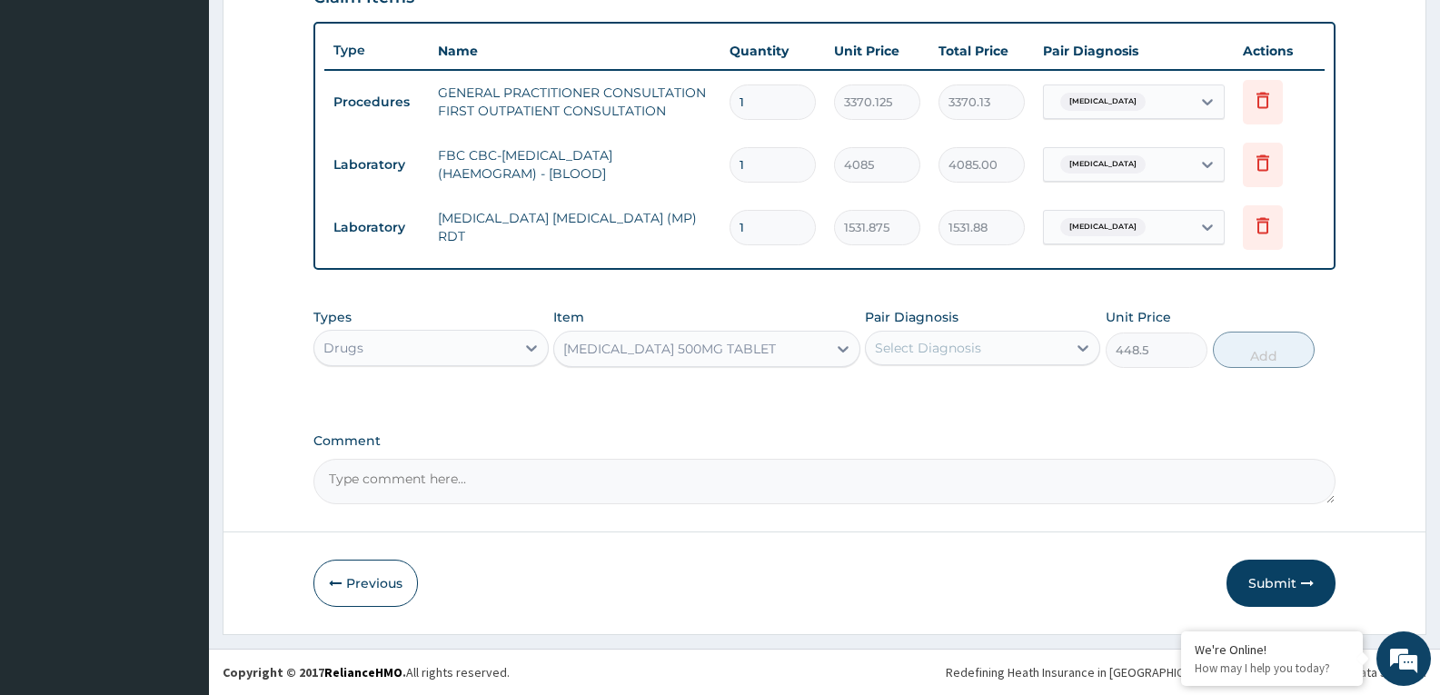
click at [951, 350] on div "Select Diagnosis" at bounding box center [928, 348] width 106 height 18
click at [971, 402] on div "Malaria" at bounding box center [982, 394] width 235 height 37
checkbox input "true"
click at [1270, 358] on button "Add" at bounding box center [1264, 350] width 102 height 36
type input "0"
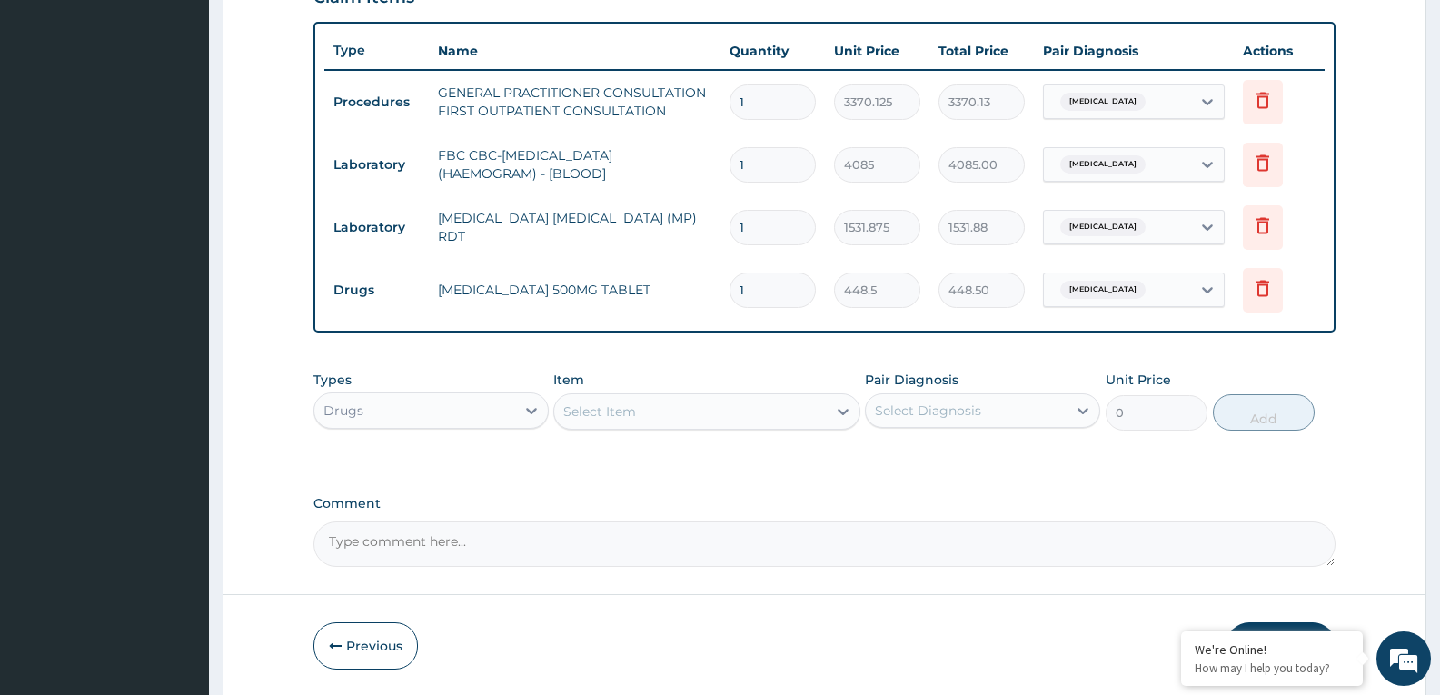
type input "14"
type input "6279.00"
type input "14"
click at [608, 410] on div "Select Item" at bounding box center [599, 412] width 73 height 18
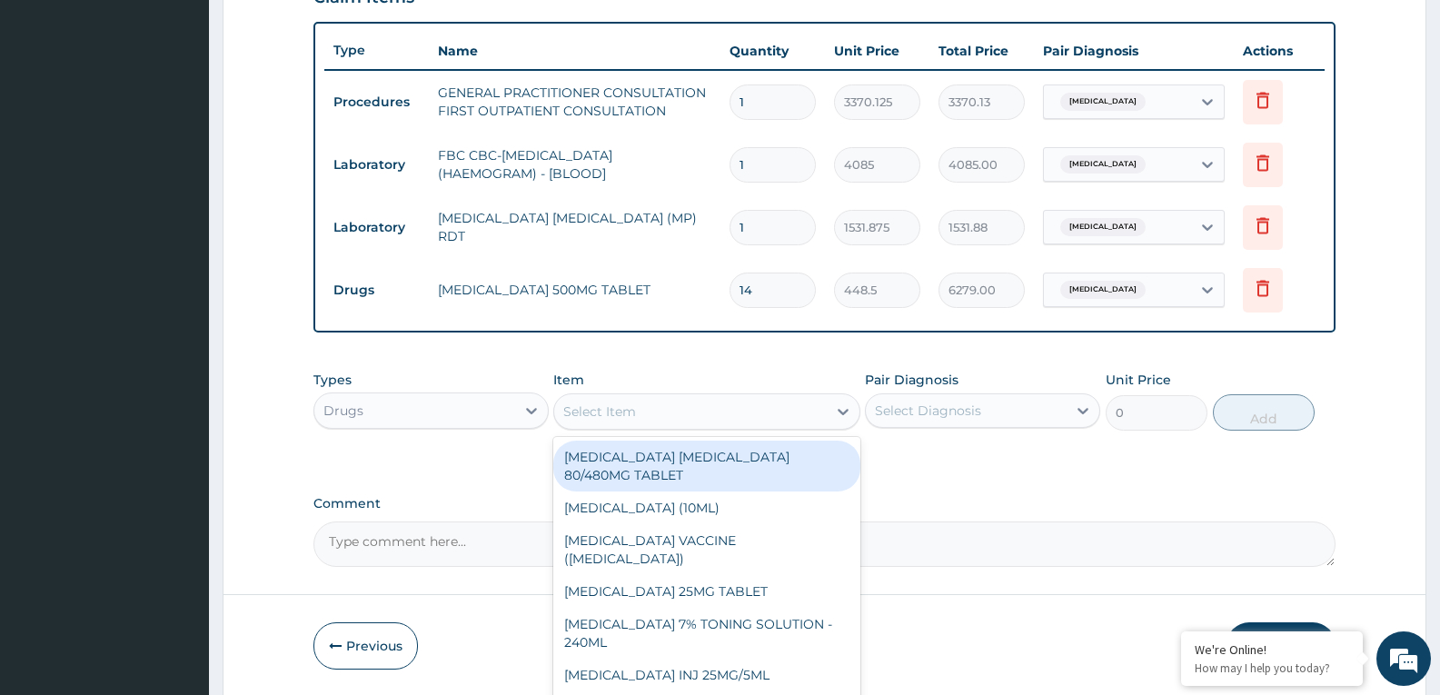
paste input "Diclofenac"
type input "Diclofenac"
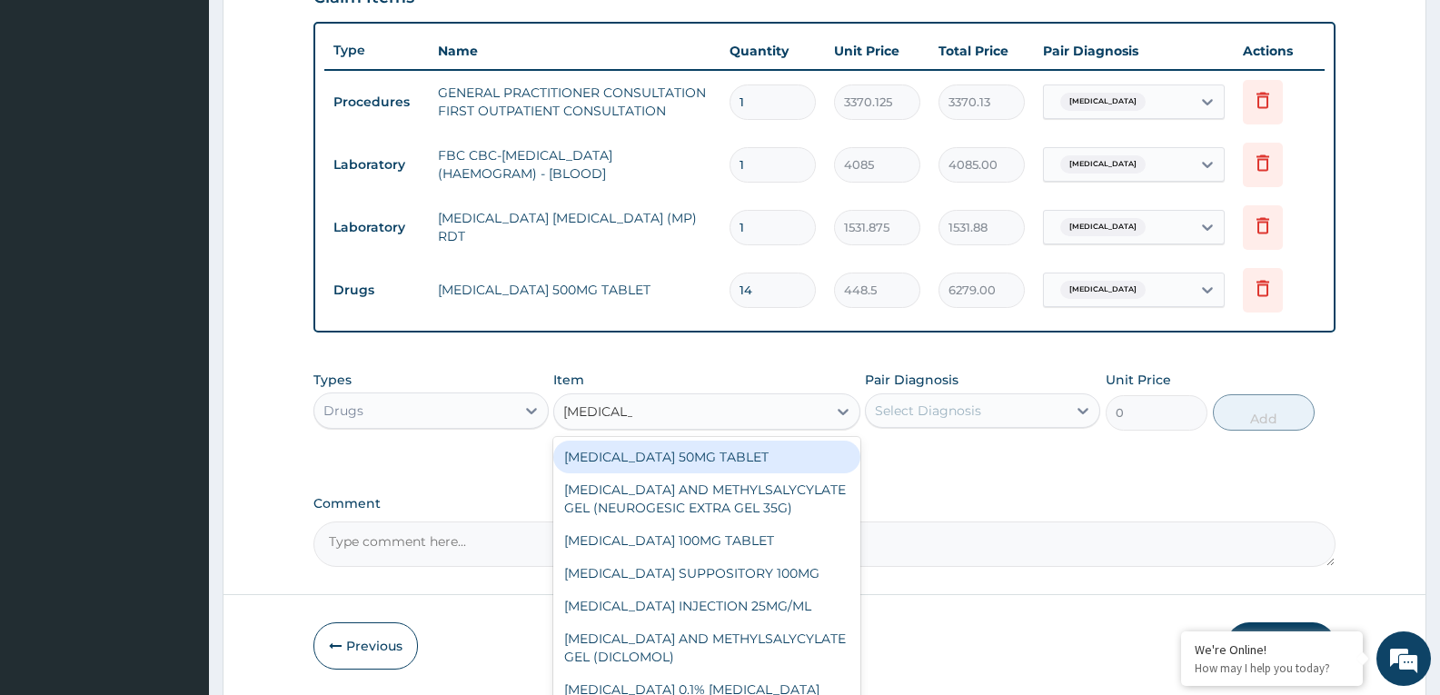
click at [630, 460] on div "DICLOFENAC 50MG TABLET" at bounding box center [706, 457] width 306 height 33
type input "80"
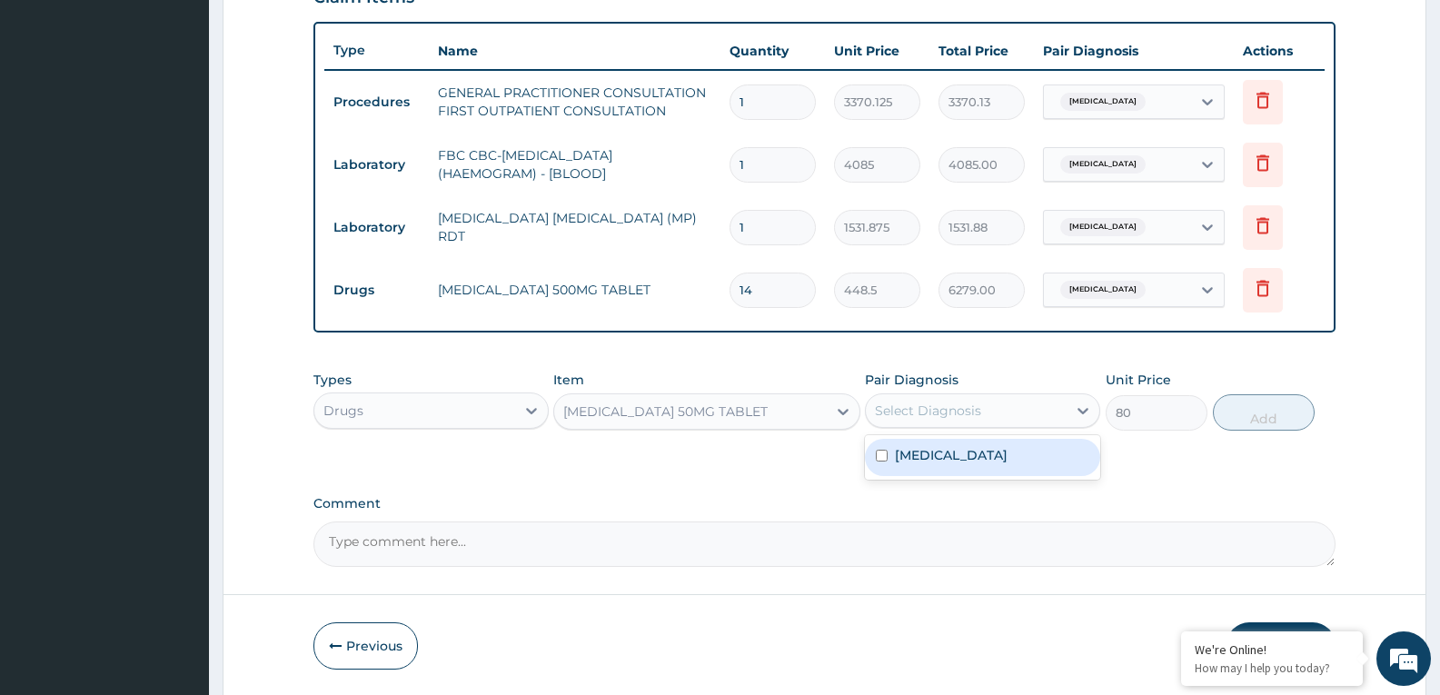
click at [897, 411] on div "Select Diagnosis" at bounding box center [928, 411] width 106 height 18
drag, startPoint x: 908, startPoint y: 447, endPoint x: 907, endPoint y: 461, distance: 13.7
click at [908, 448] on label "Malaria" at bounding box center [951, 455] width 113 height 18
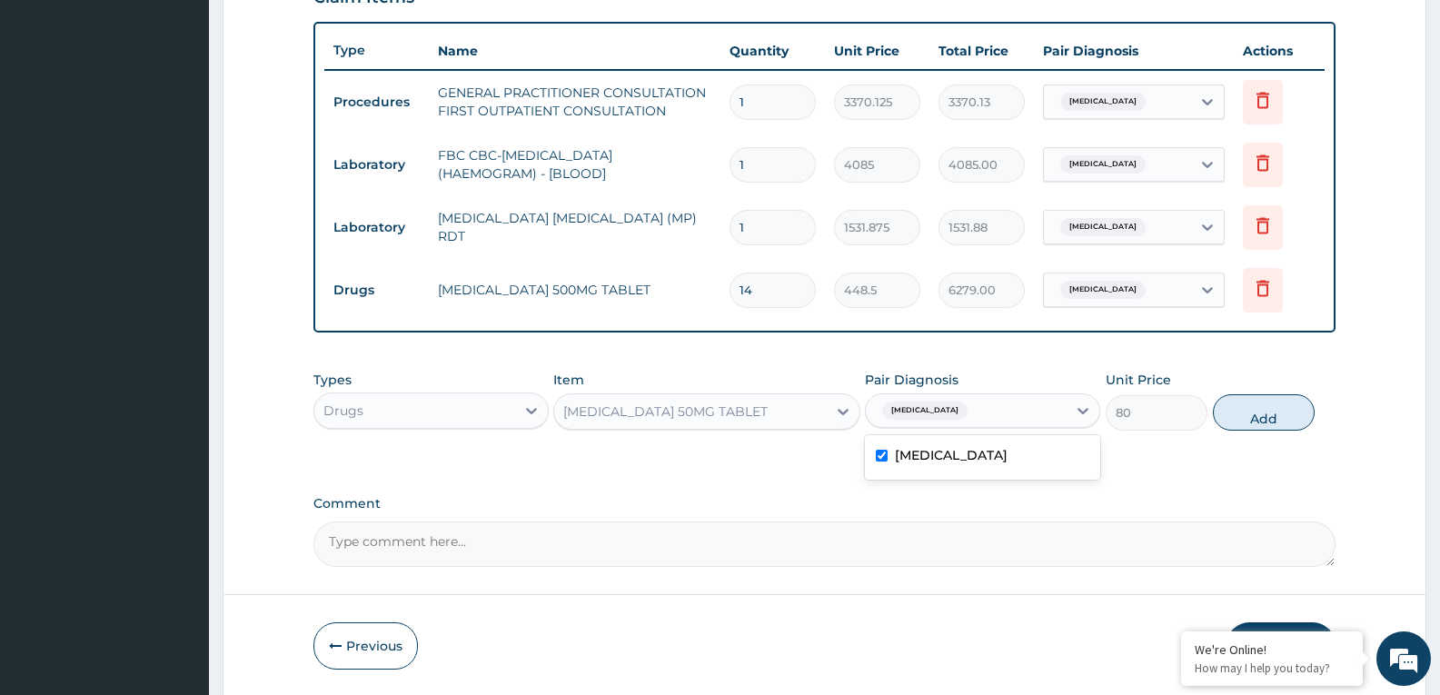
checkbox input "true"
click at [1285, 420] on button "Add" at bounding box center [1264, 412] width 102 height 36
type input "0"
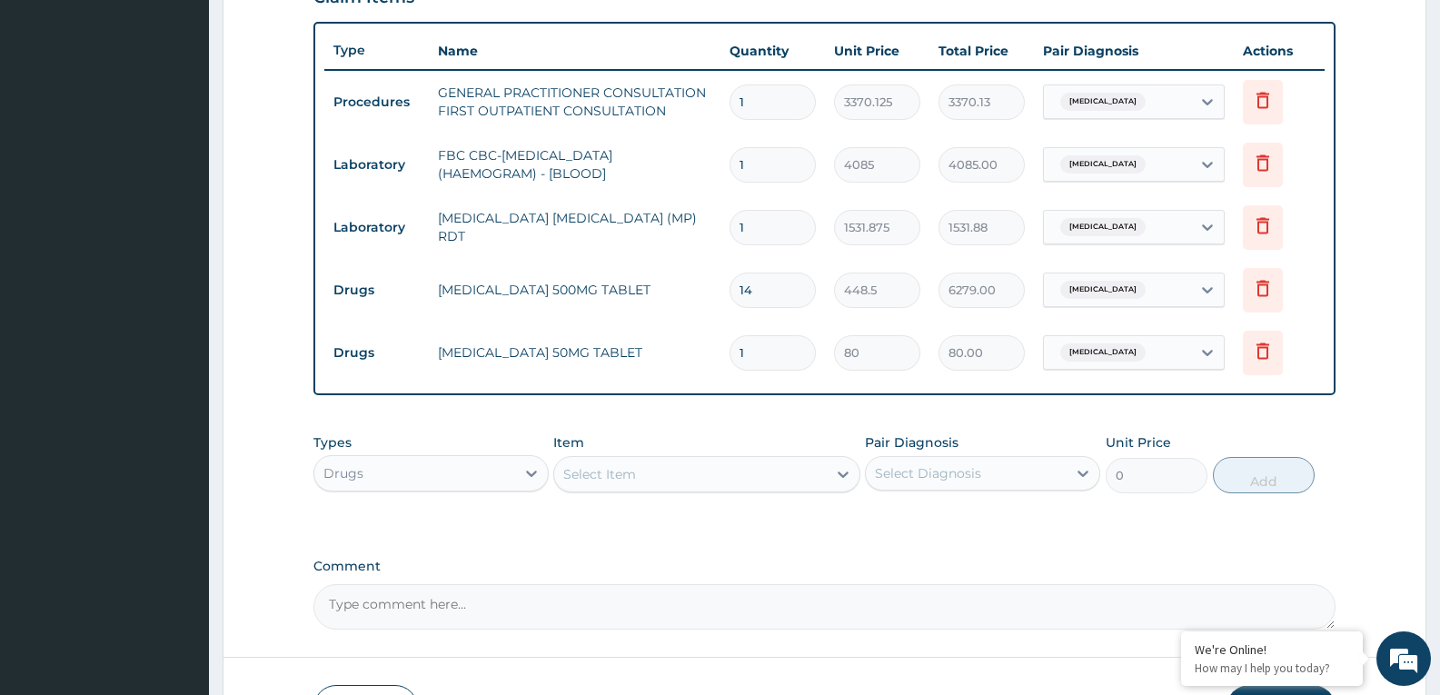
type input "10"
type input "800.00"
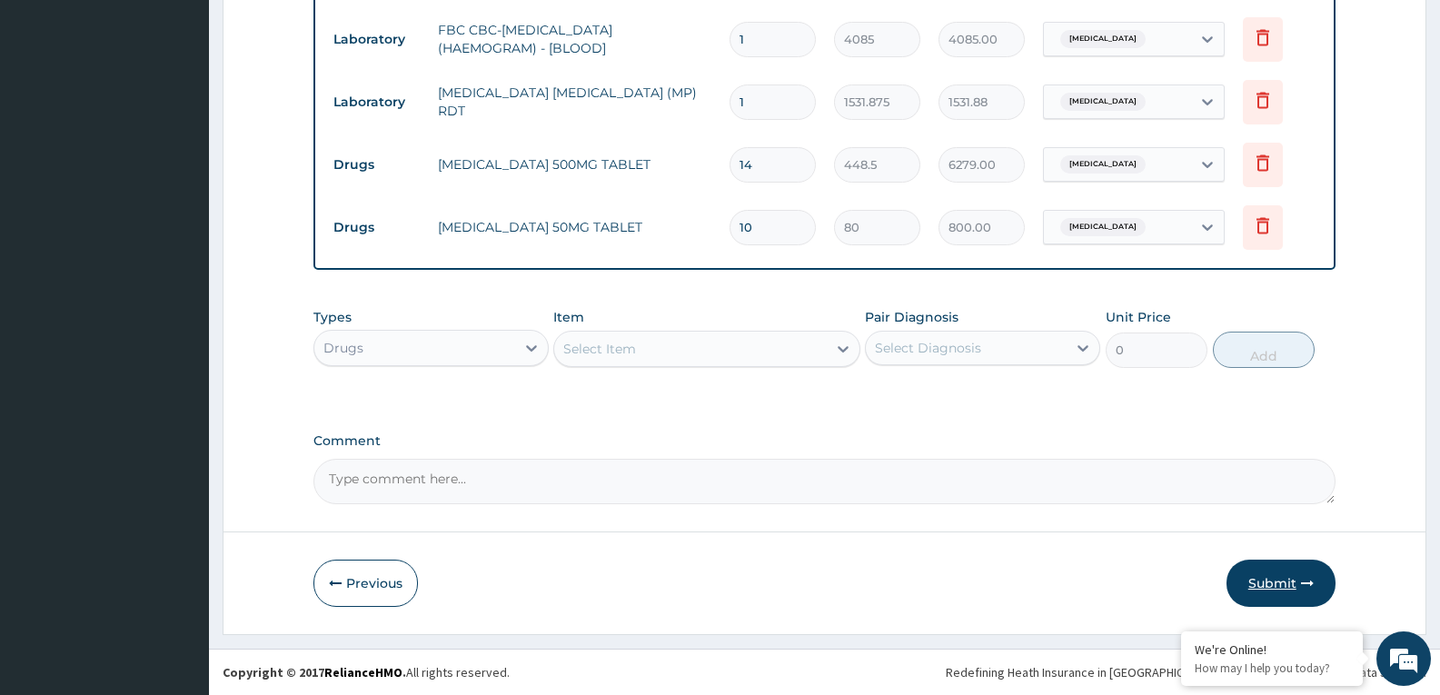
type input "10"
click at [1308, 585] on icon "button" at bounding box center [1307, 583] width 13 height 13
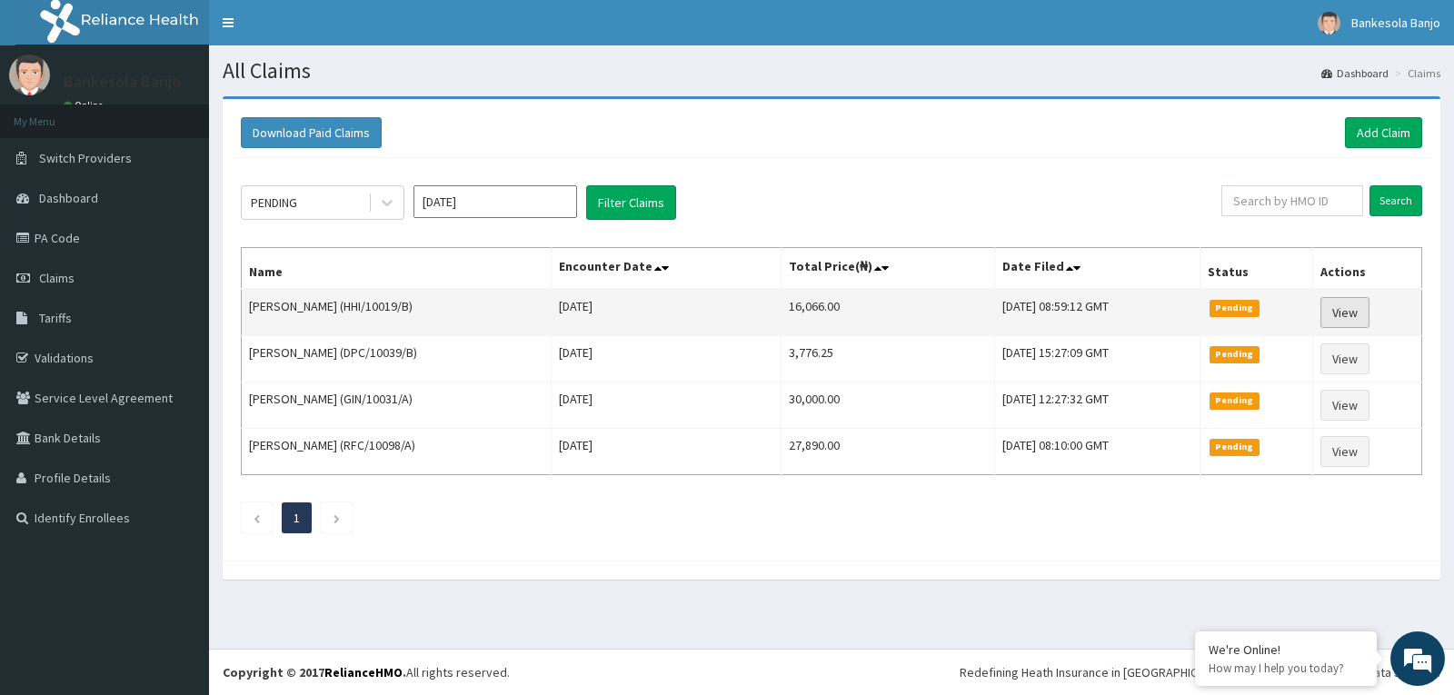
click at [1344, 306] on link "View" at bounding box center [1344, 312] width 49 height 31
